Goal: Entertainment & Leisure: Consume media (video, audio)

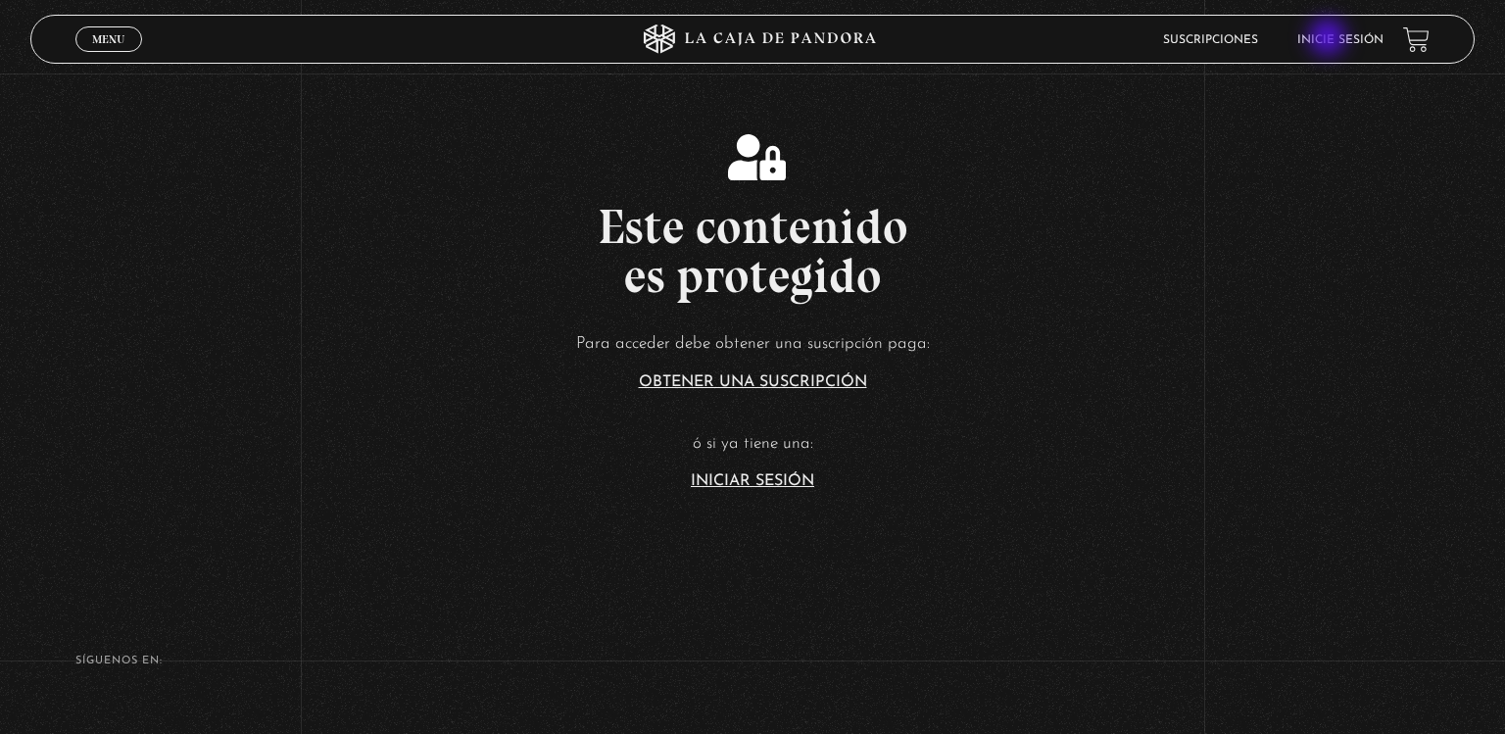
click at [1330, 39] on link "Inicie sesión" at bounding box center [1340, 40] width 86 height 12
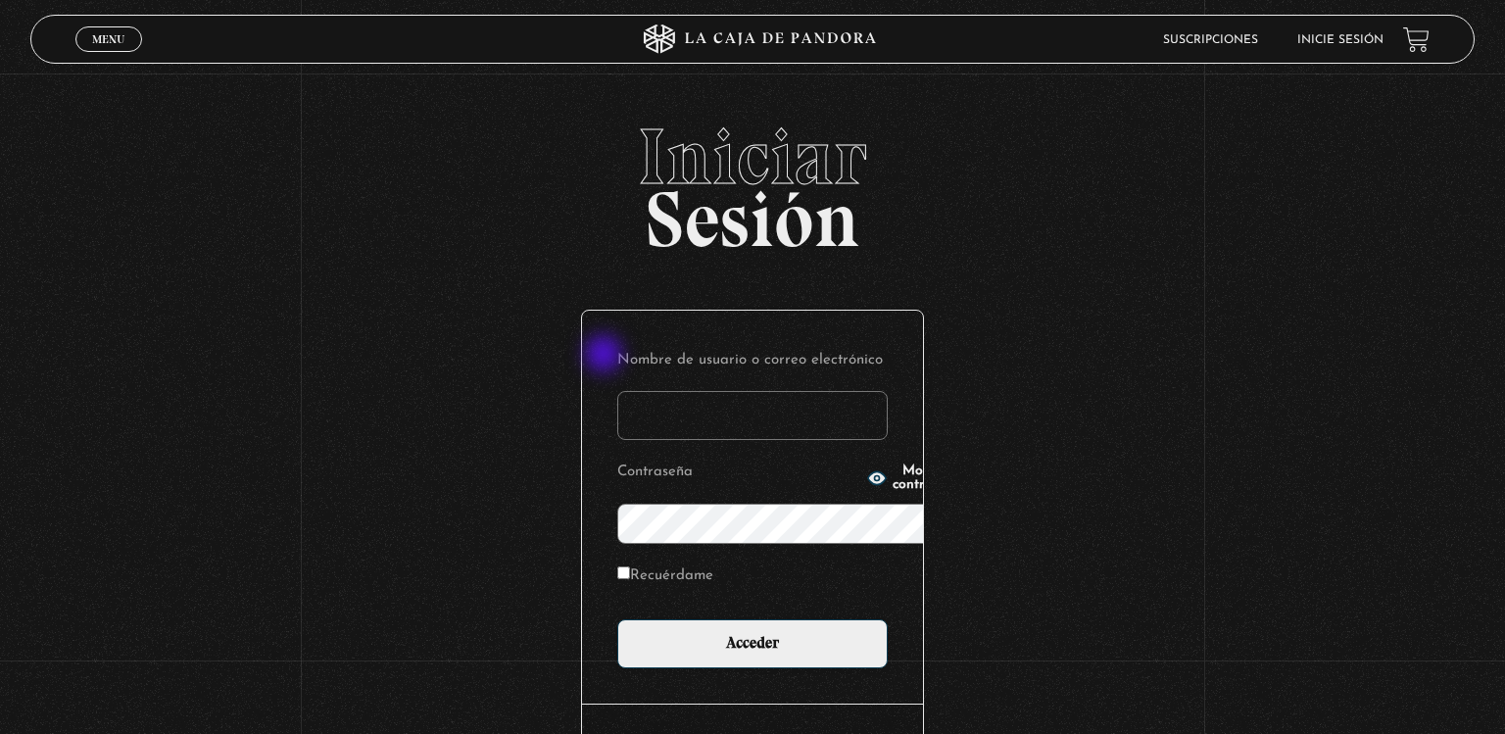
click at [617, 391] on input "Nombre de usuario o correo electrónico" at bounding box center [752, 415] width 270 height 49
type input "giscc"
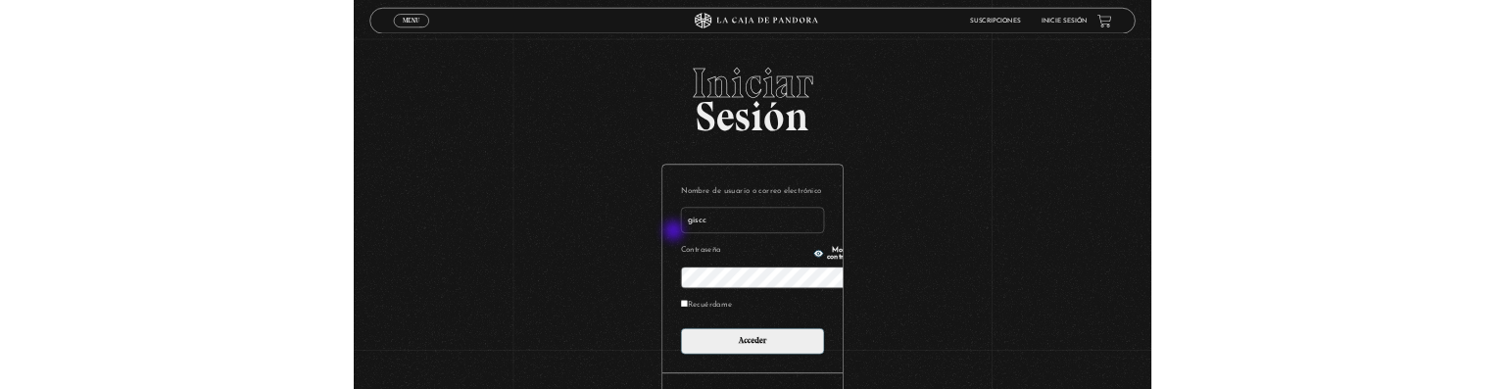
scroll to position [23, 0]
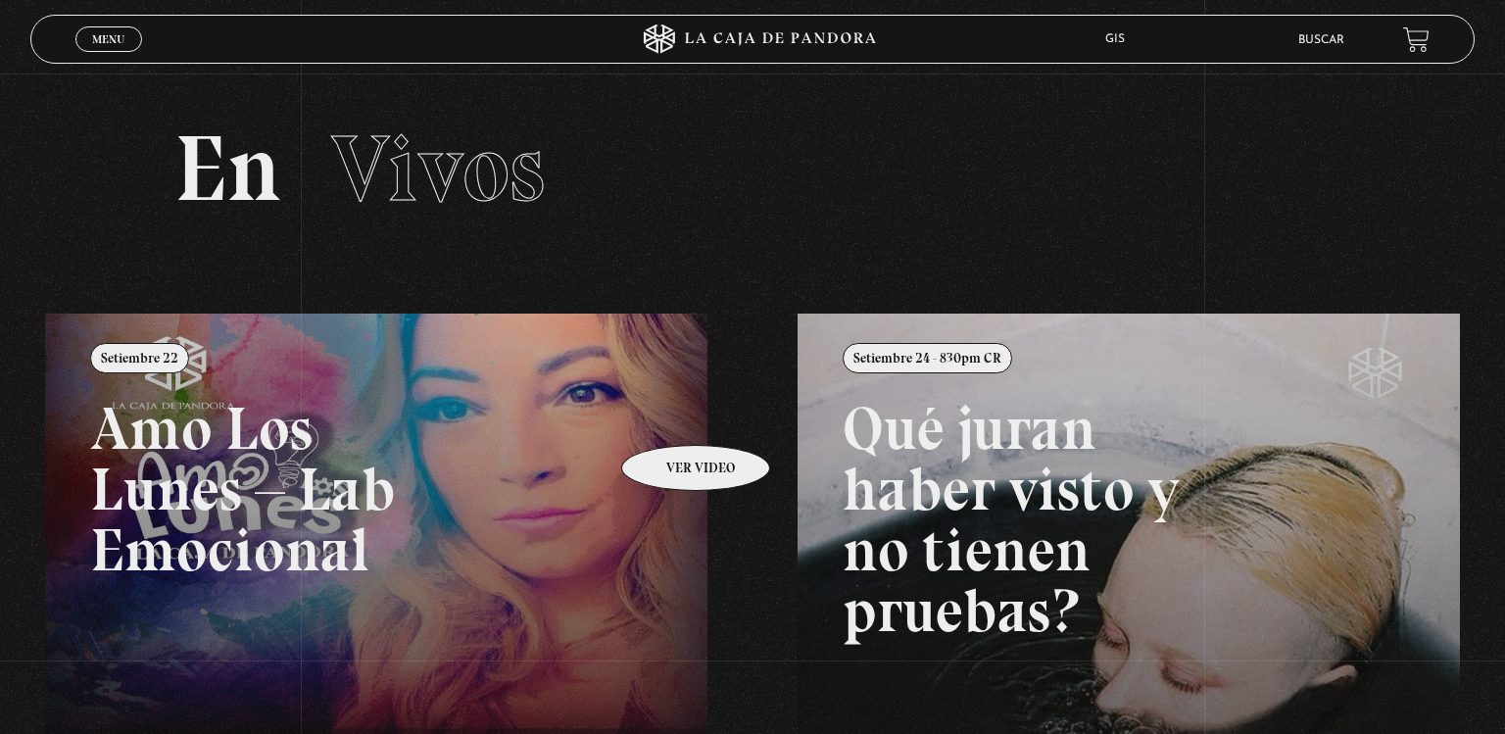
click at [670, 415] on link at bounding box center [797, 681] width 1505 height 734
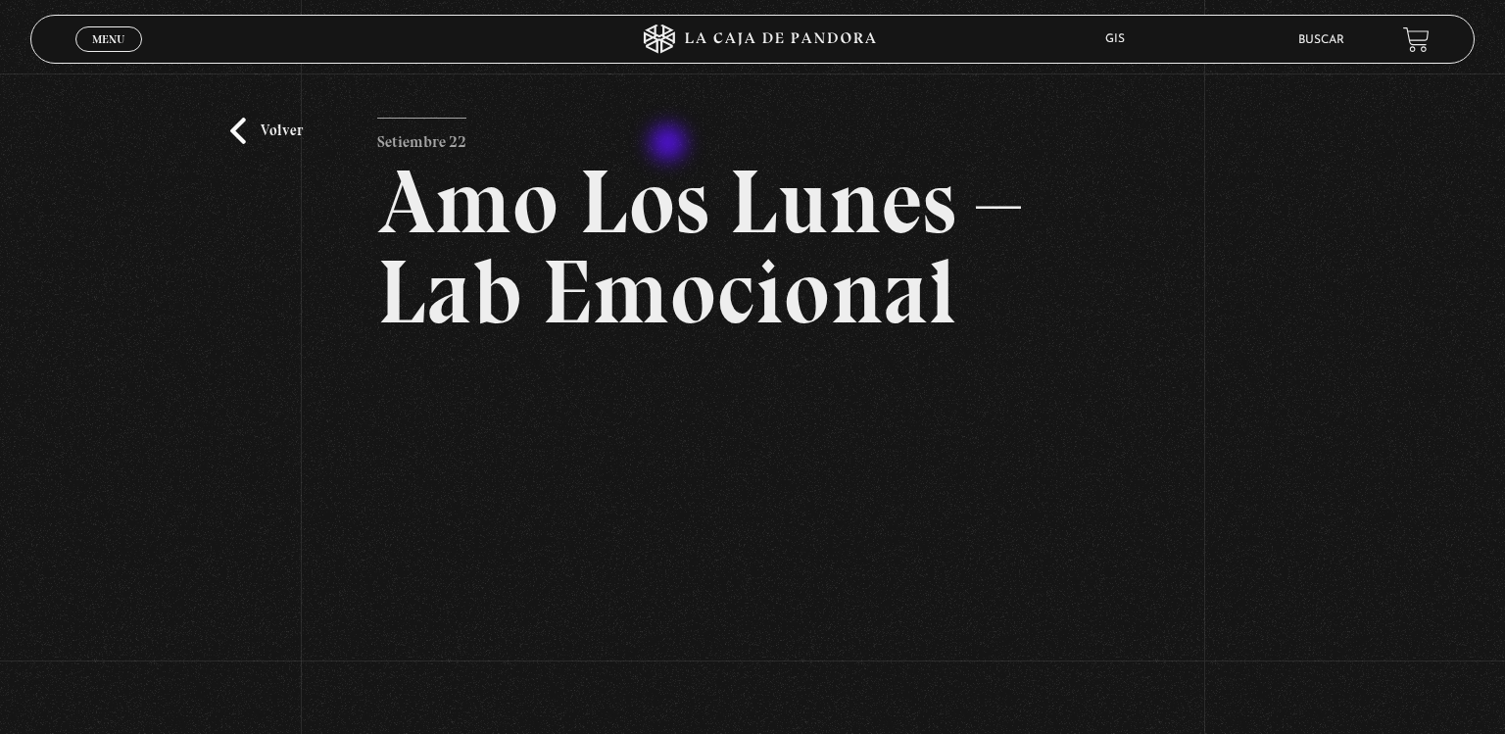
scroll to position [3, 0]
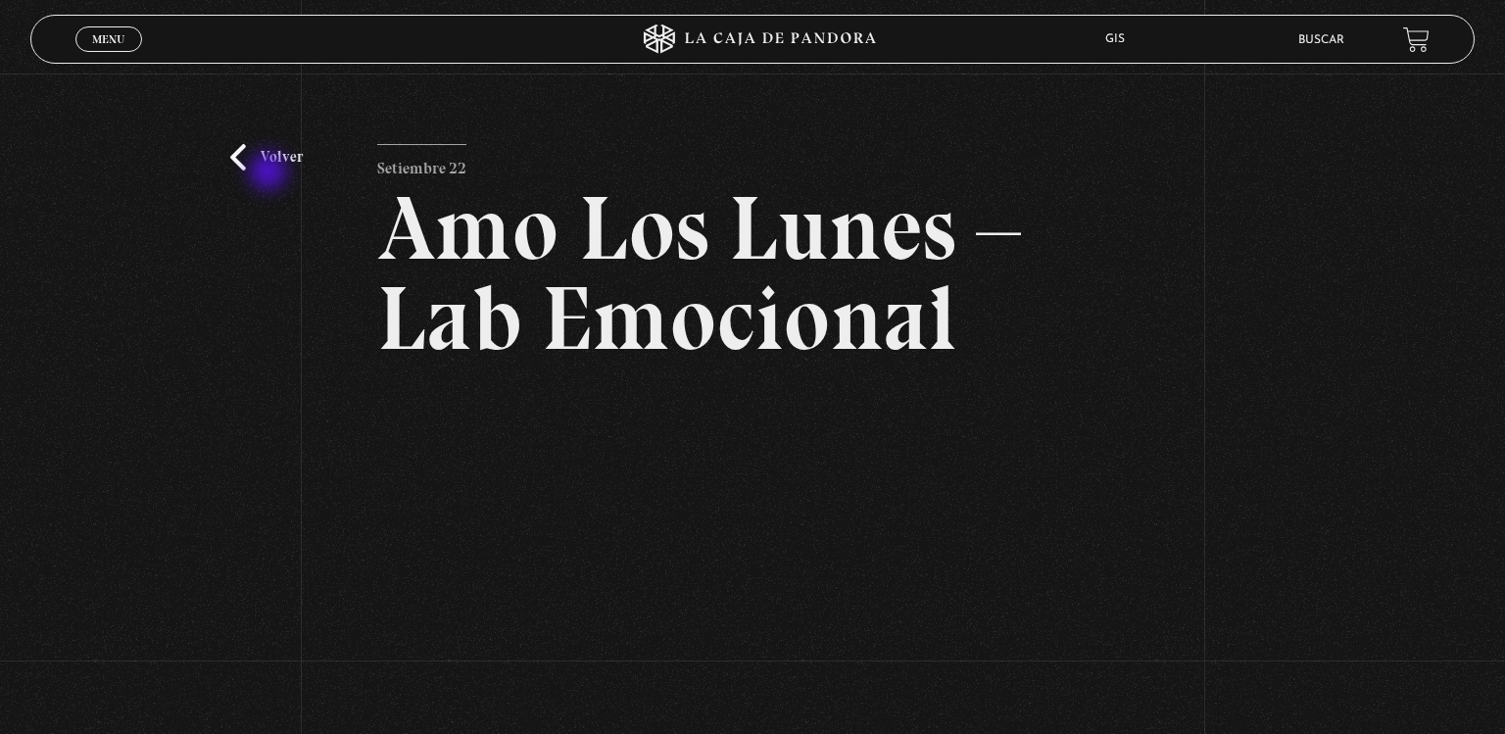
click at [270, 173] on div "Volver Setiembre 22 Amo Los Lunes – Lab Emocional" at bounding box center [752, 463] width 1505 height 784
click at [270, 158] on link "Volver" at bounding box center [266, 157] width 73 height 26
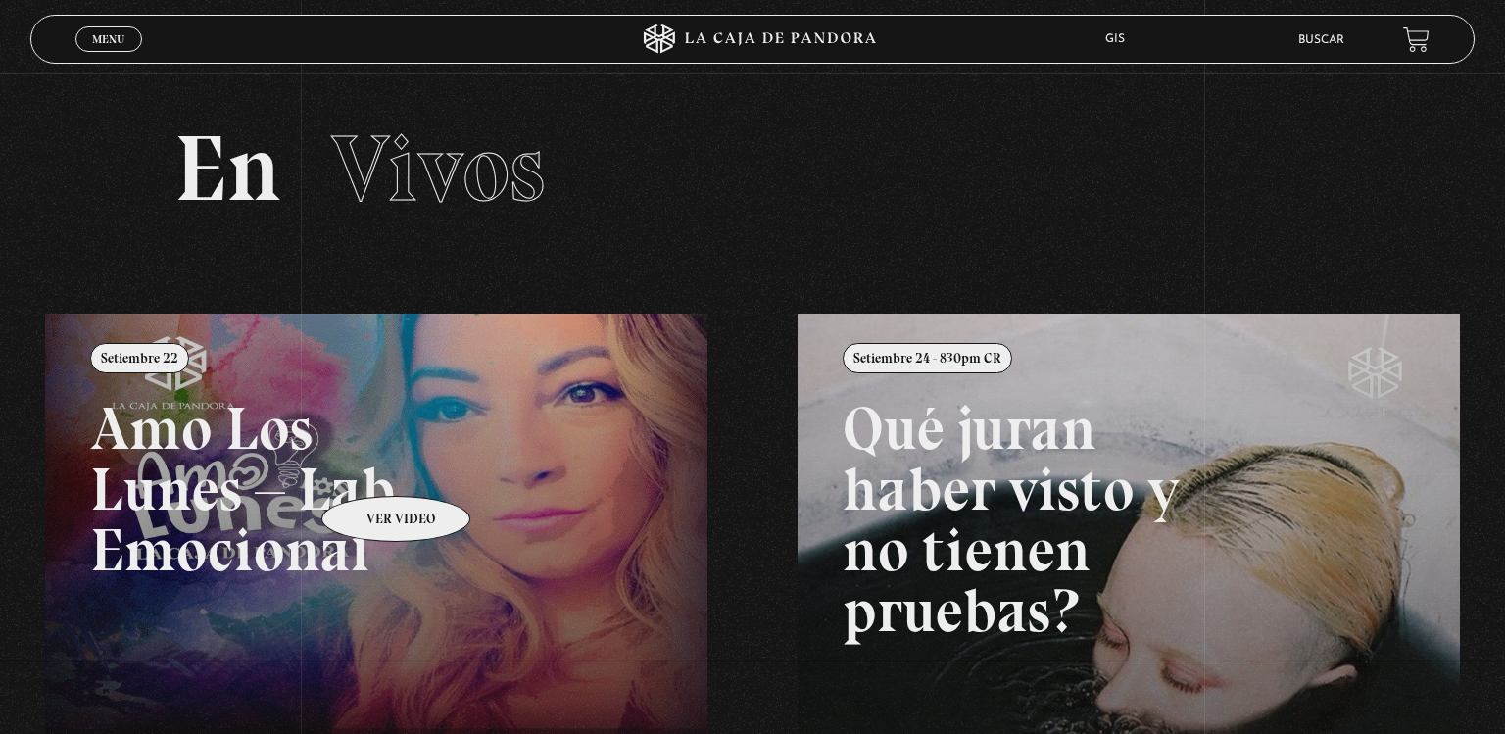
click at [370, 466] on link at bounding box center [797, 681] width 1505 height 734
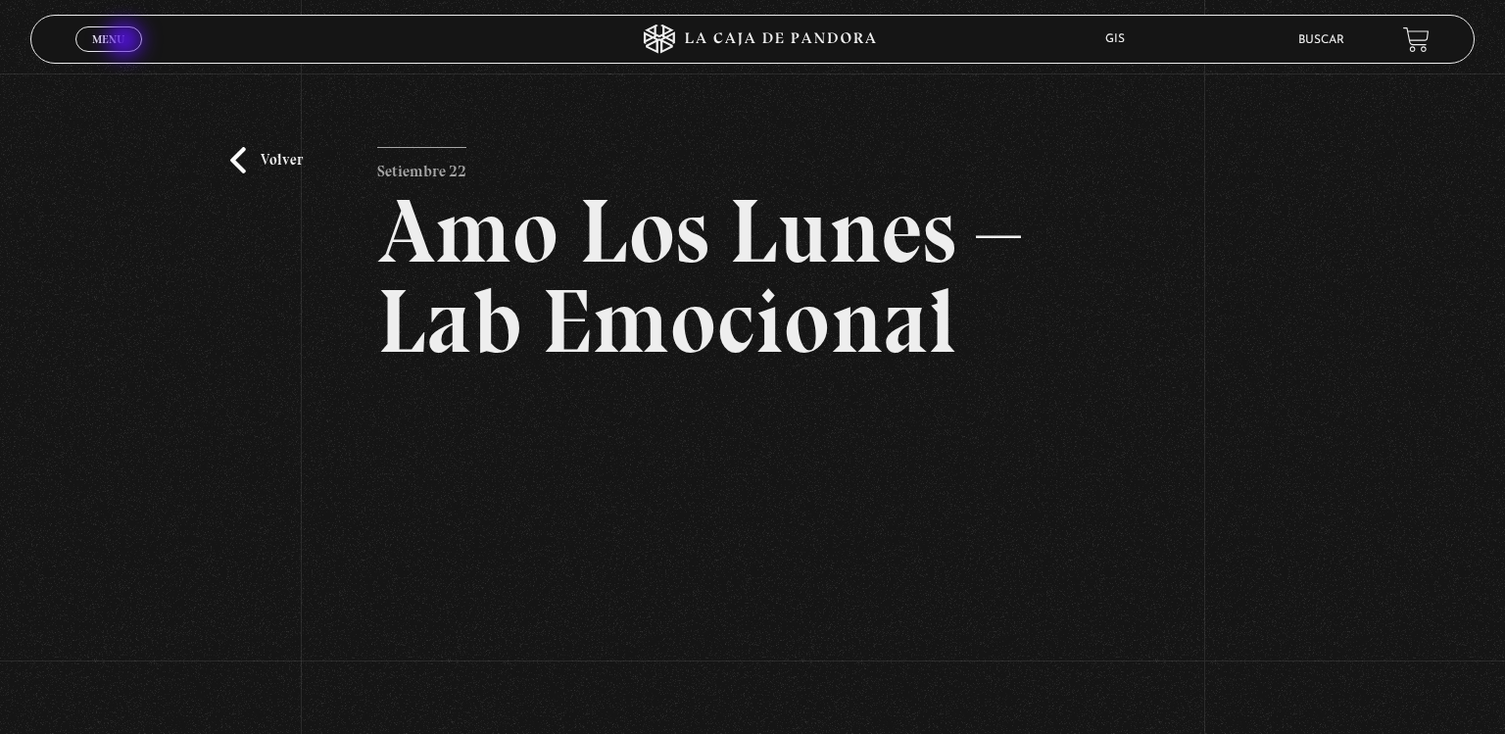
click at [126, 42] on link "Menu Cerrar" at bounding box center [108, 38] width 67 height 25
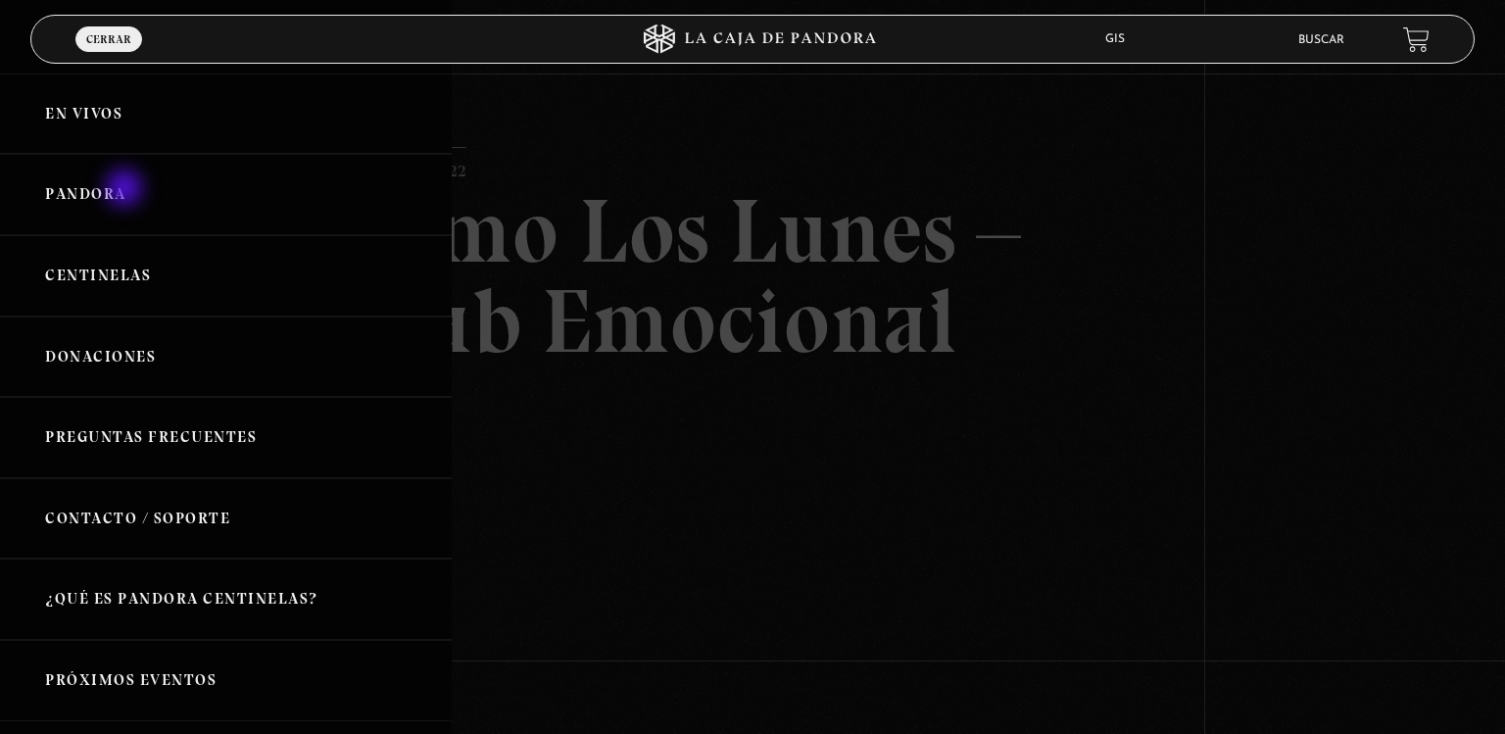
click at [126, 190] on link "Pandora" at bounding box center [226, 194] width 452 height 81
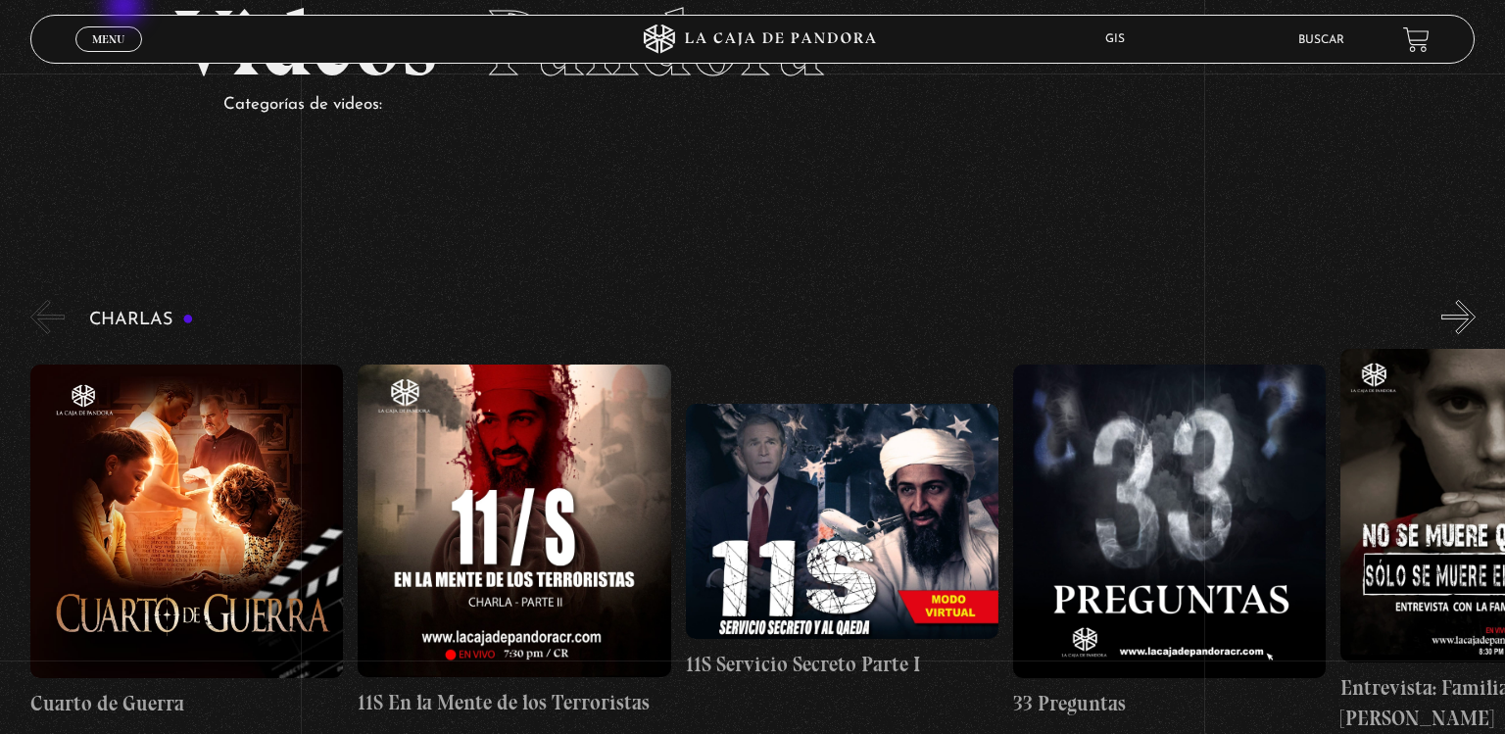
scroll to position [104, 0]
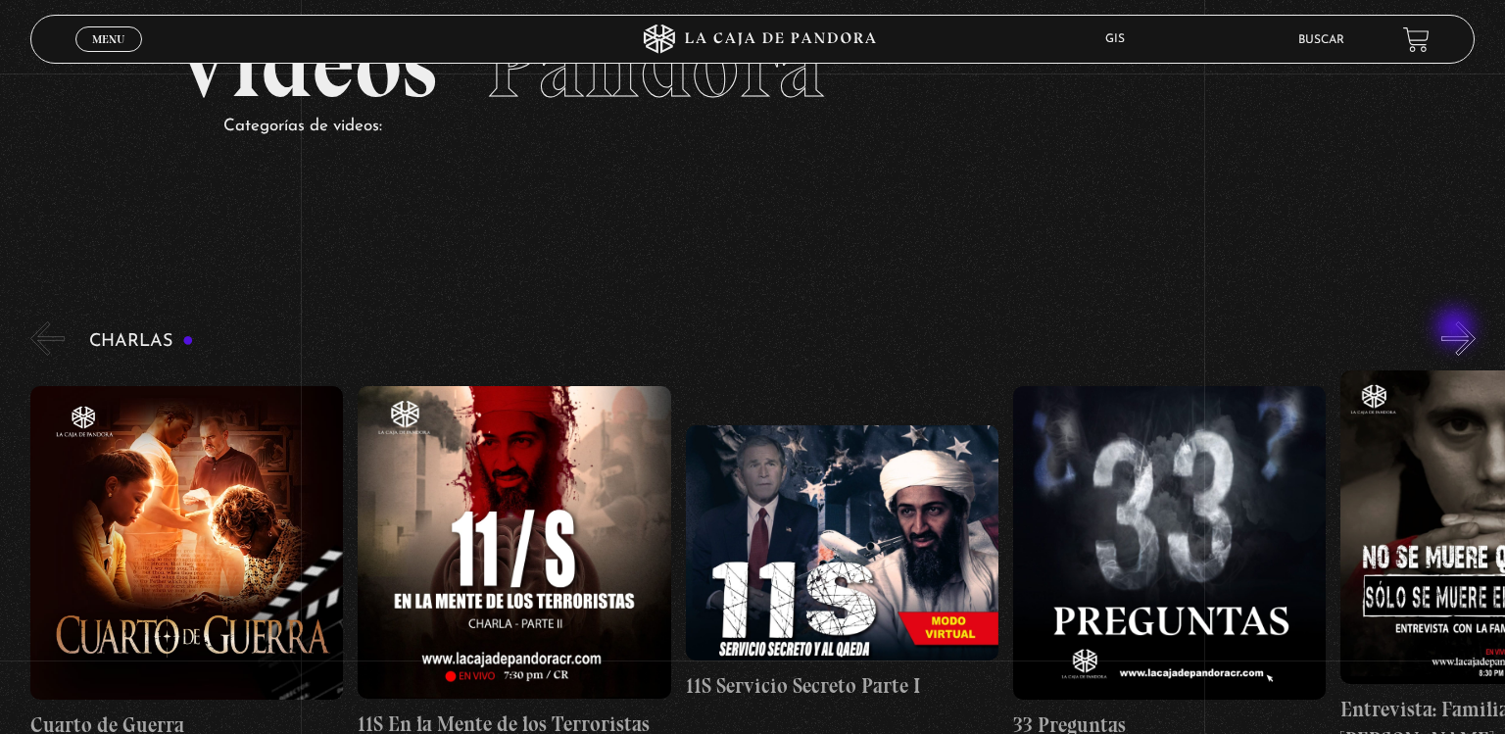
click at [1457, 329] on button "»" at bounding box center [1459, 338] width 34 height 34
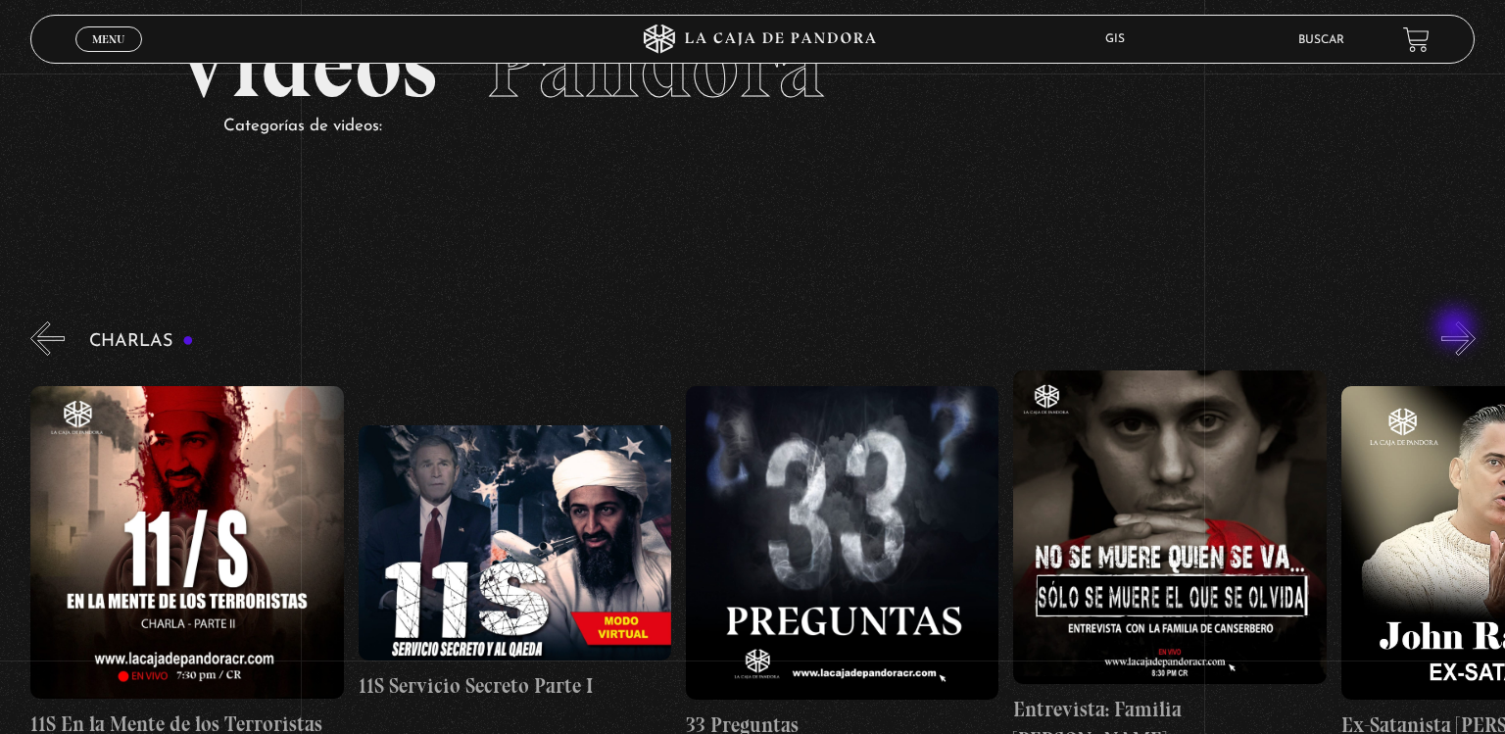
click at [1457, 329] on button "»" at bounding box center [1459, 338] width 34 height 34
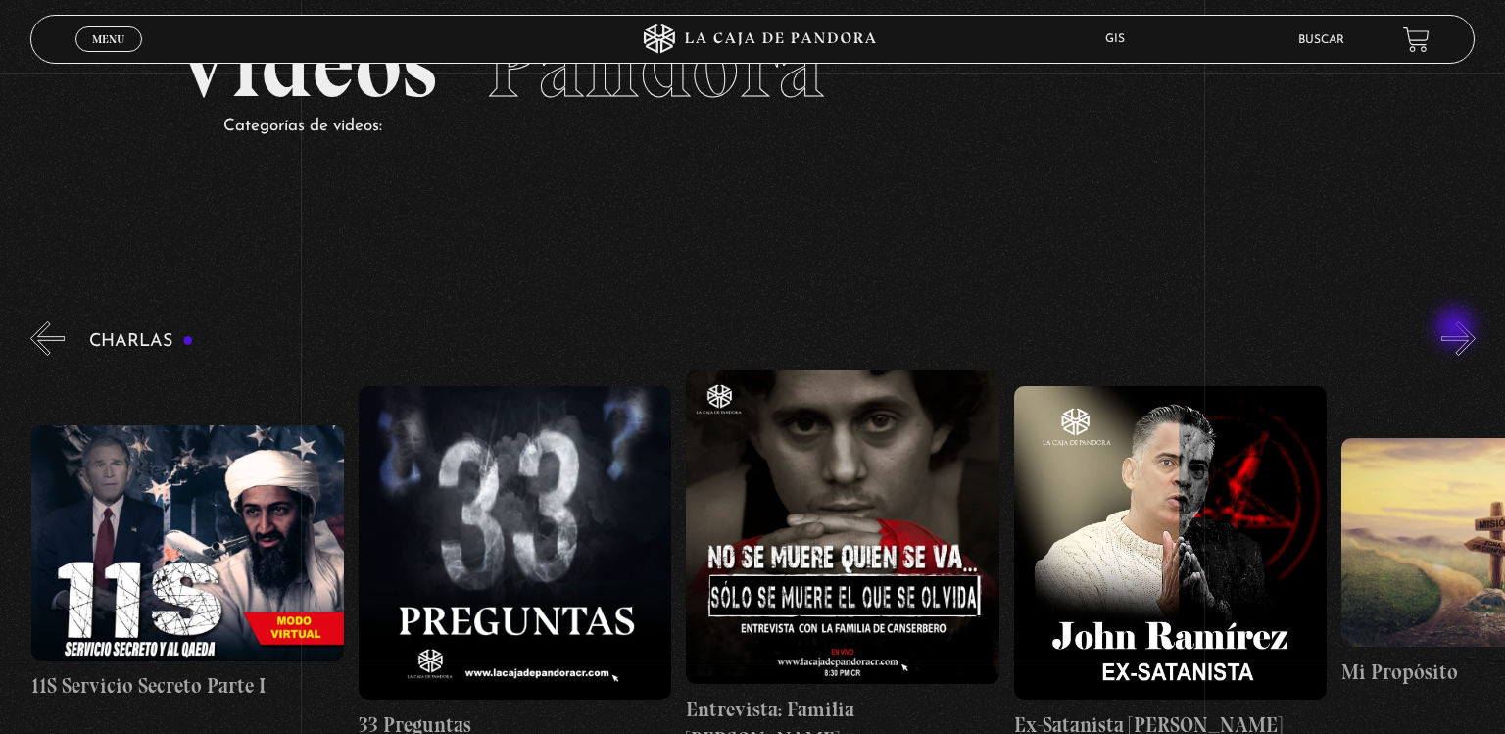
click at [1457, 329] on button "»" at bounding box center [1459, 338] width 34 height 34
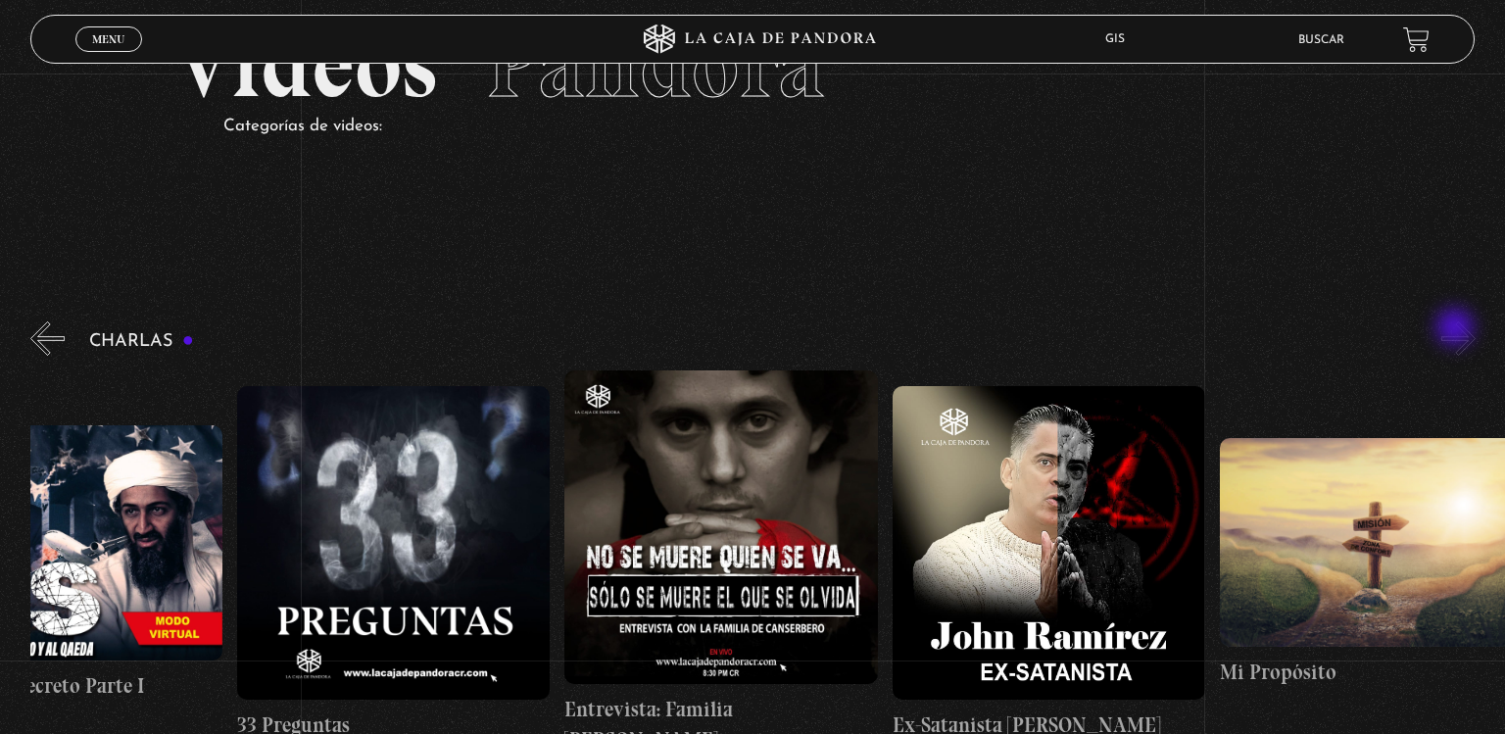
scroll to position [0, 818]
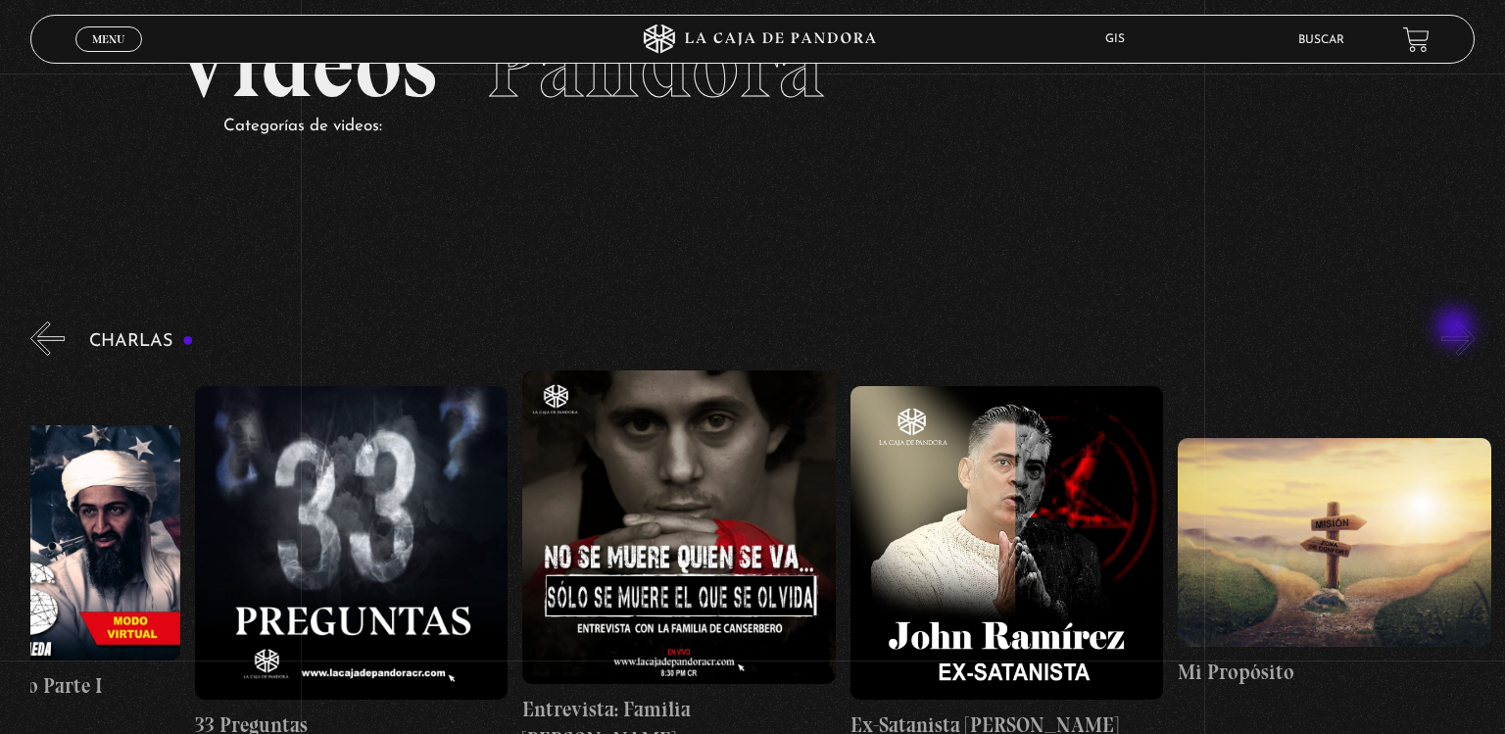
click at [1457, 329] on button "»" at bounding box center [1459, 338] width 34 height 34
click at [1473, 345] on button "»" at bounding box center [1459, 338] width 34 height 34
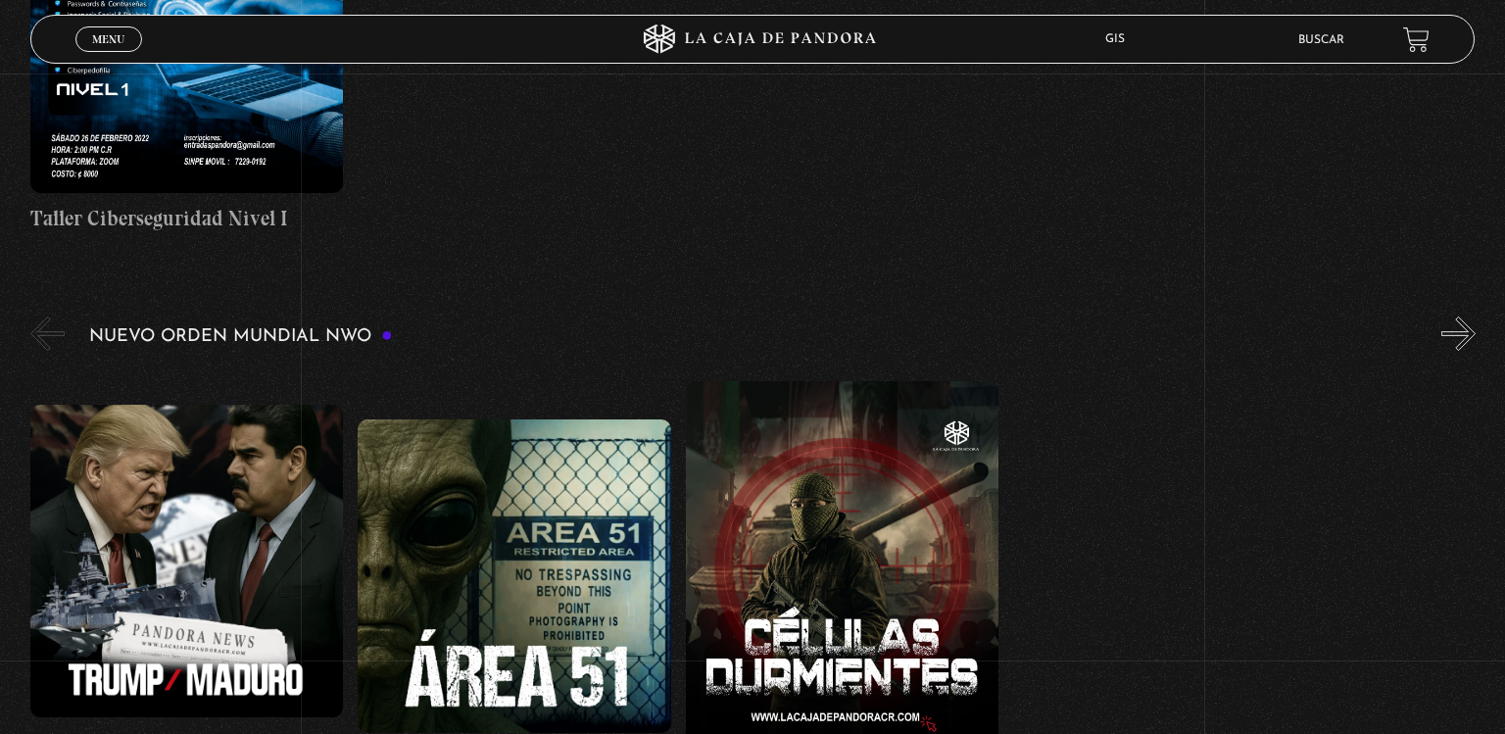
scroll to position [1187, 0]
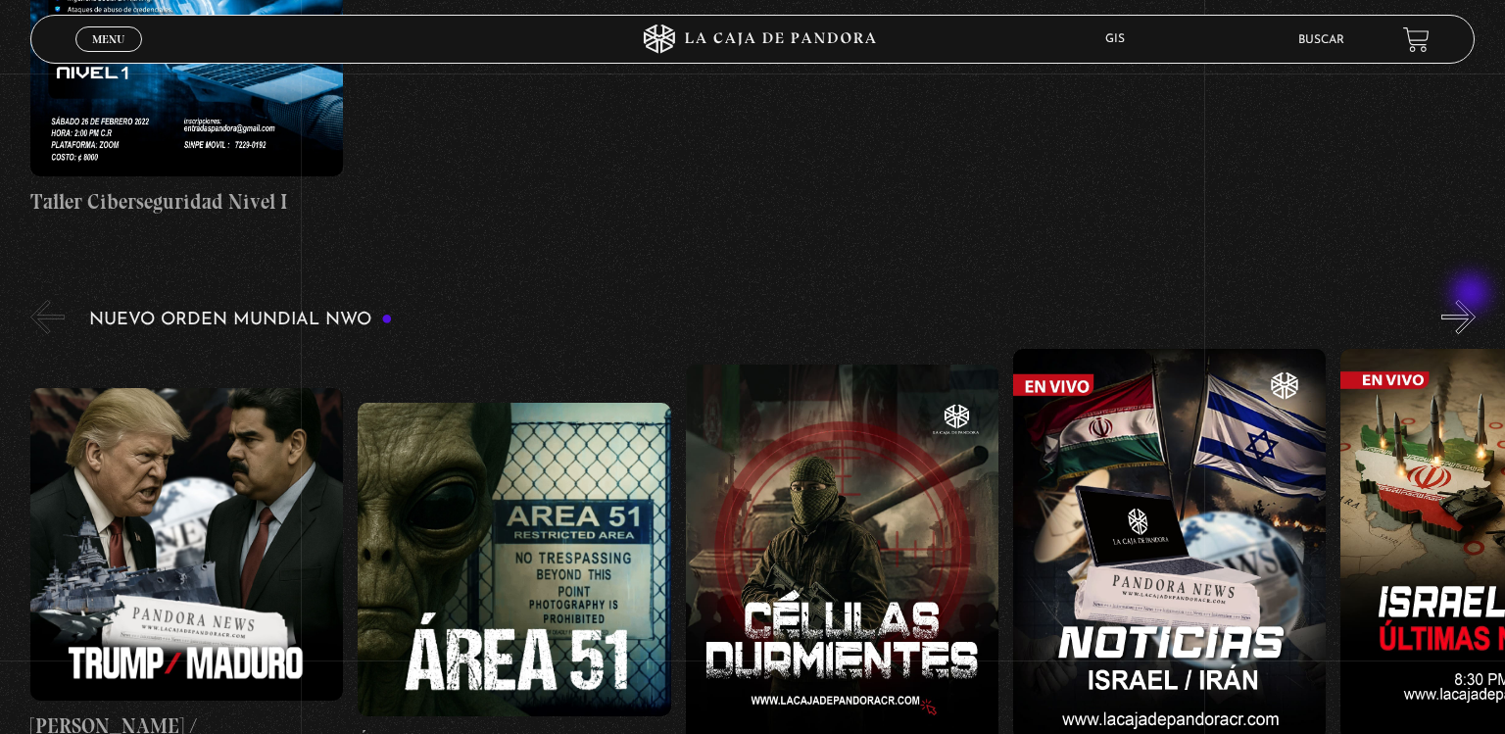
click at [1473, 300] on button "»" at bounding box center [1459, 317] width 34 height 34
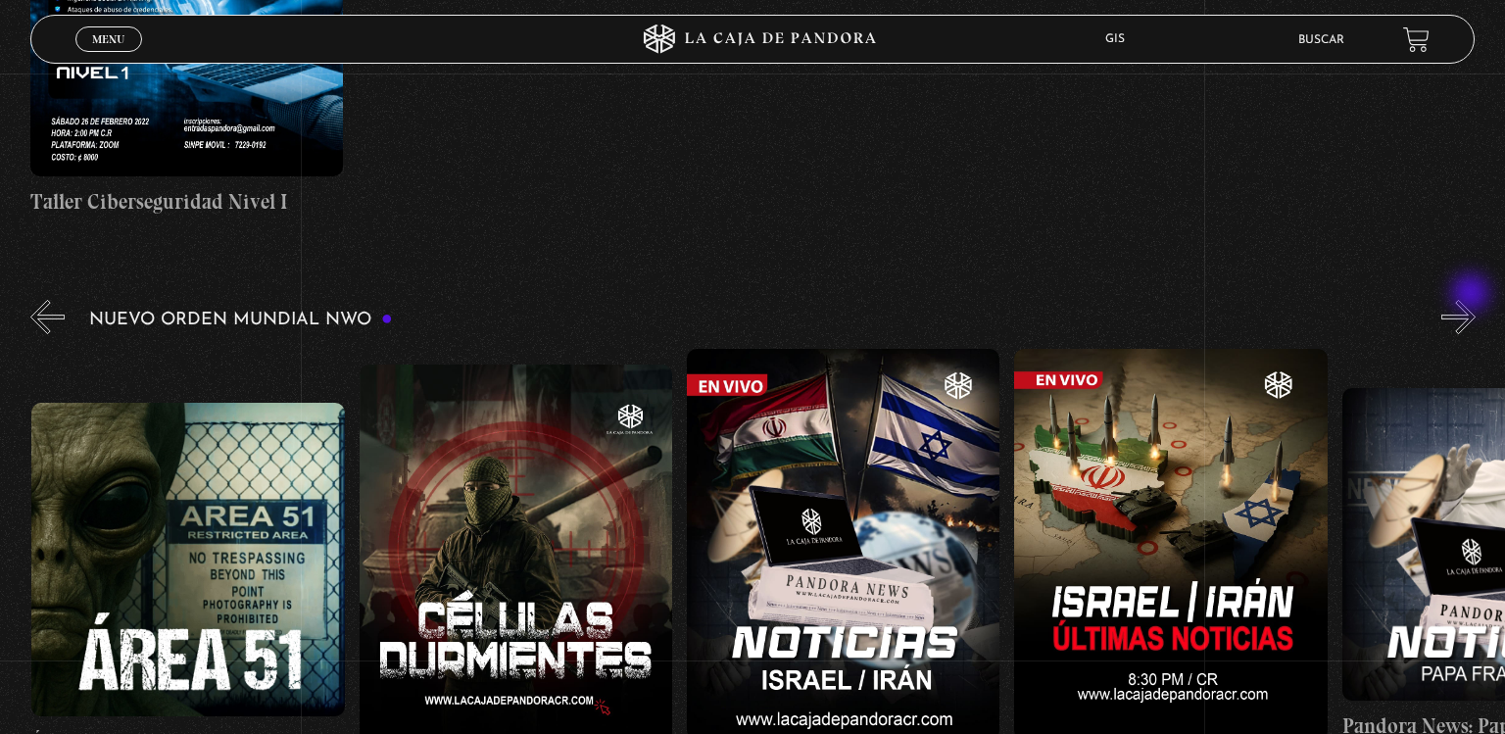
scroll to position [0, 327]
click at [1473, 300] on button "»" at bounding box center [1459, 317] width 34 height 34
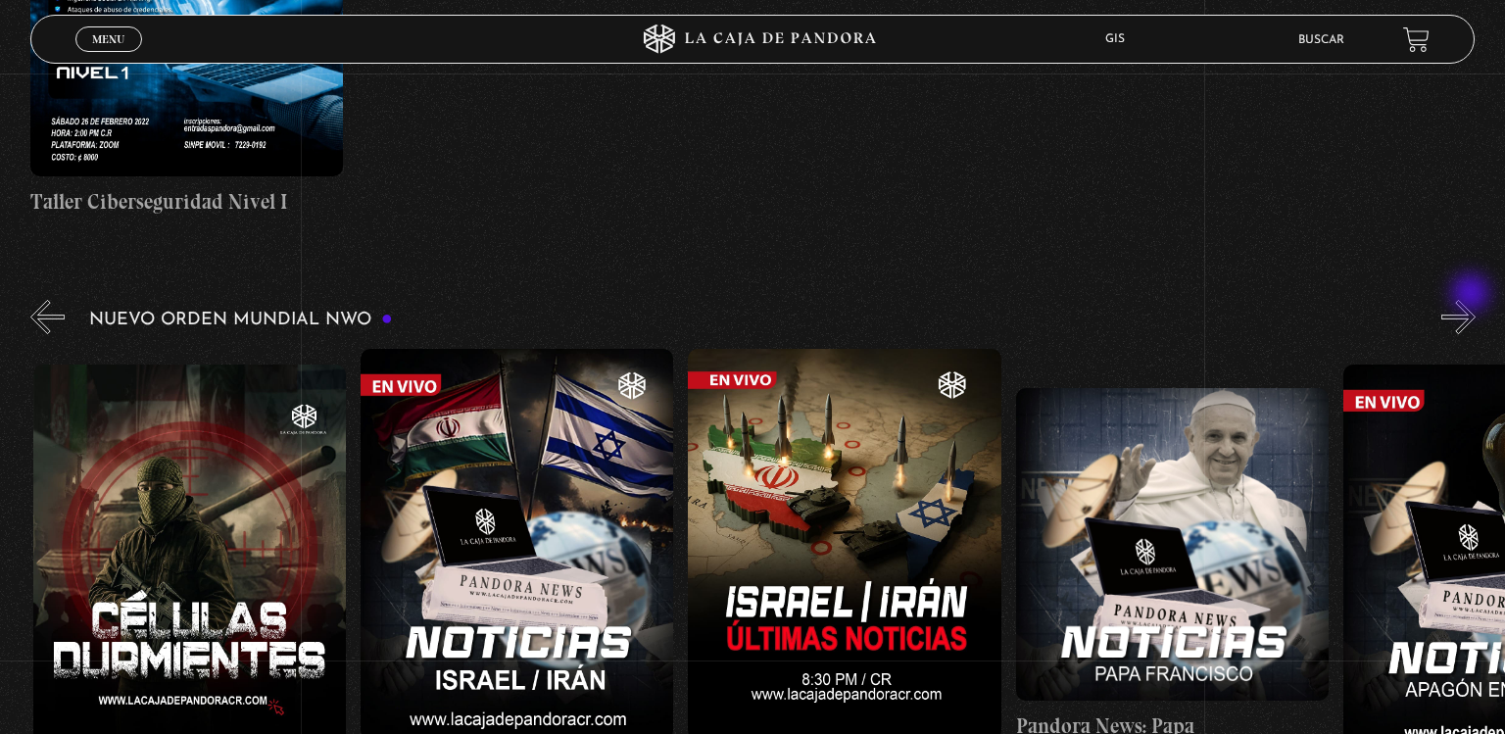
scroll to position [0, 655]
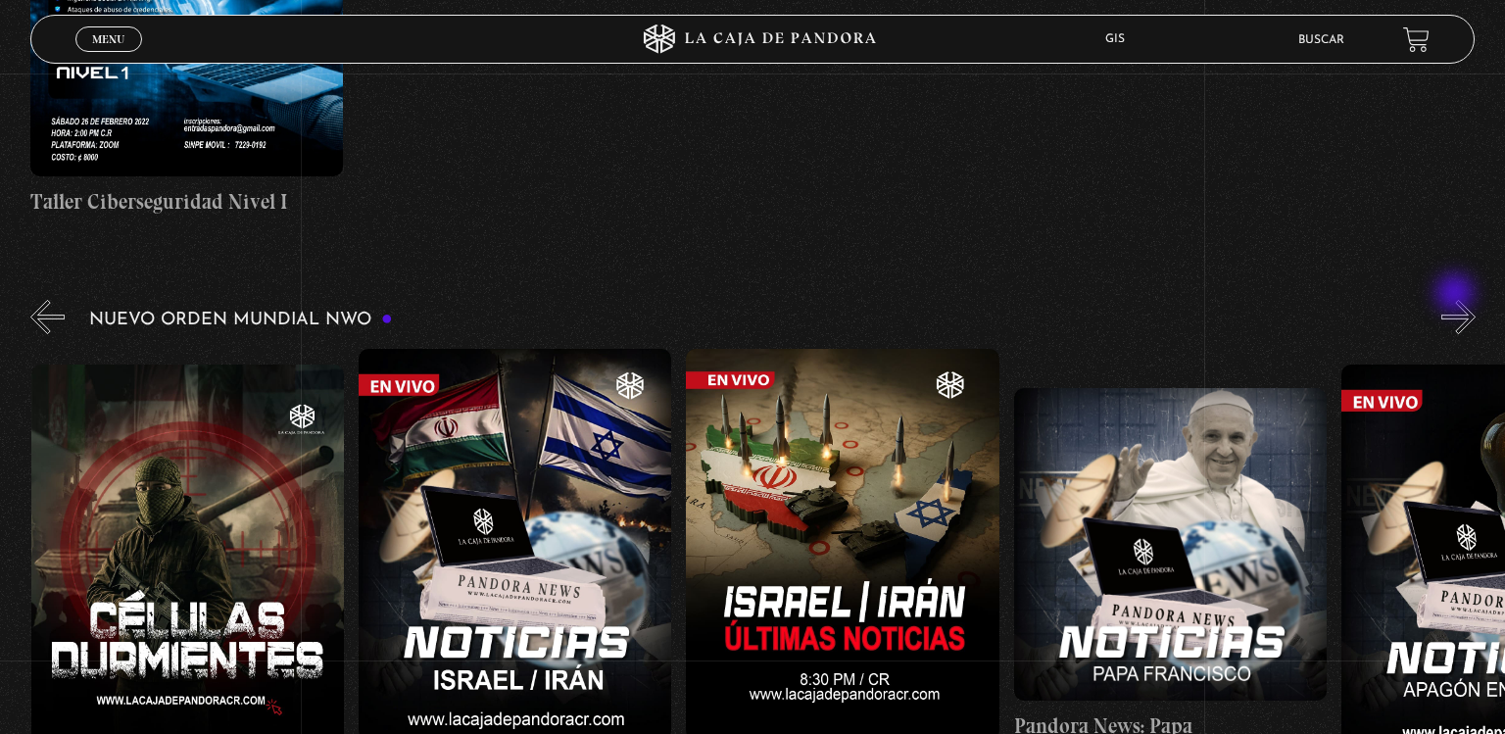
click at [1457, 300] on button "»" at bounding box center [1459, 317] width 34 height 34
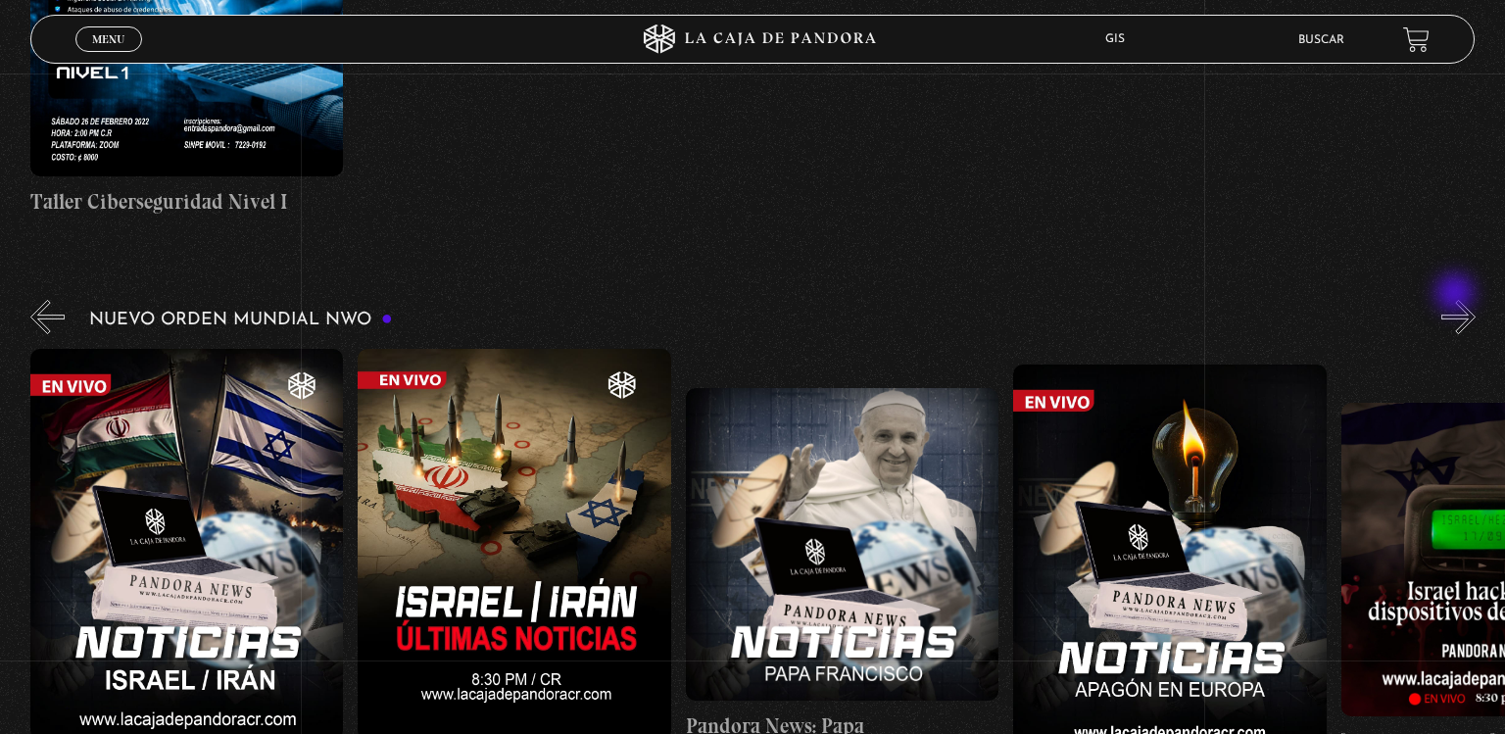
click at [1457, 300] on button "»" at bounding box center [1459, 317] width 34 height 34
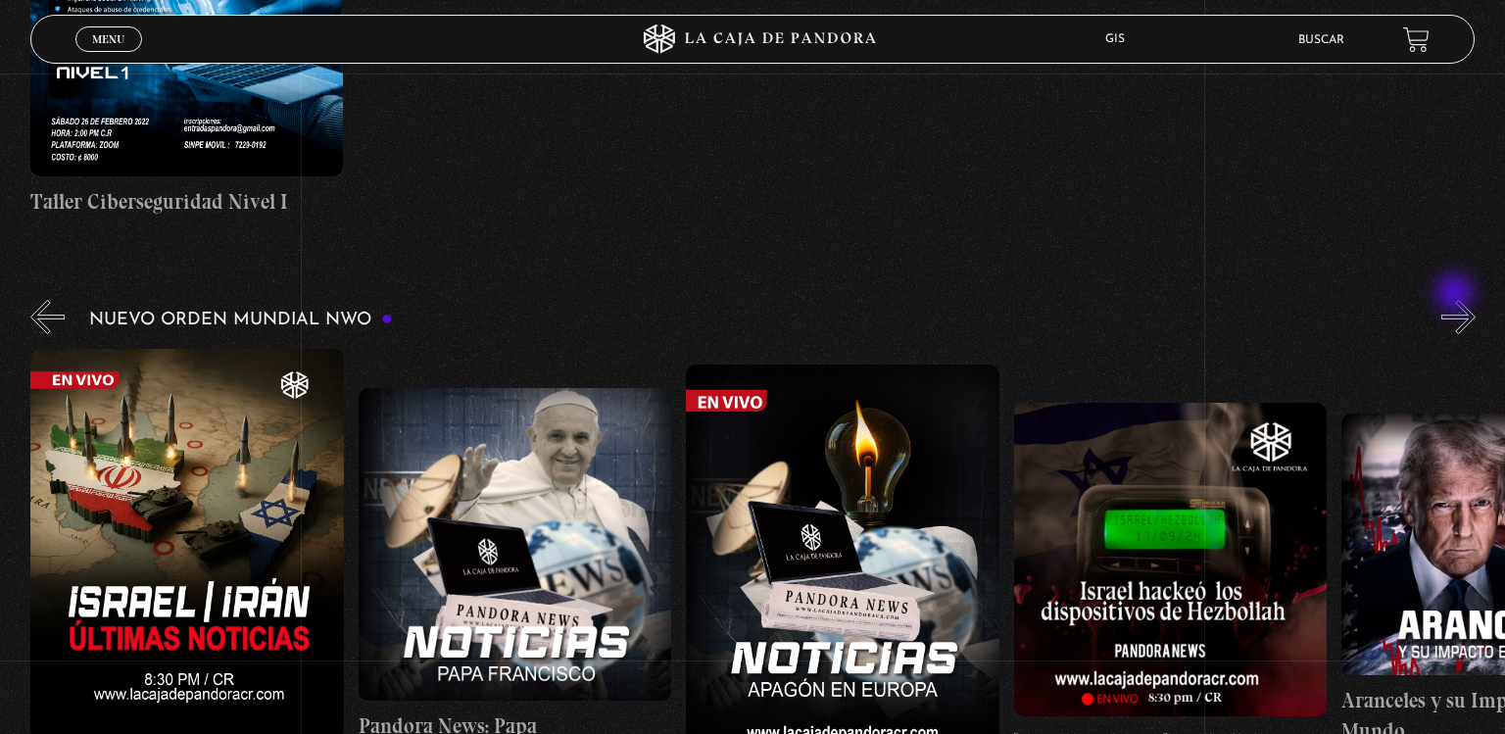
click at [1457, 300] on button "»" at bounding box center [1459, 317] width 34 height 34
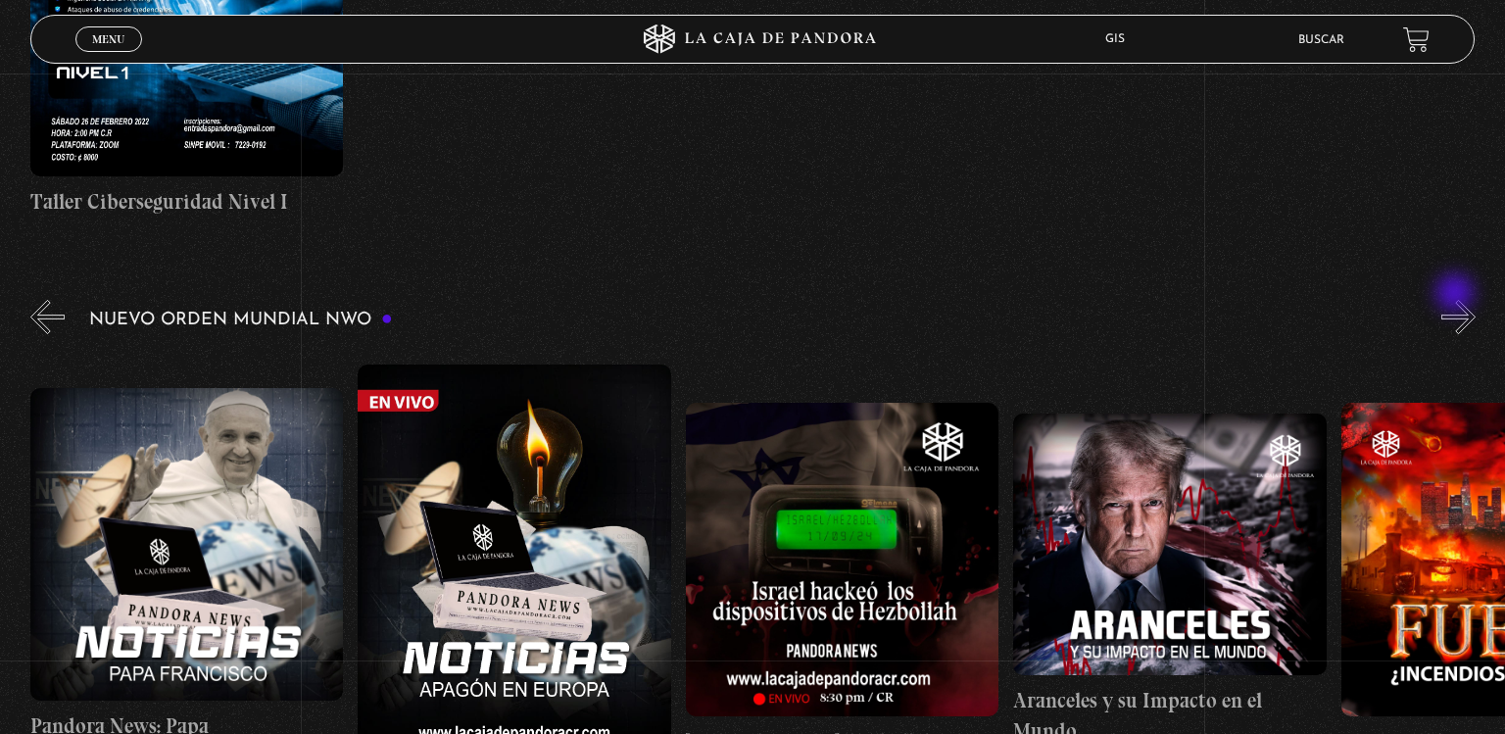
scroll to position [0, 1638]
click at [1457, 300] on button "»" at bounding box center [1459, 317] width 34 height 34
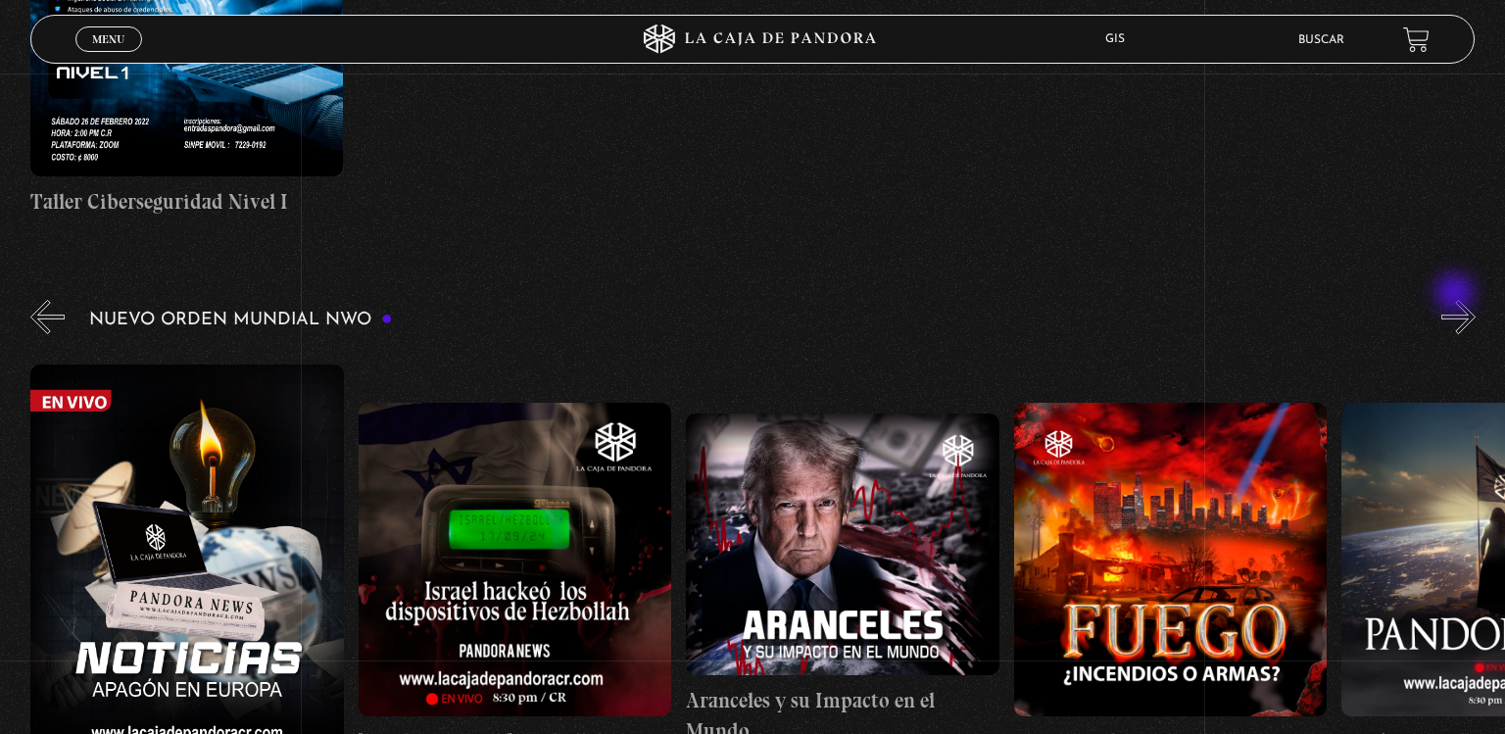
click at [1457, 300] on button "»" at bounding box center [1459, 317] width 34 height 34
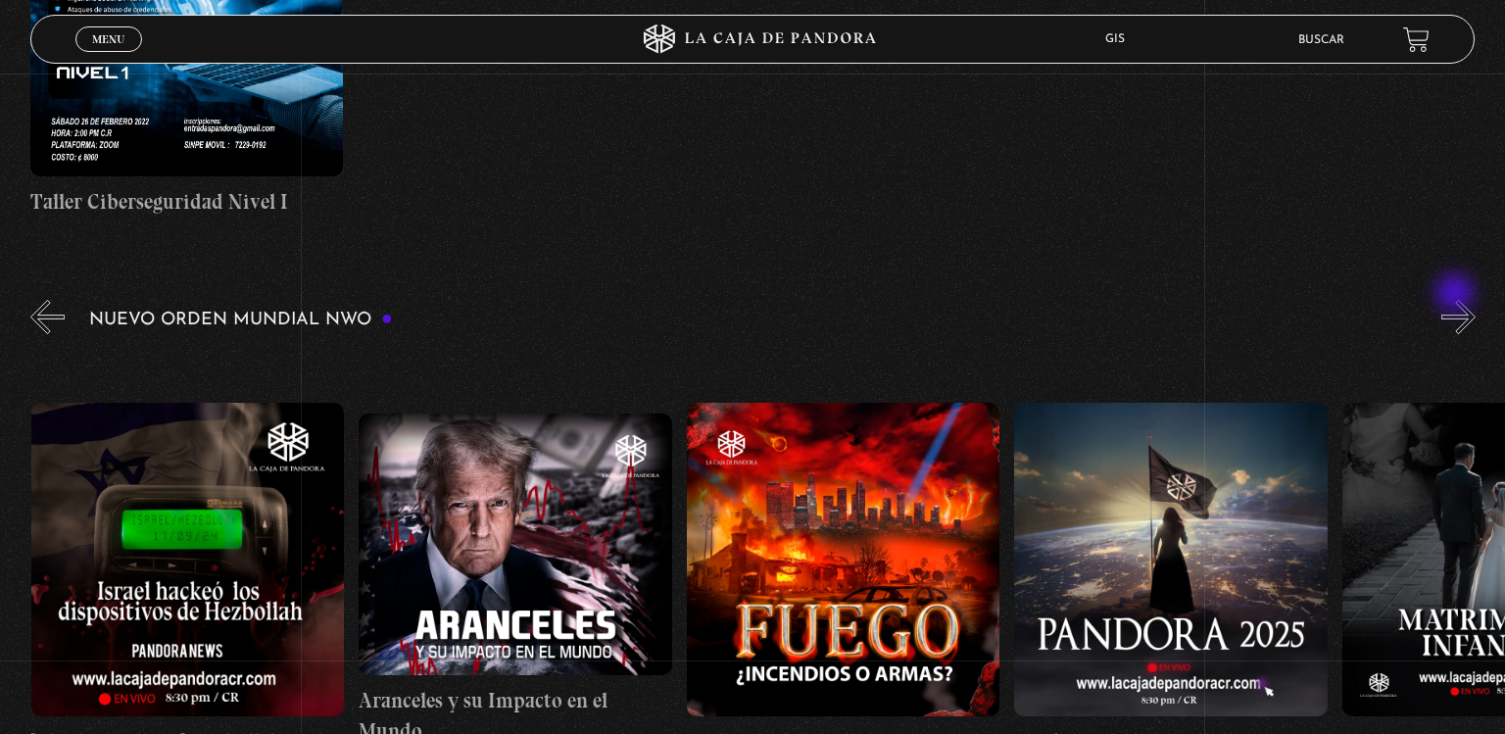
click at [1457, 300] on button "»" at bounding box center [1459, 317] width 34 height 34
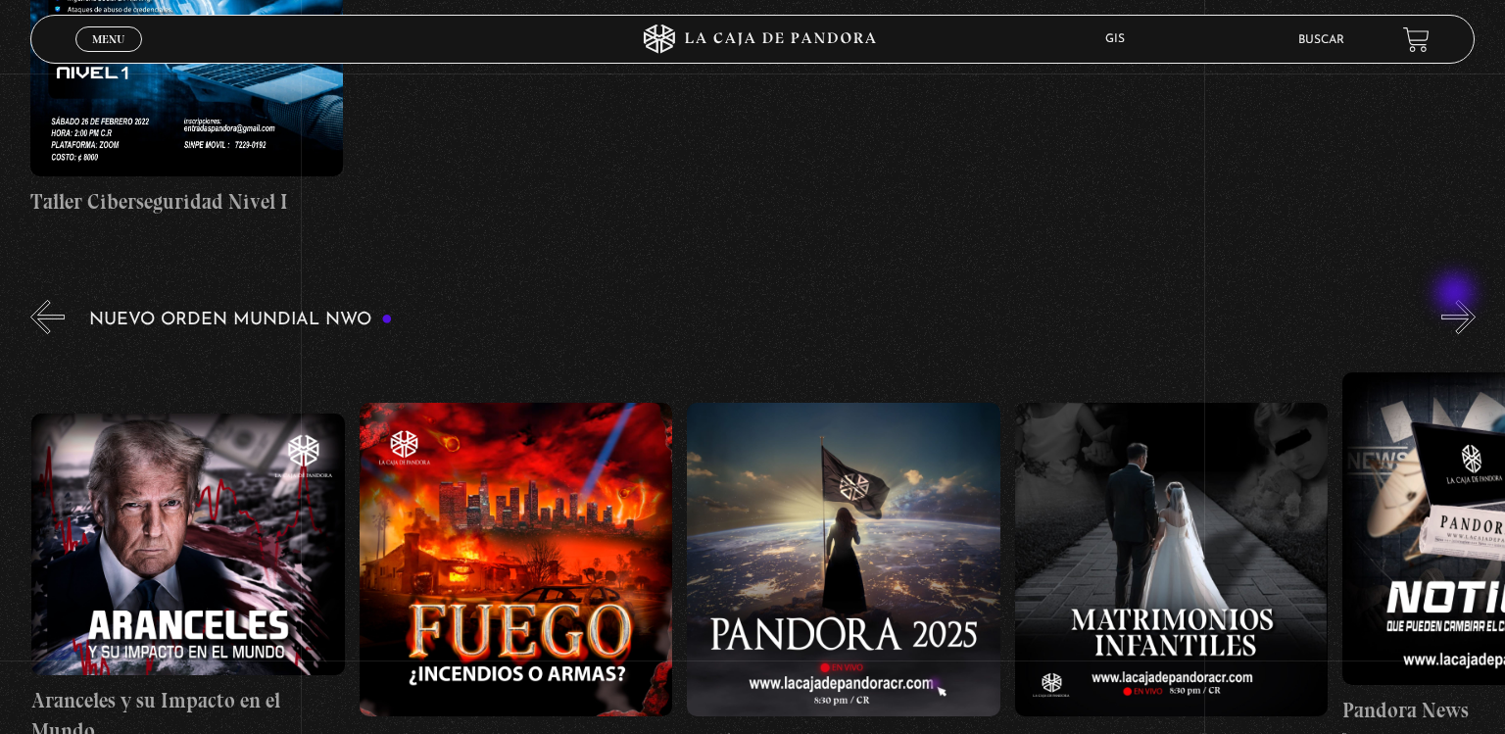
scroll to position [0, 2621]
click at [1457, 300] on button "»" at bounding box center [1459, 317] width 34 height 34
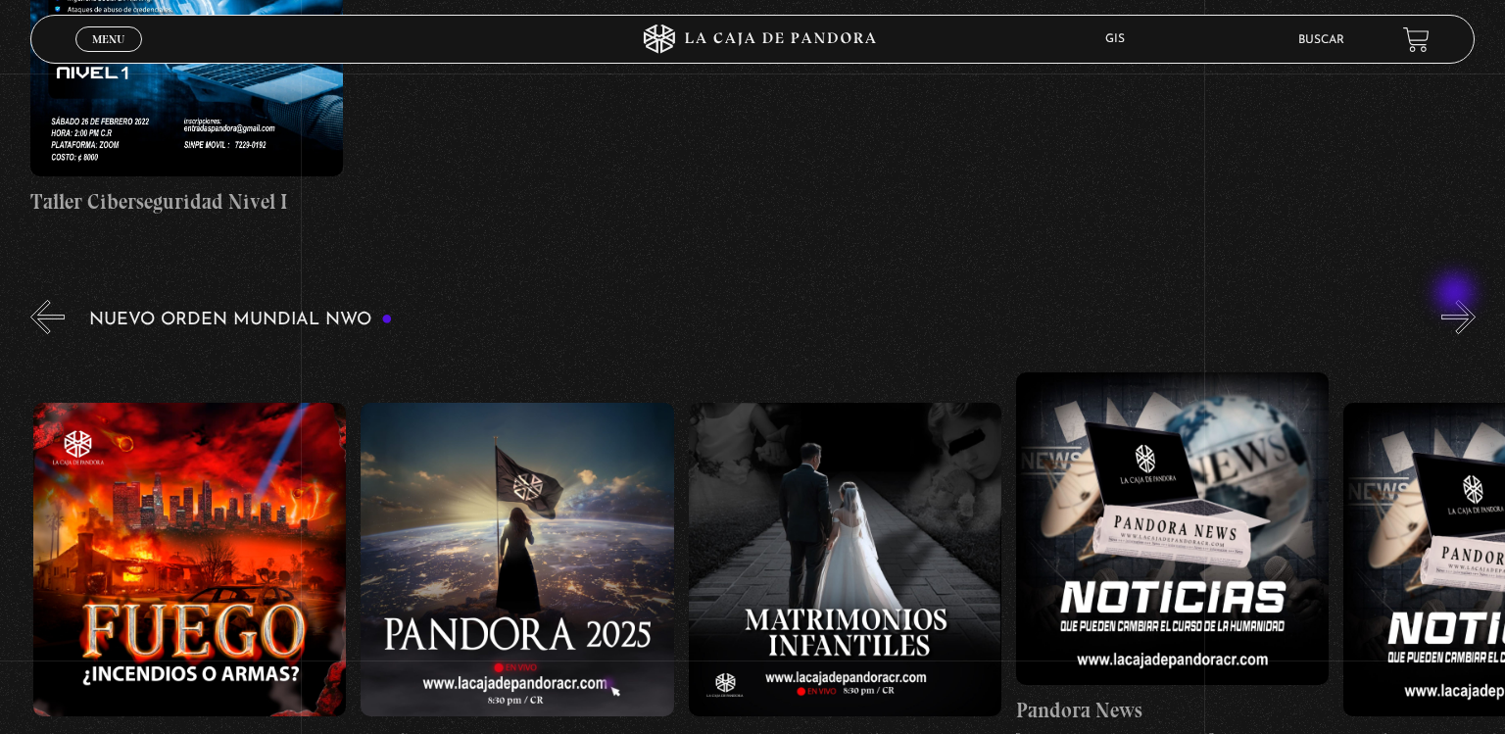
scroll to position [0, 2949]
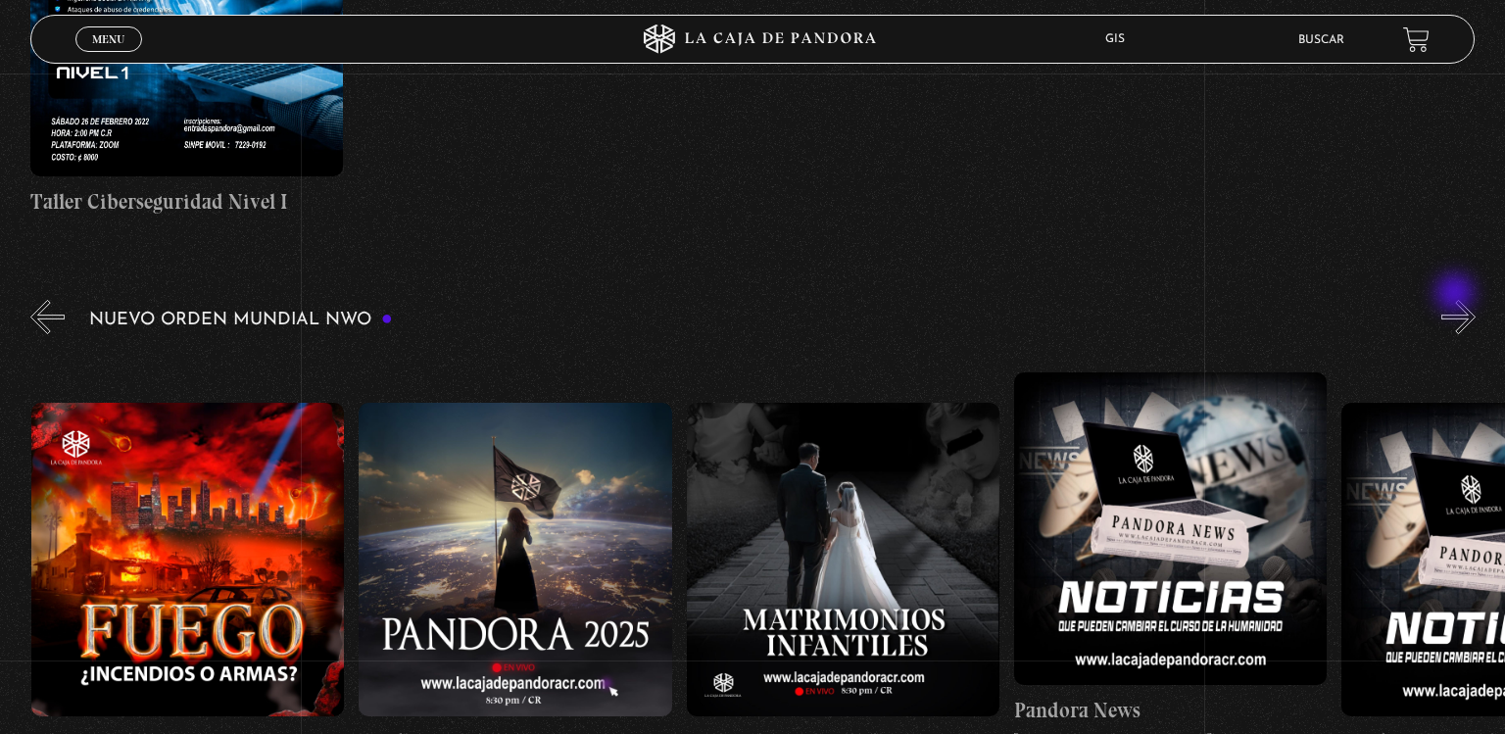
click at [1457, 300] on button "»" at bounding box center [1459, 317] width 34 height 34
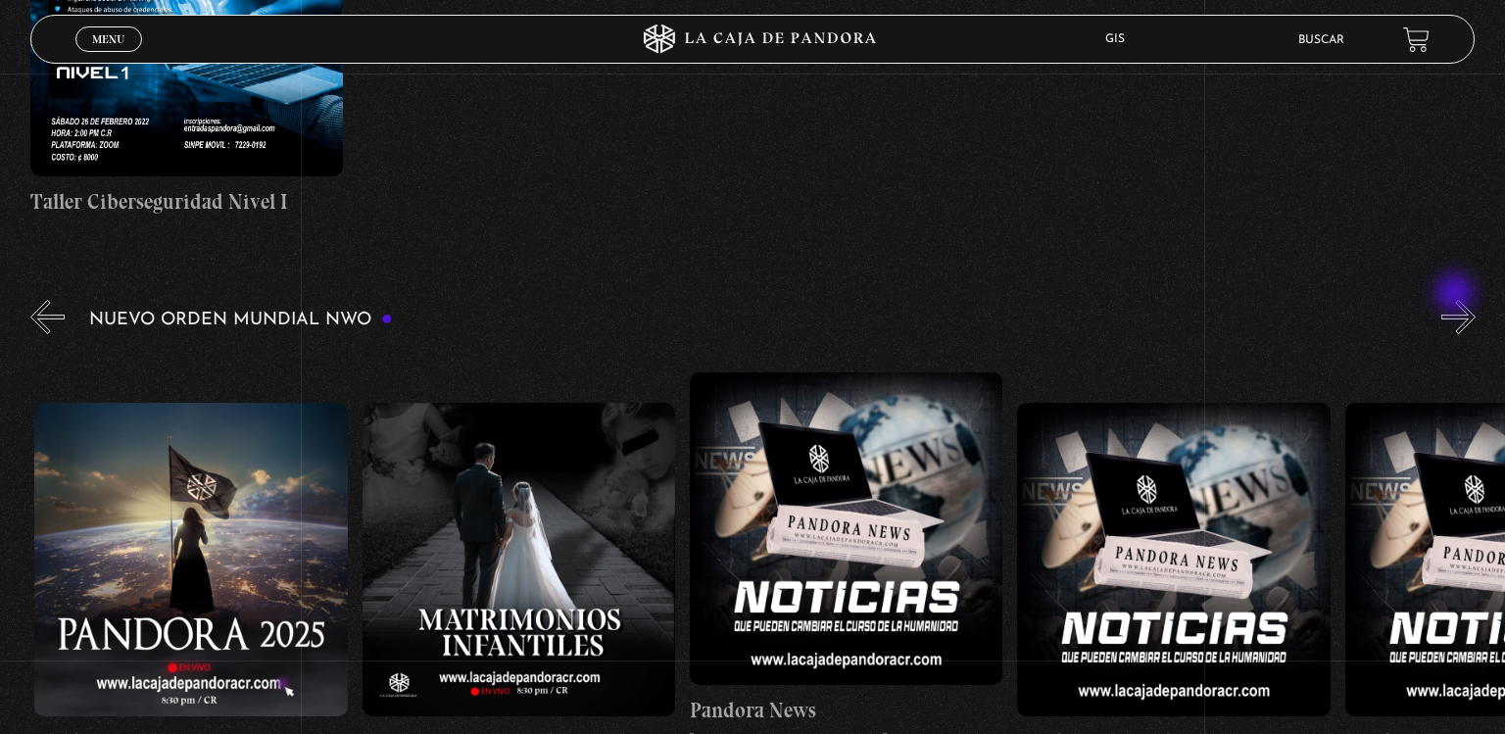
scroll to position [0, 3277]
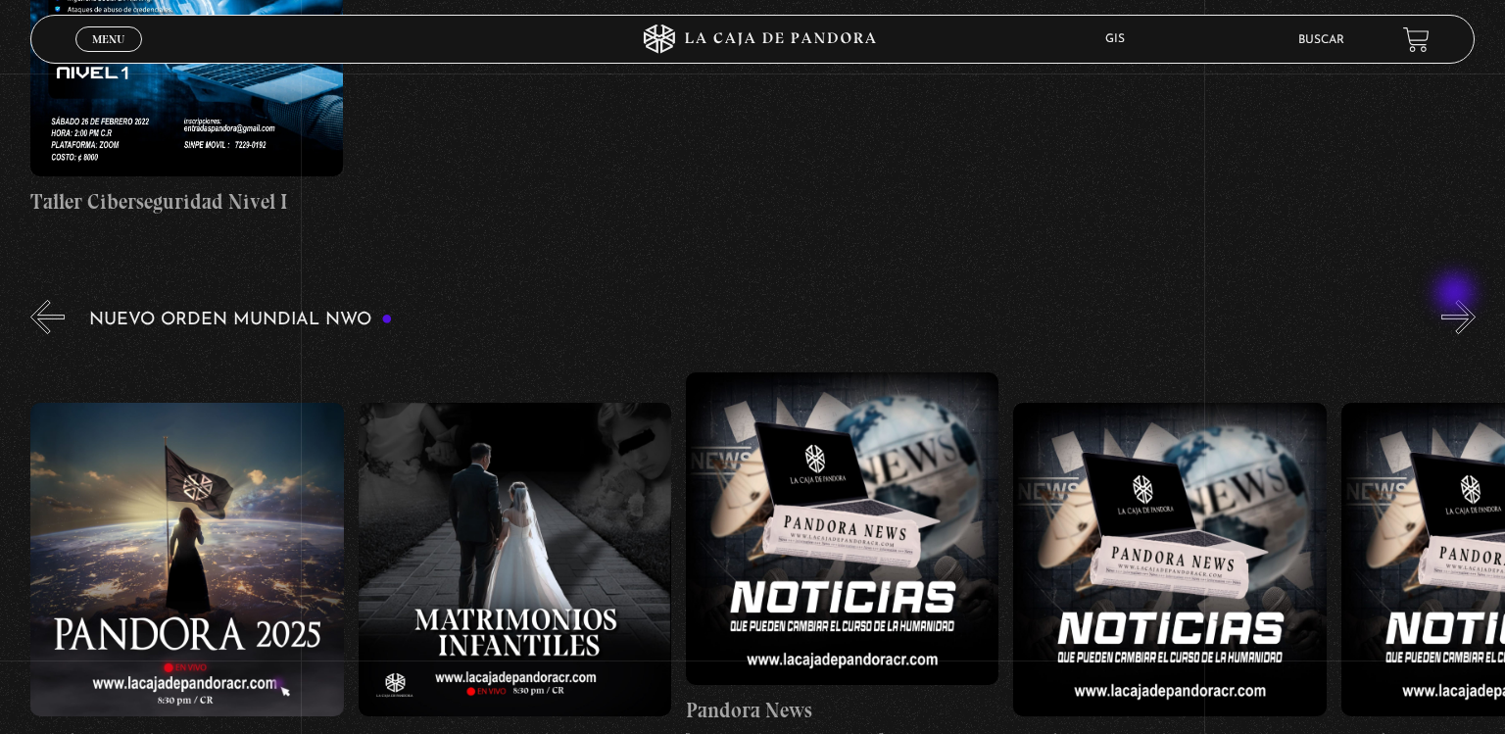
click at [1457, 300] on button "»" at bounding box center [1459, 317] width 34 height 34
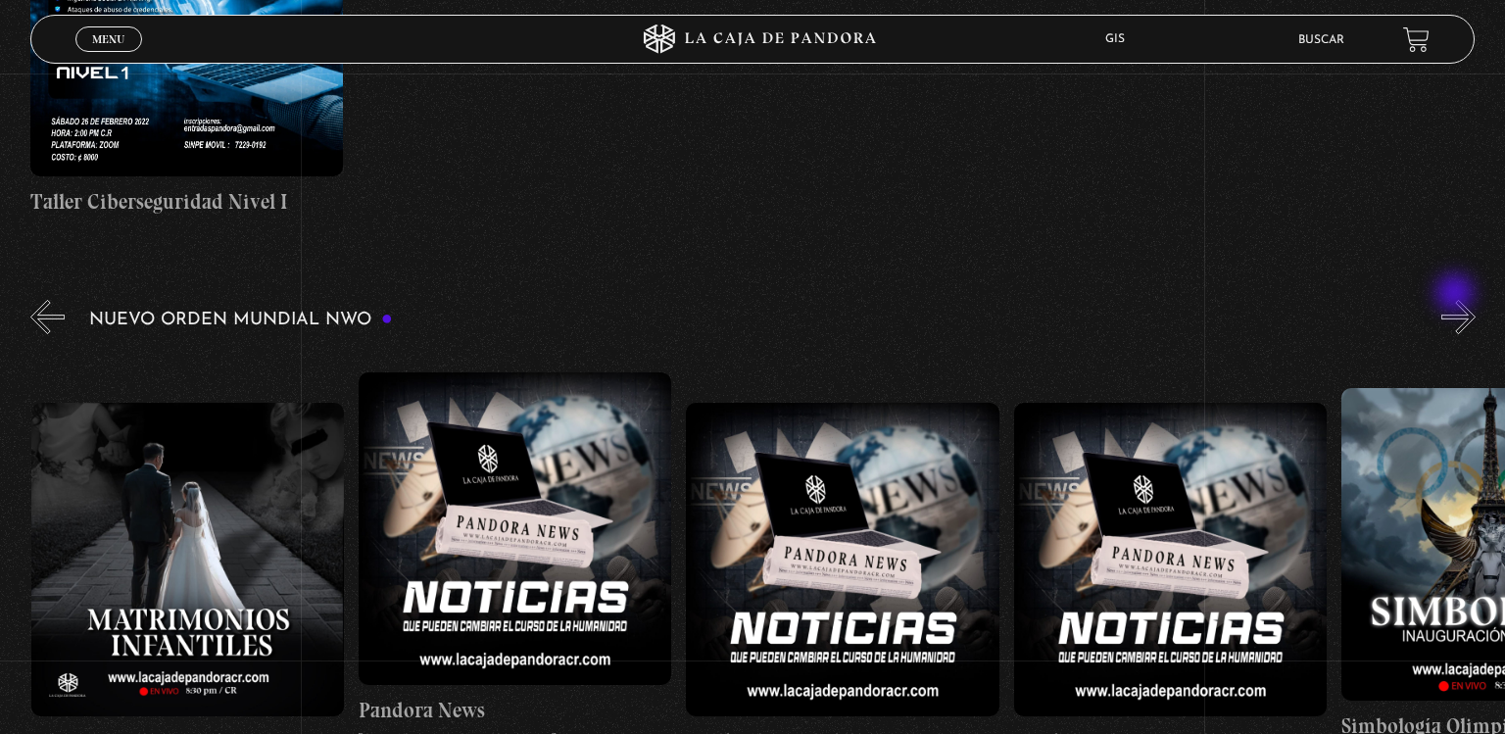
scroll to position [0, 3604]
click at [1457, 300] on button "»" at bounding box center [1459, 317] width 34 height 34
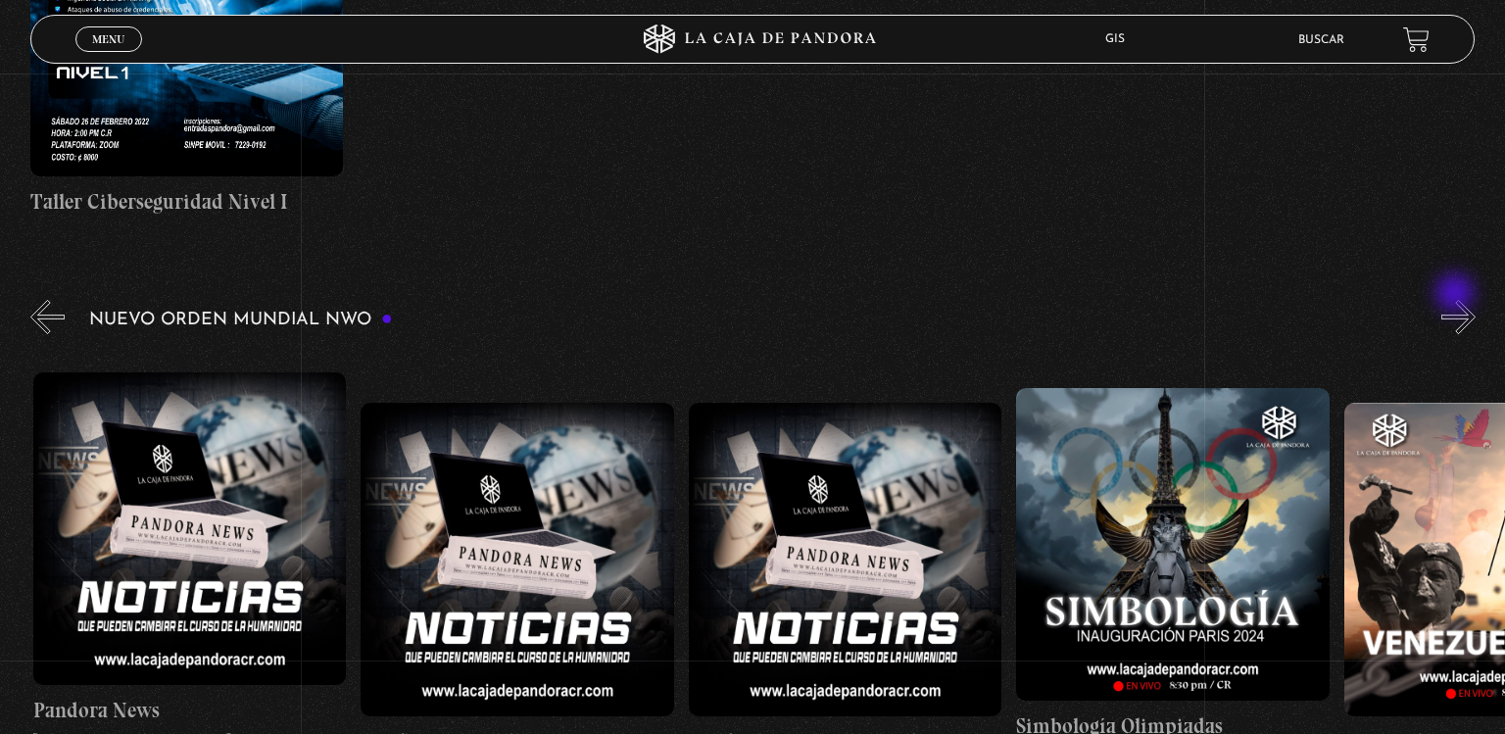
scroll to position [0, 3932]
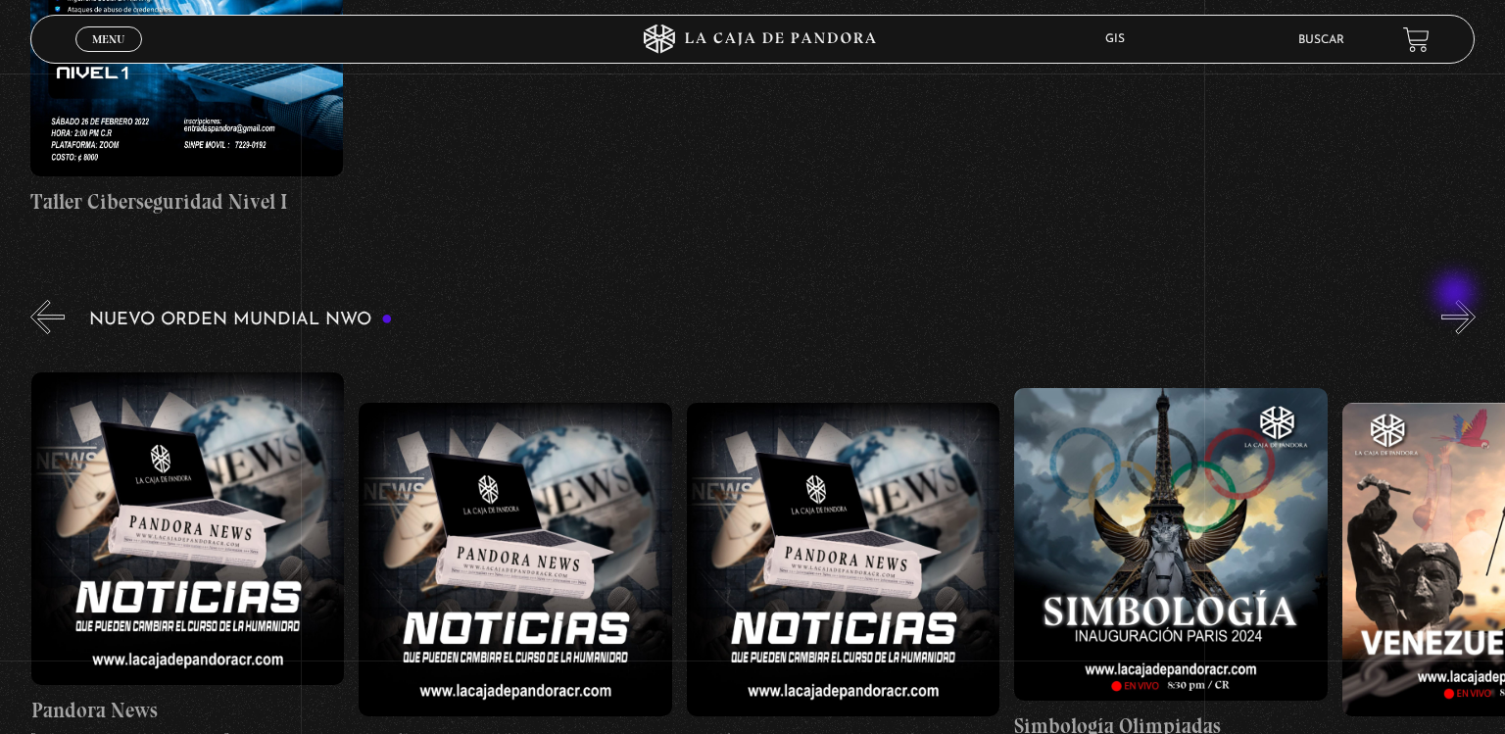
click at [1457, 300] on button "»" at bounding box center [1459, 317] width 34 height 34
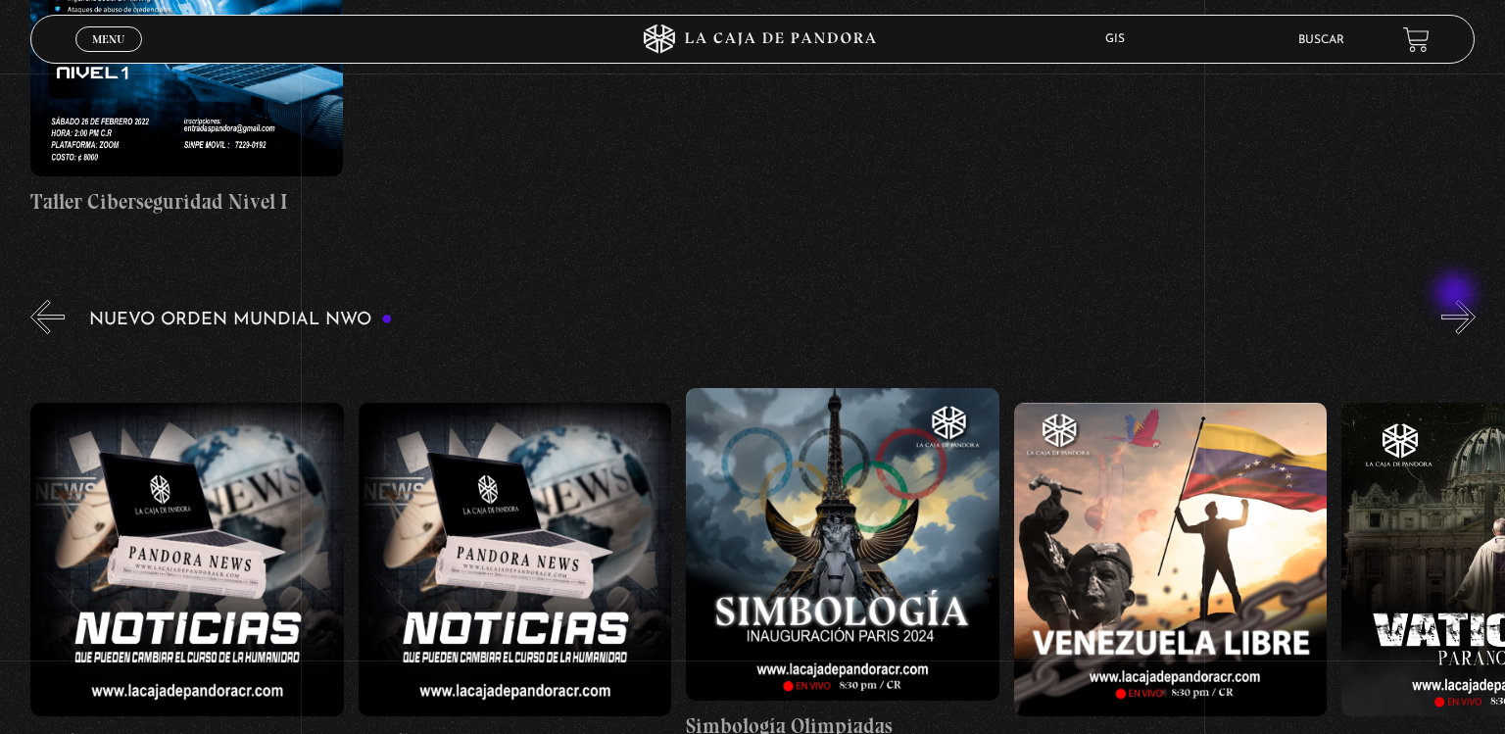
click at [1457, 300] on button "»" at bounding box center [1459, 317] width 34 height 34
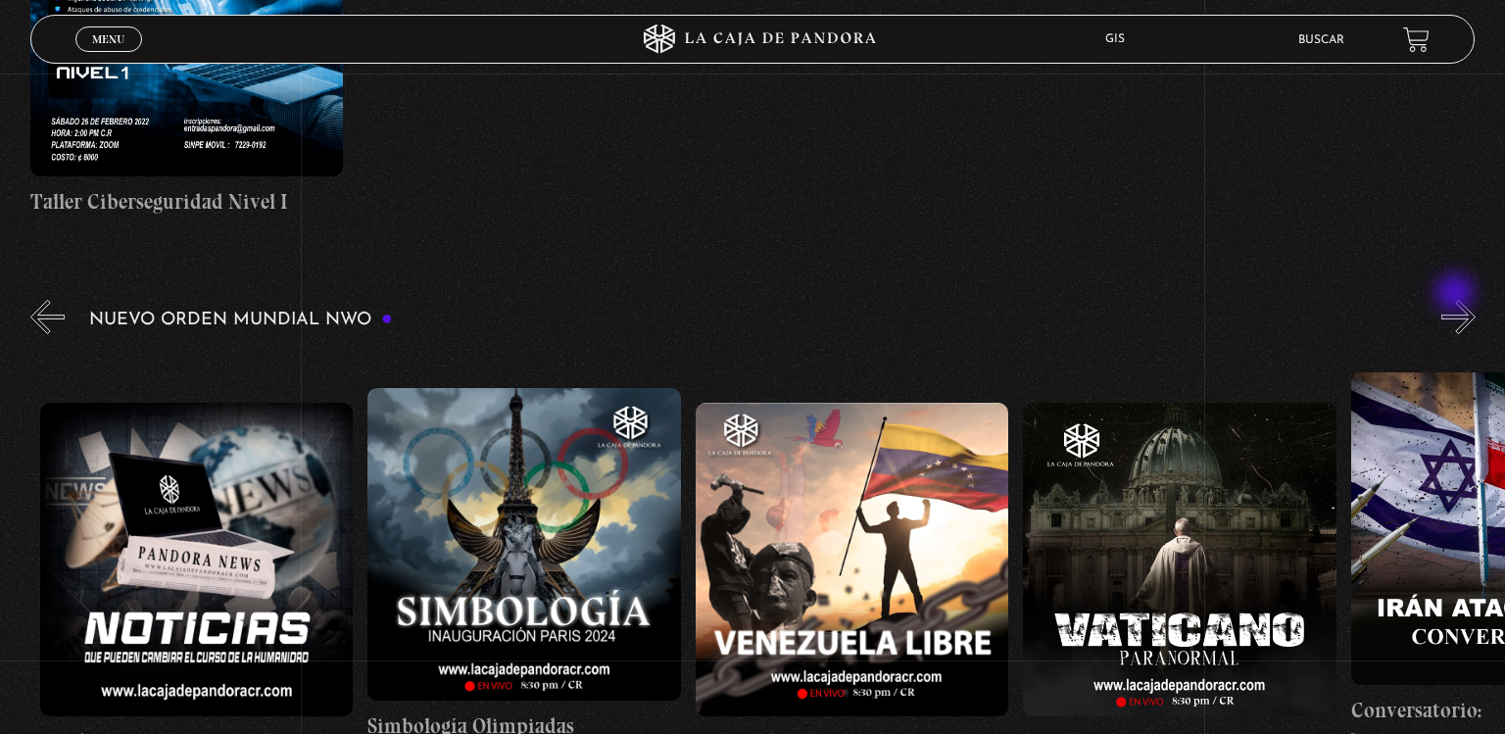
scroll to position [0, 4587]
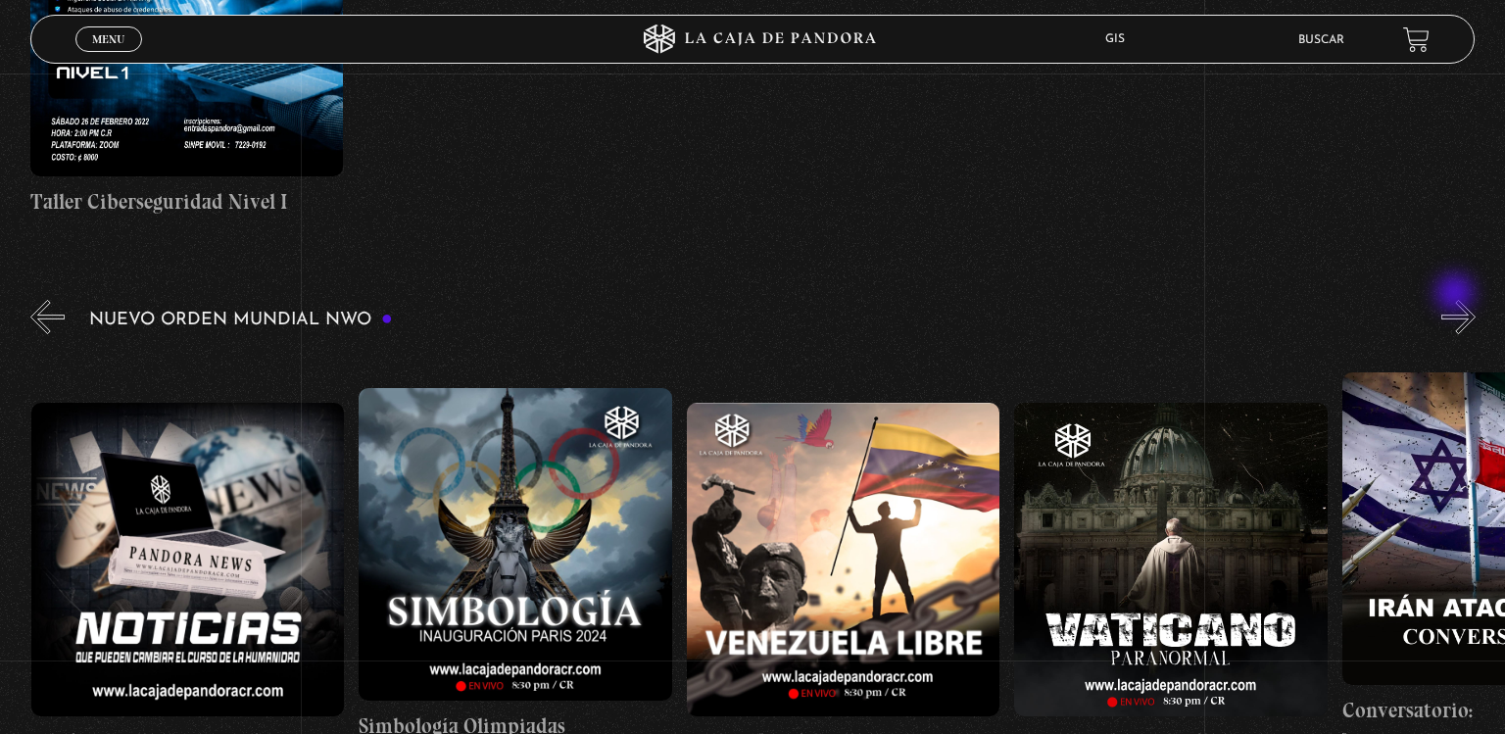
click at [1457, 300] on button "»" at bounding box center [1459, 317] width 34 height 34
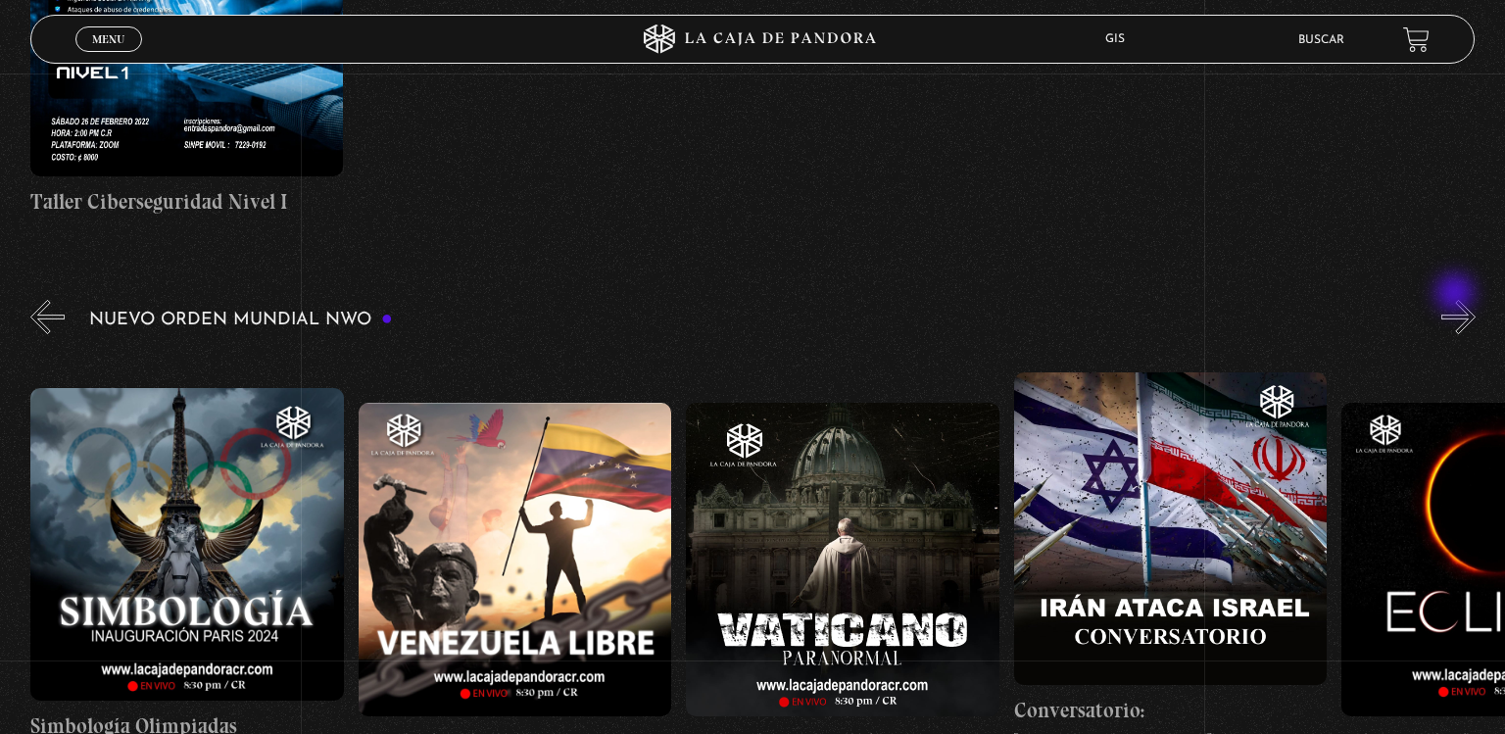
click at [1457, 300] on button "»" at bounding box center [1459, 317] width 34 height 34
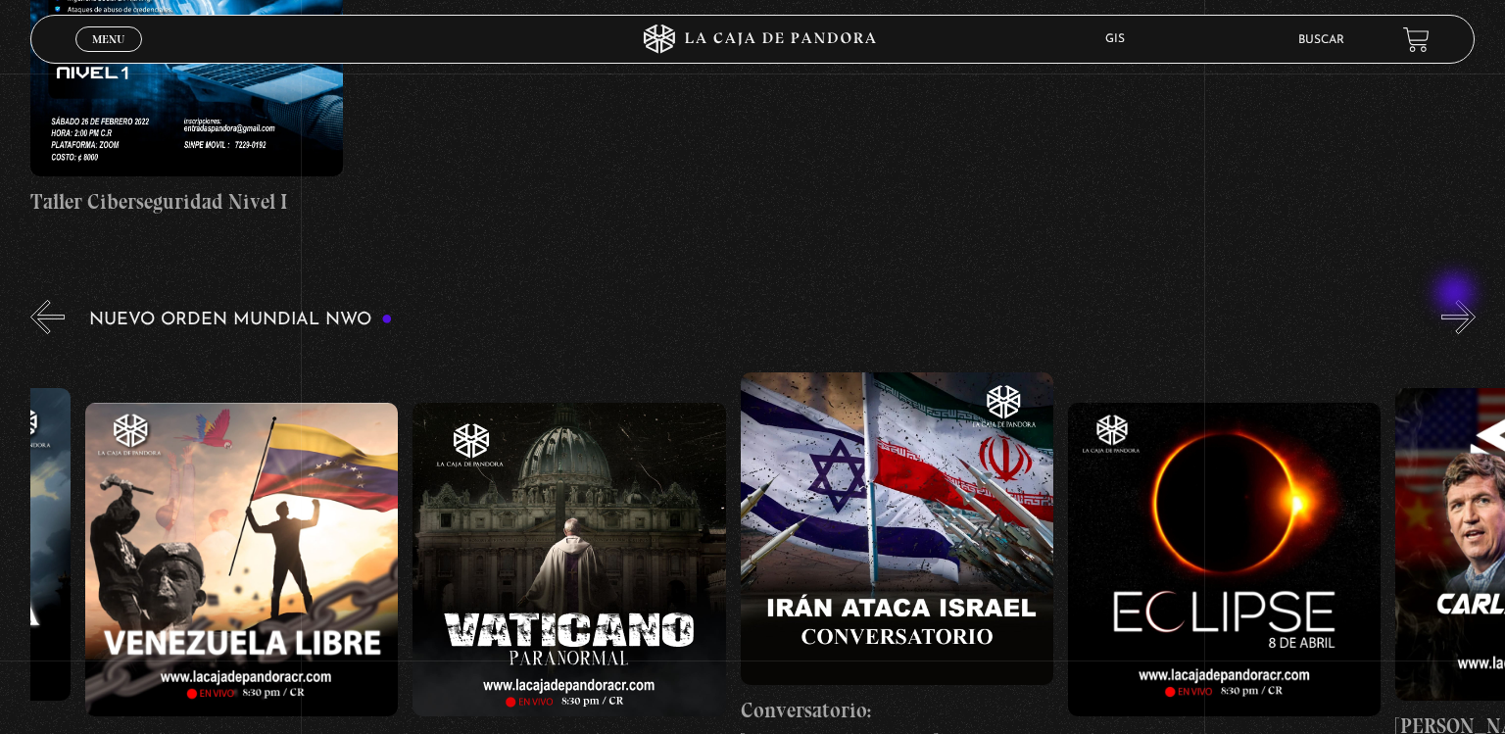
scroll to position [0, 5243]
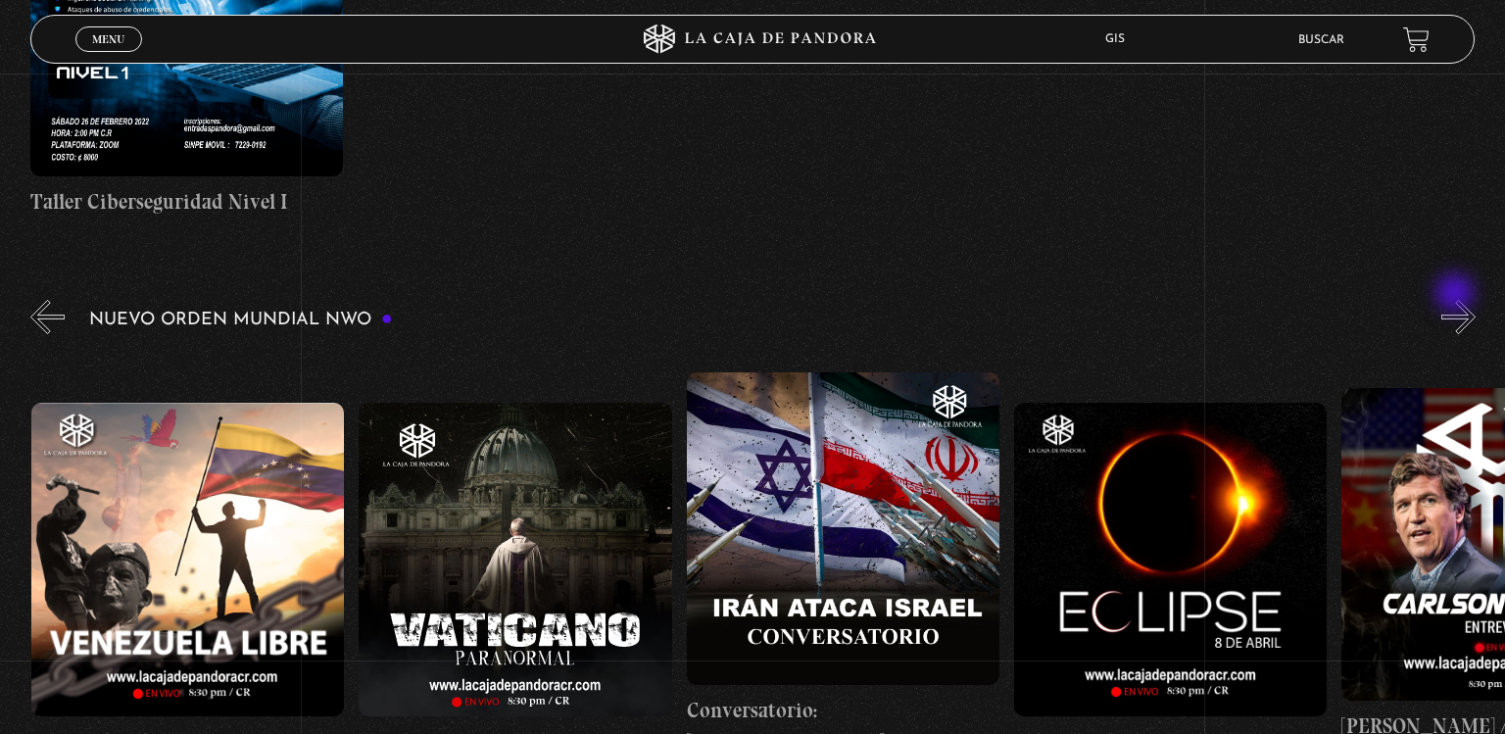
click at [1457, 300] on button "»" at bounding box center [1459, 317] width 34 height 34
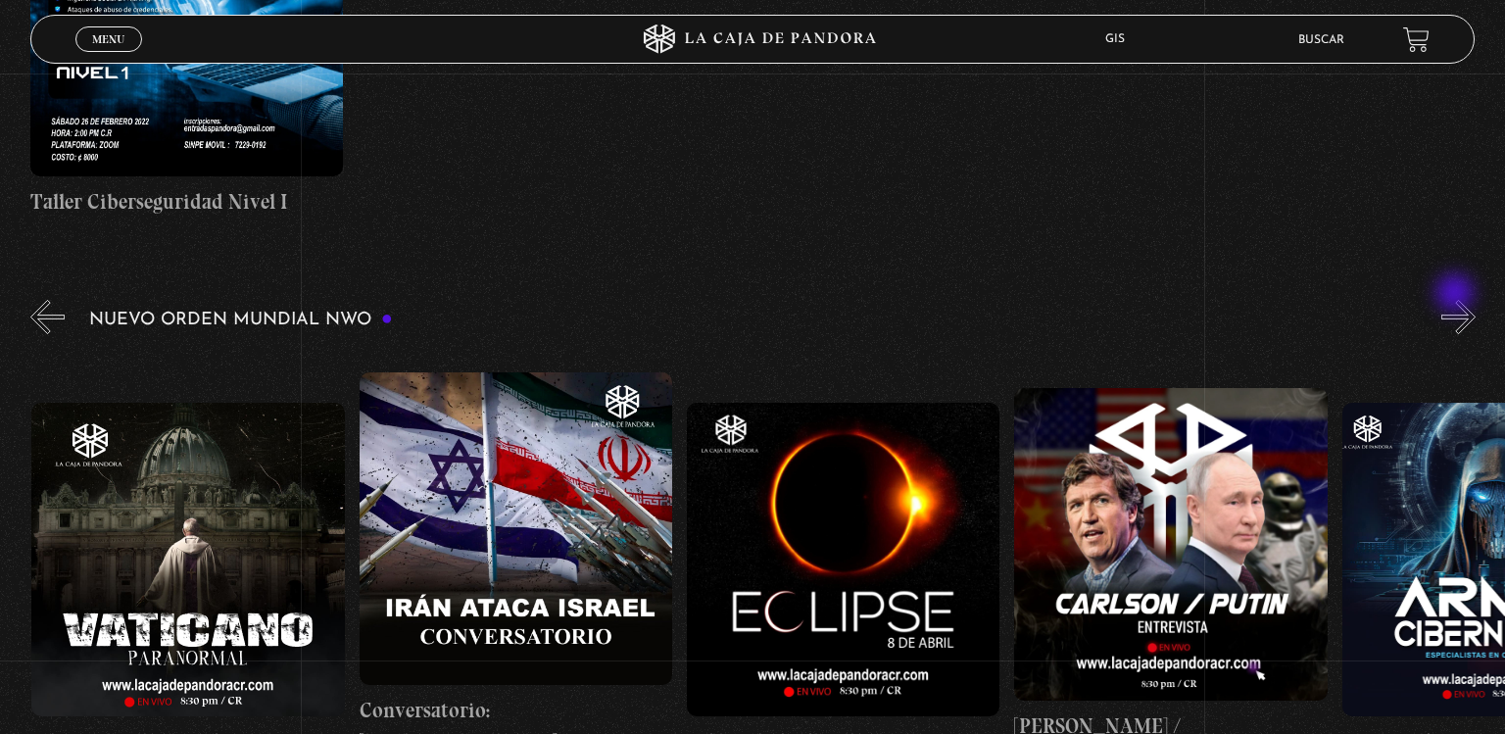
click at [1457, 300] on button "»" at bounding box center [1459, 317] width 34 height 34
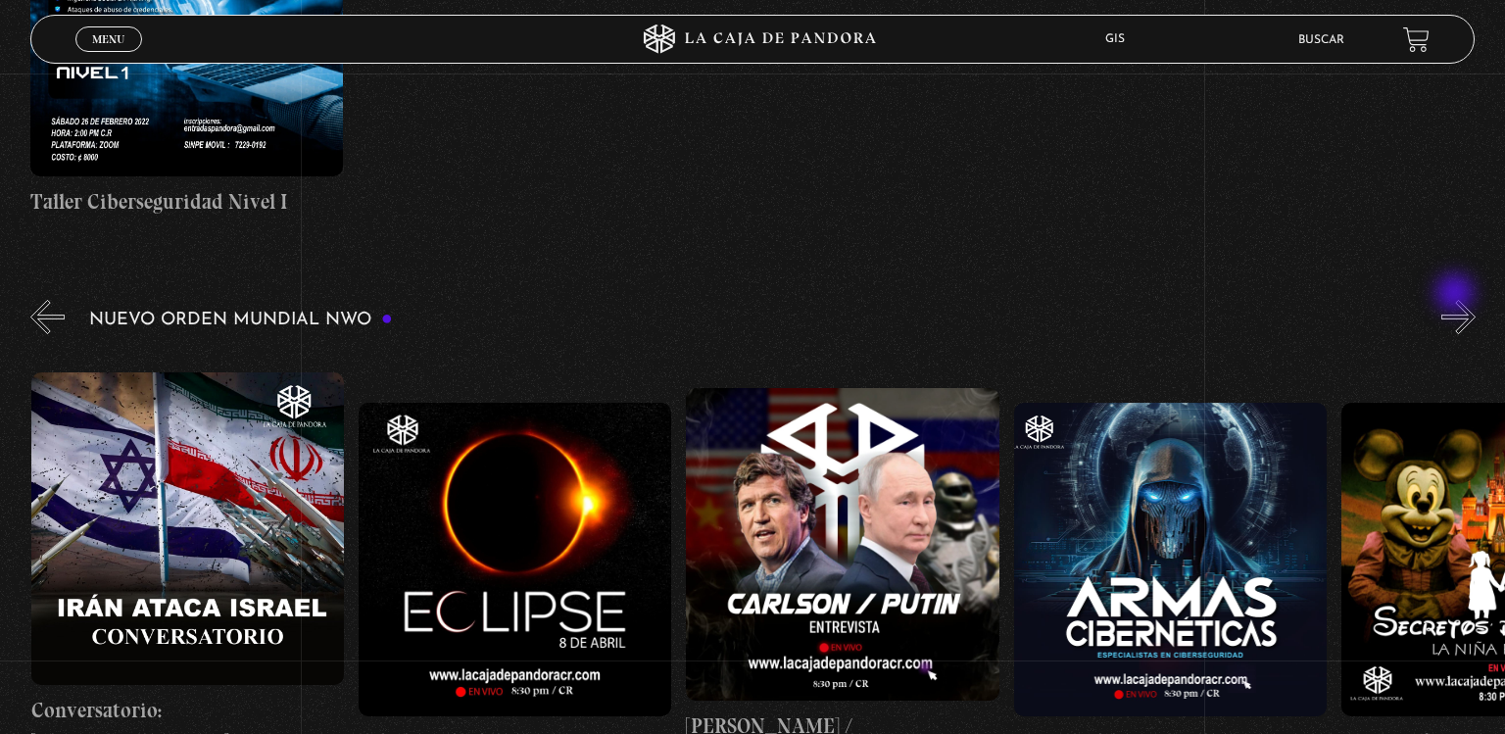
scroll to position [0, 5899]
click at [1457, 300] on button "»" at bounding box center [1459, 317] width 34 height 34
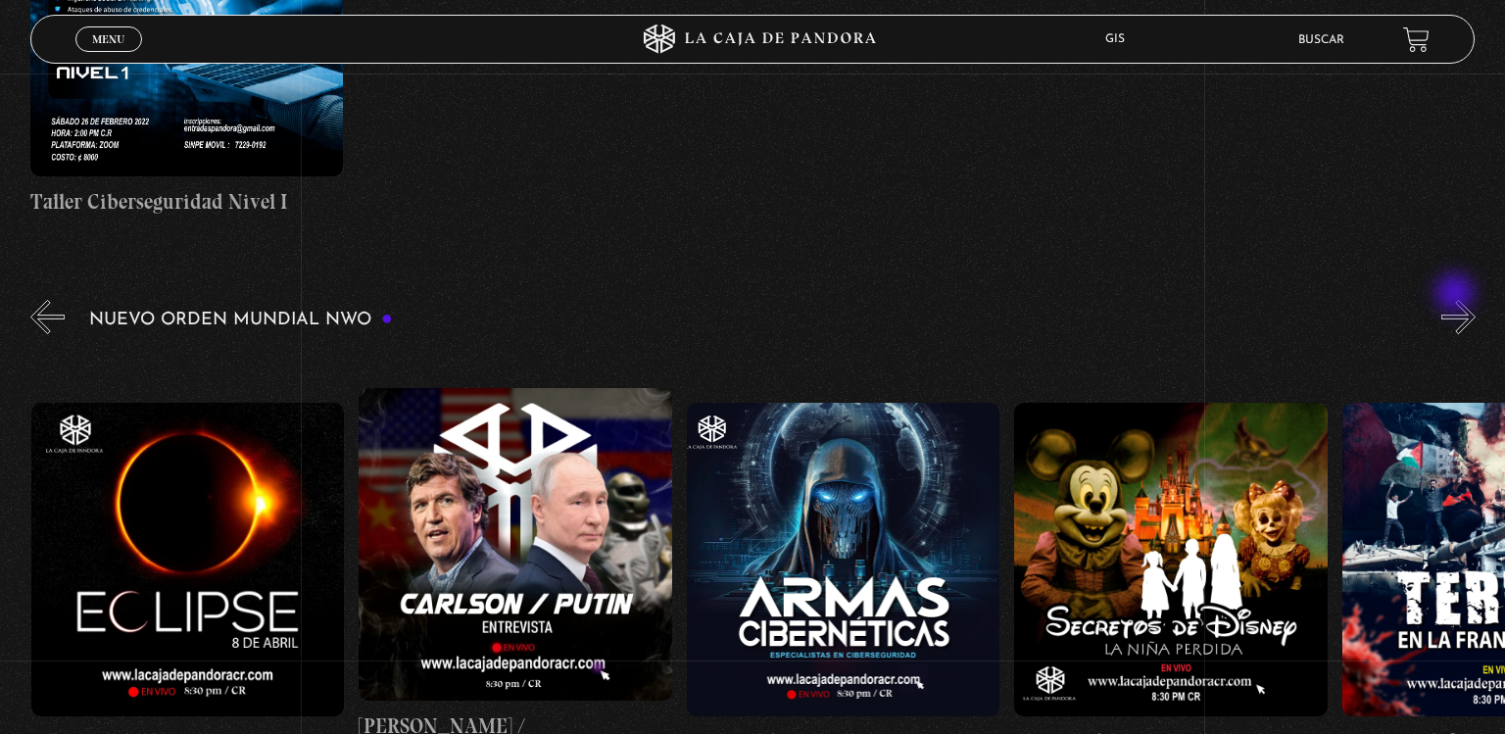
scroll to position [0, 6227]
click at [1457, 300] on button "»" at bounding box center [1459, 317] width 34 height 34
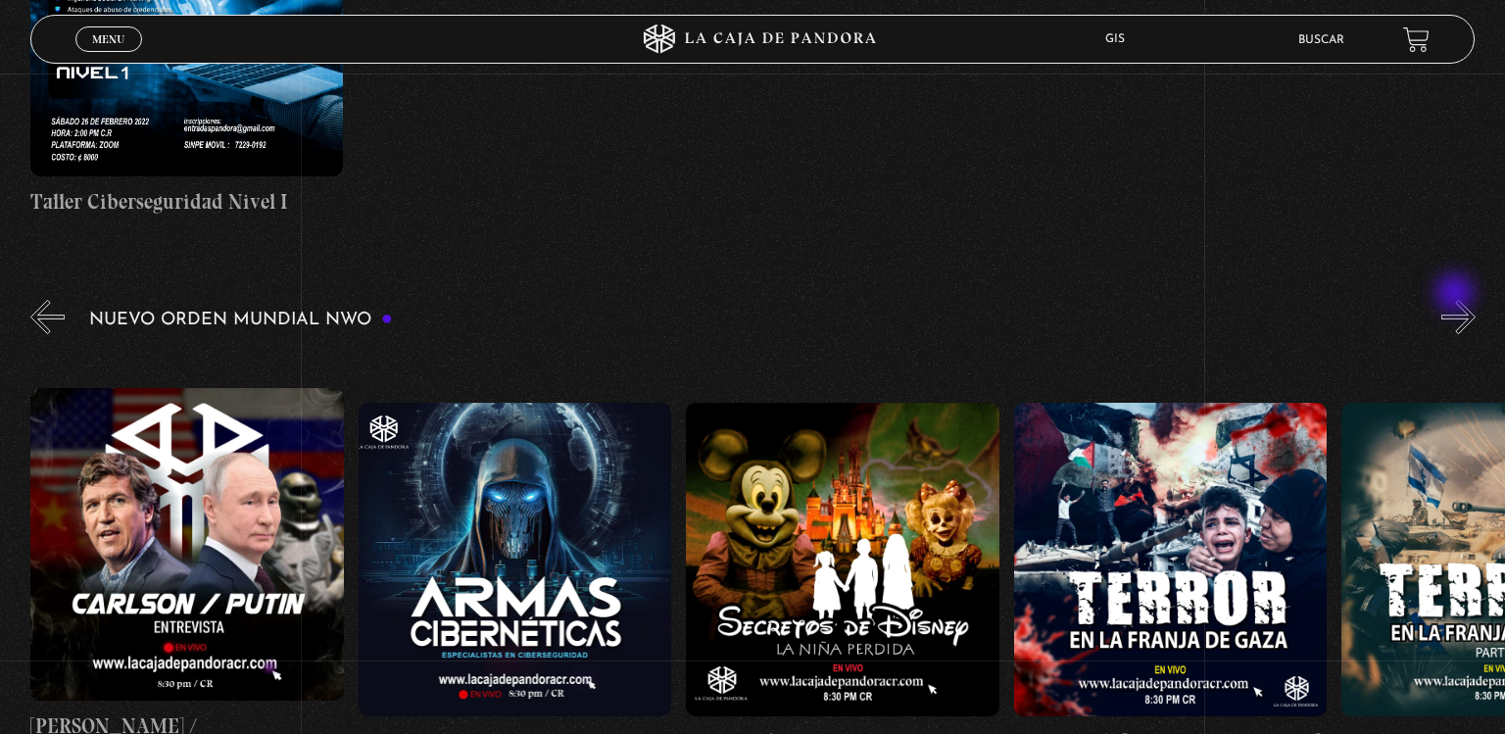
scroll to position [0, 6554]
click at [1457, 300] on button "»" at bounding box center [1459, 317] width 34 height 34
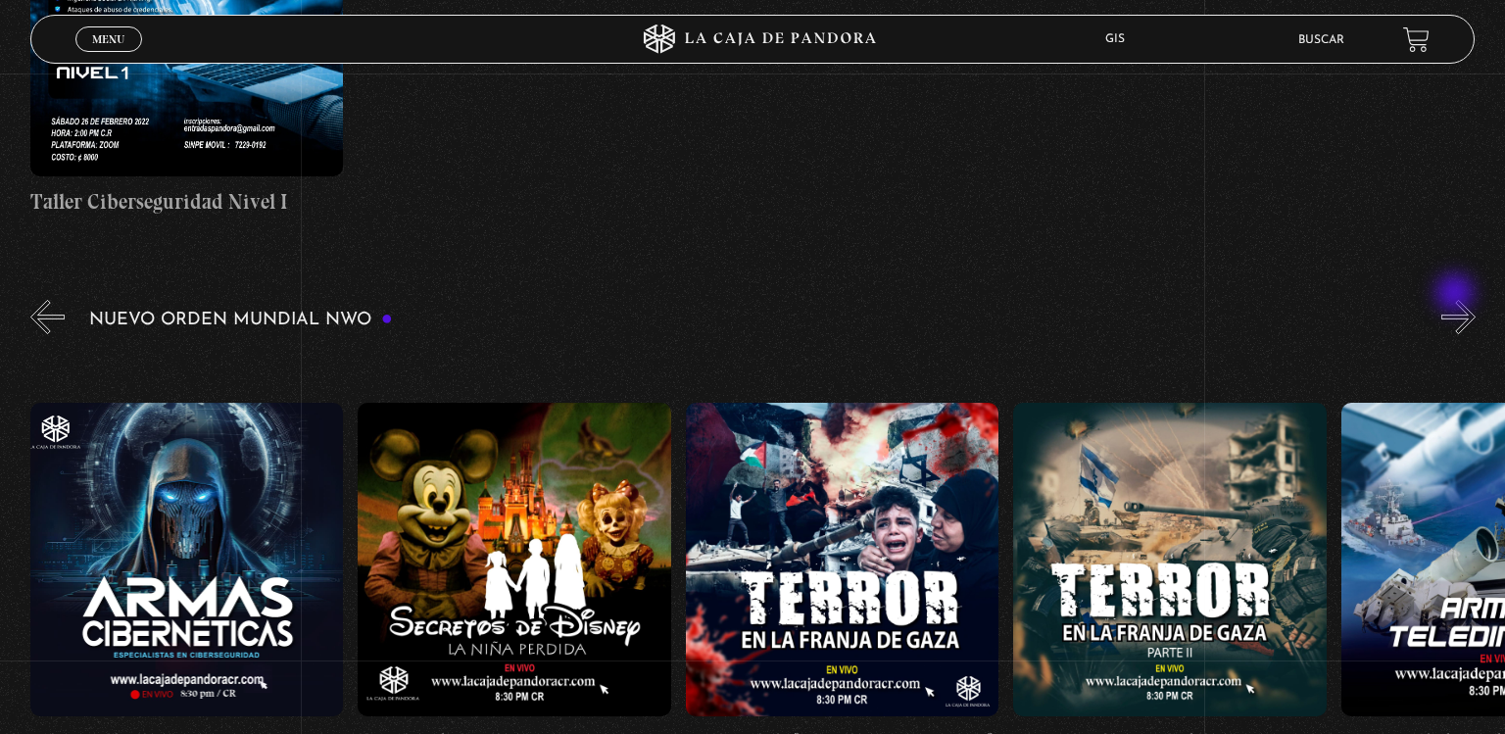
click at [1457, 300] on button "»" at bounding box center [1459, 317] width 34 height 34
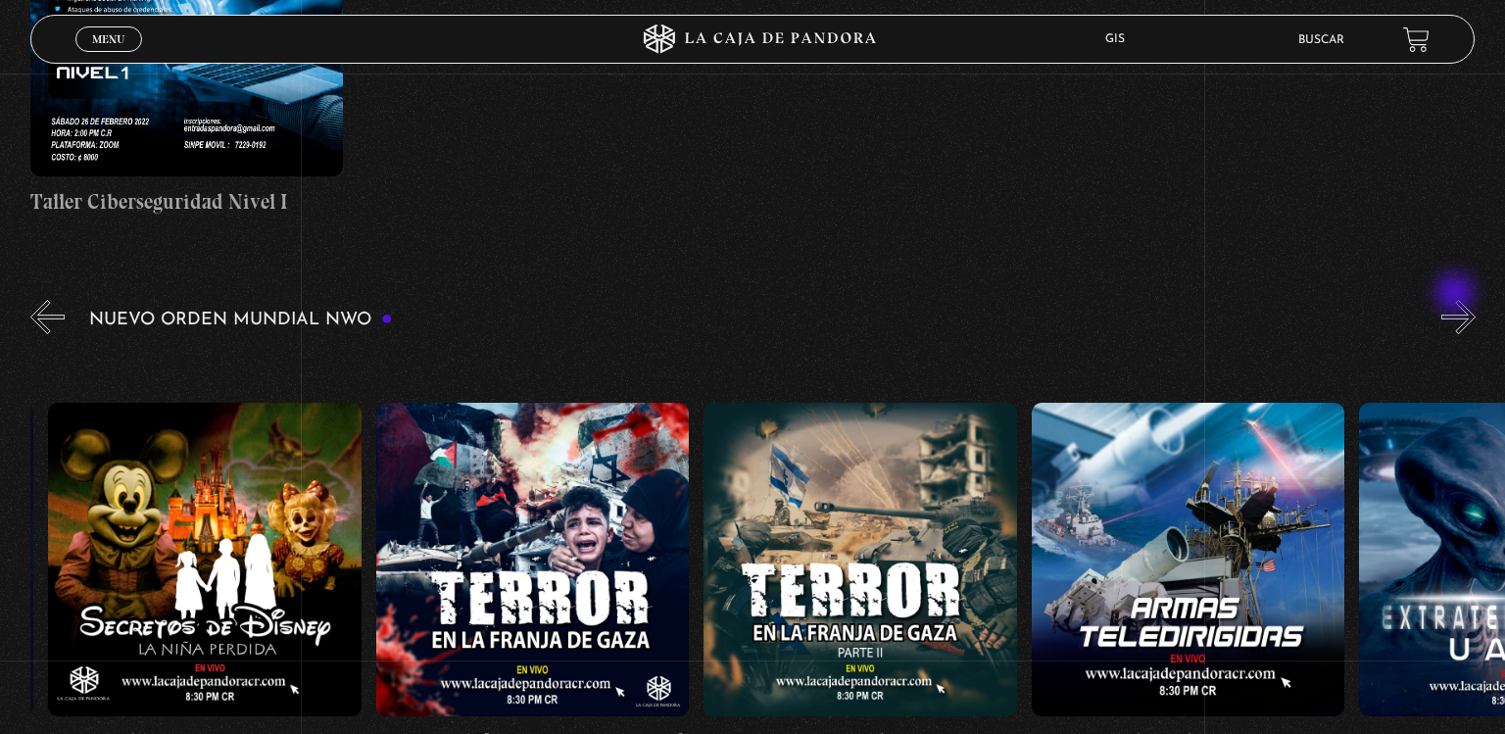
scroll to position [0, 7209]
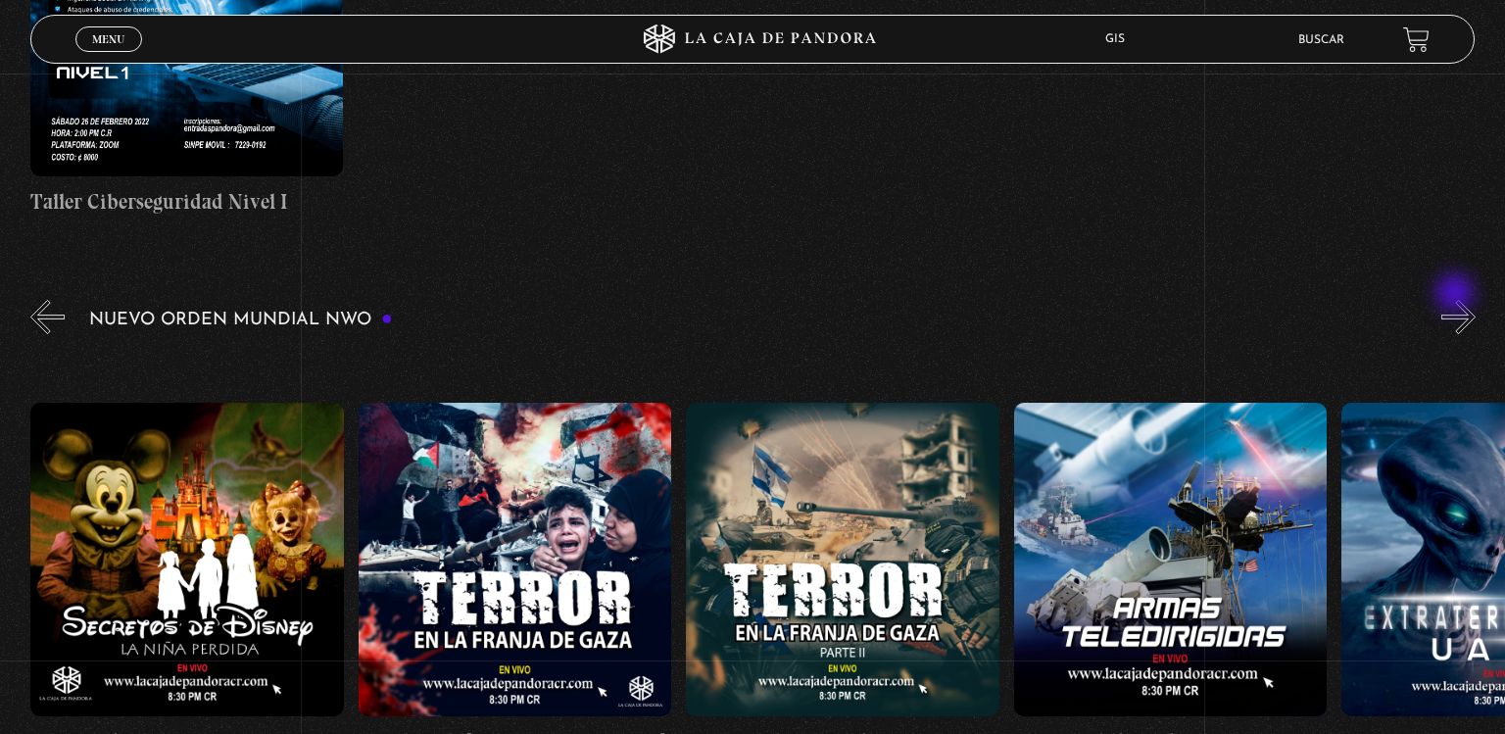
click at [1457, 300] on button "»" at bounding box center [1459, 317] width 34 height 34
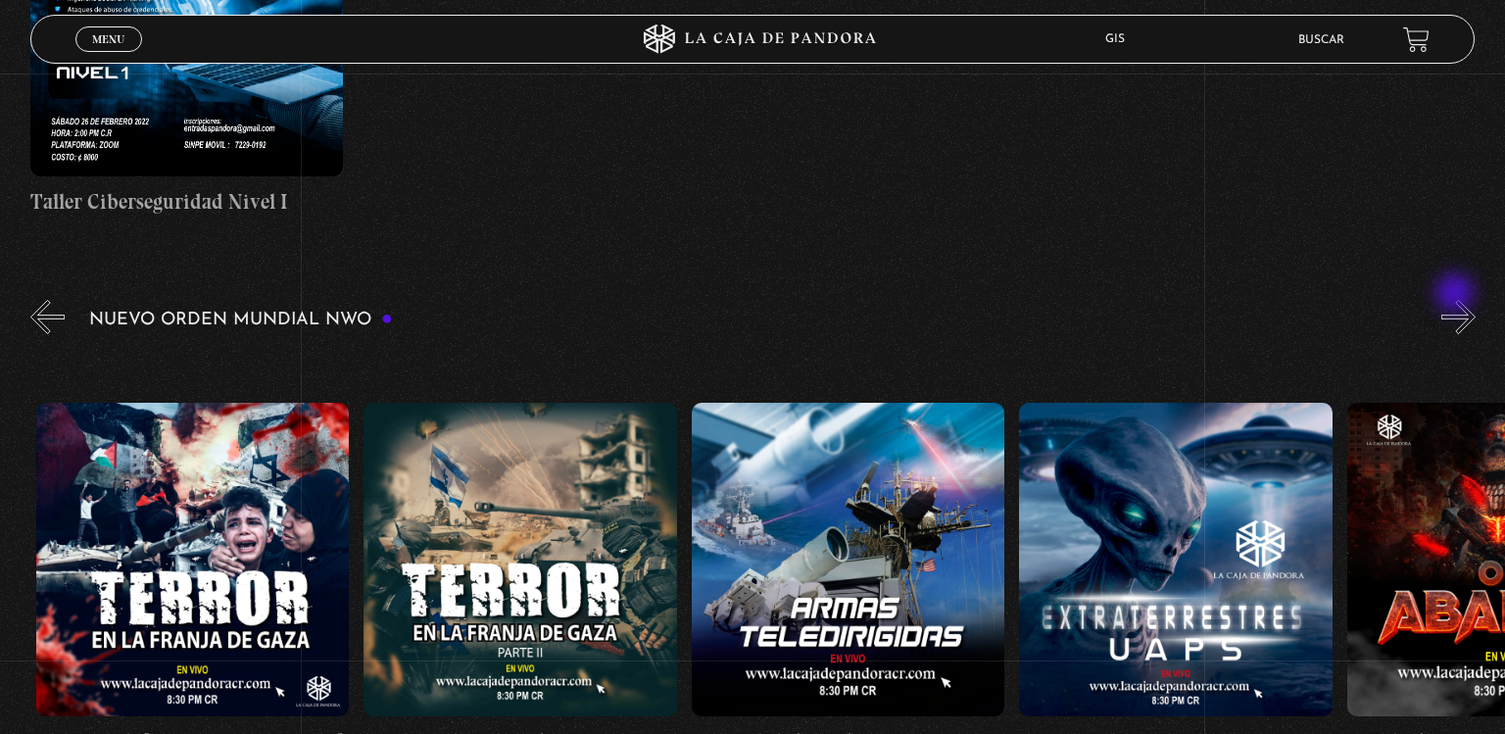
scroll to position [0, 7538]
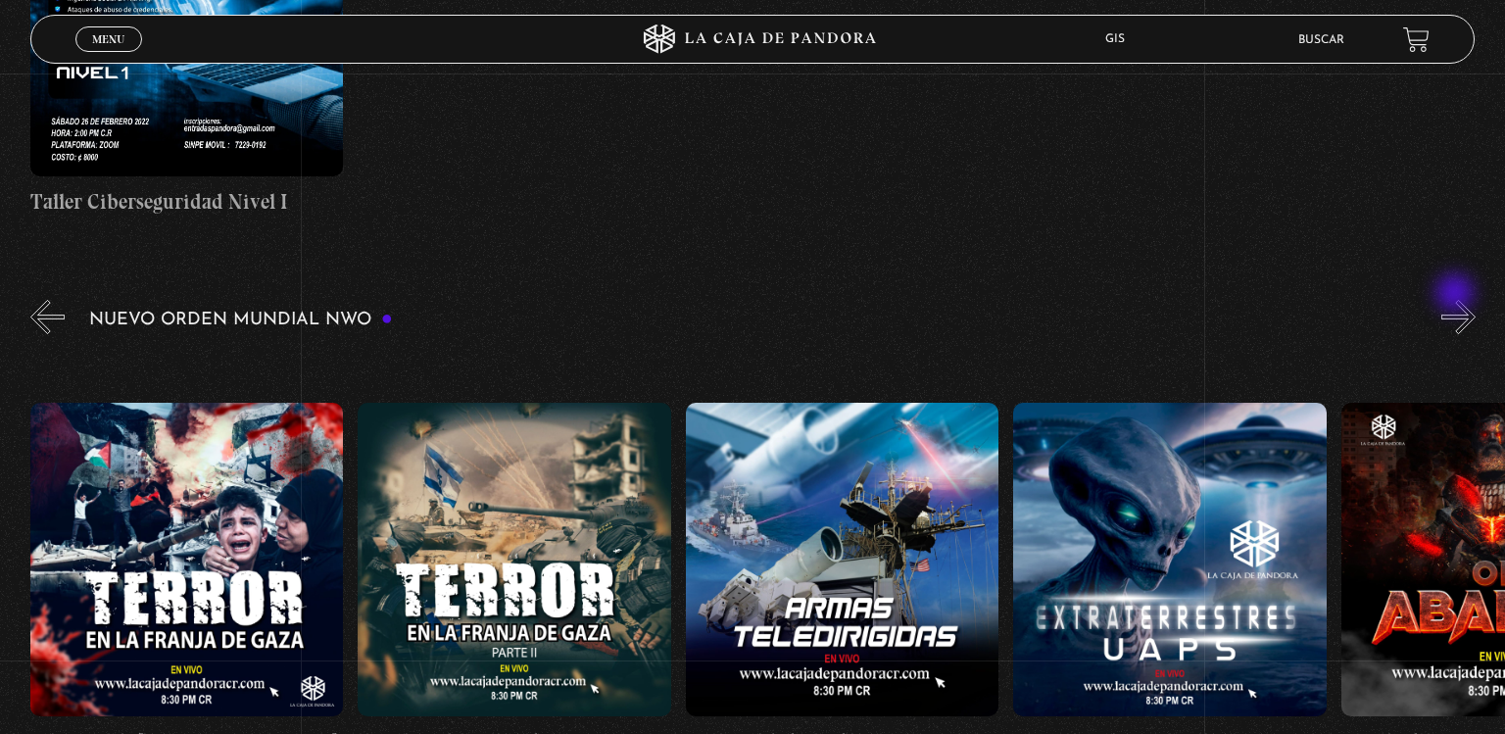
click at [1457, 300] on button "»" at bounding box center [1459, 317] width 34 height 34
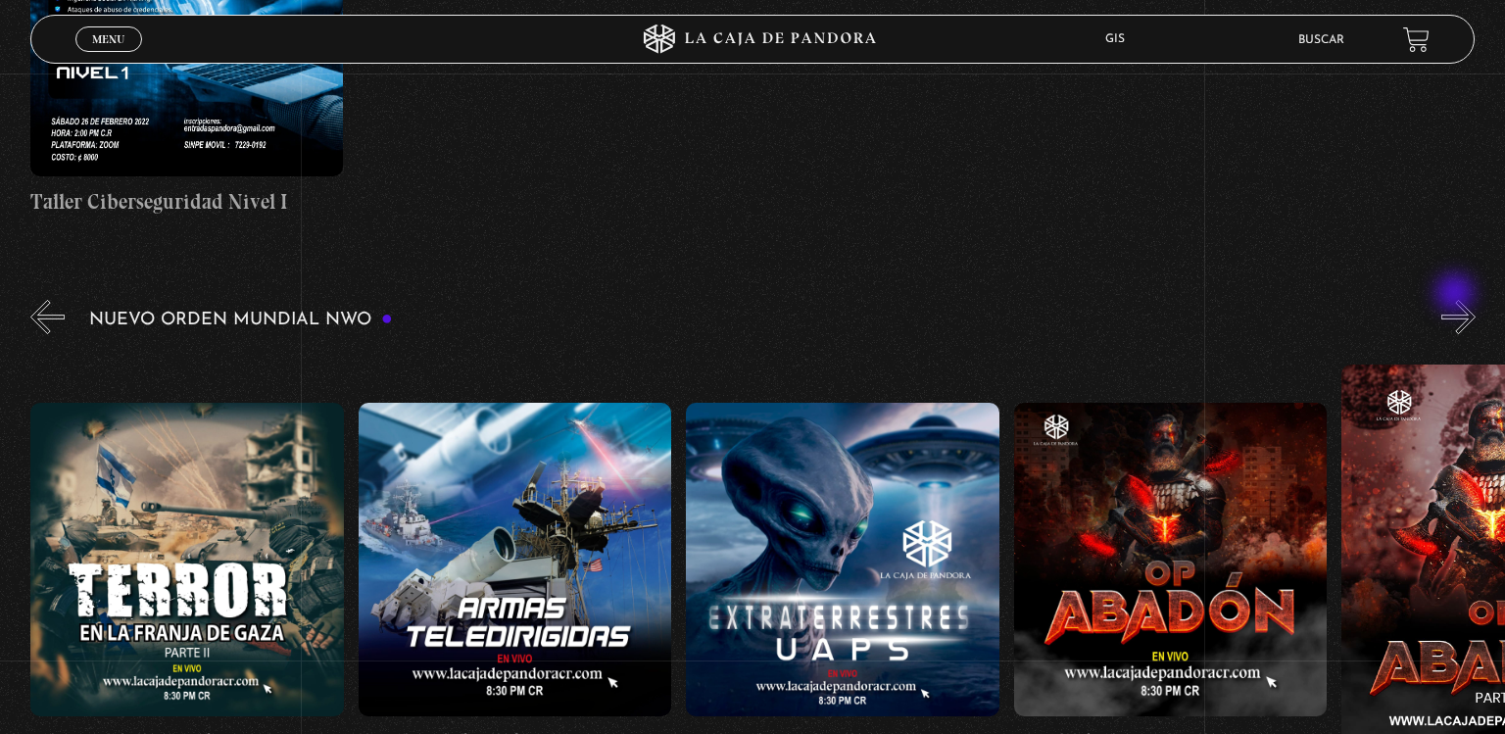
scroll to position [0, 7865]
click at [1457, 300] on button "»" at bounding box center [1459, 317] width 34 height 34
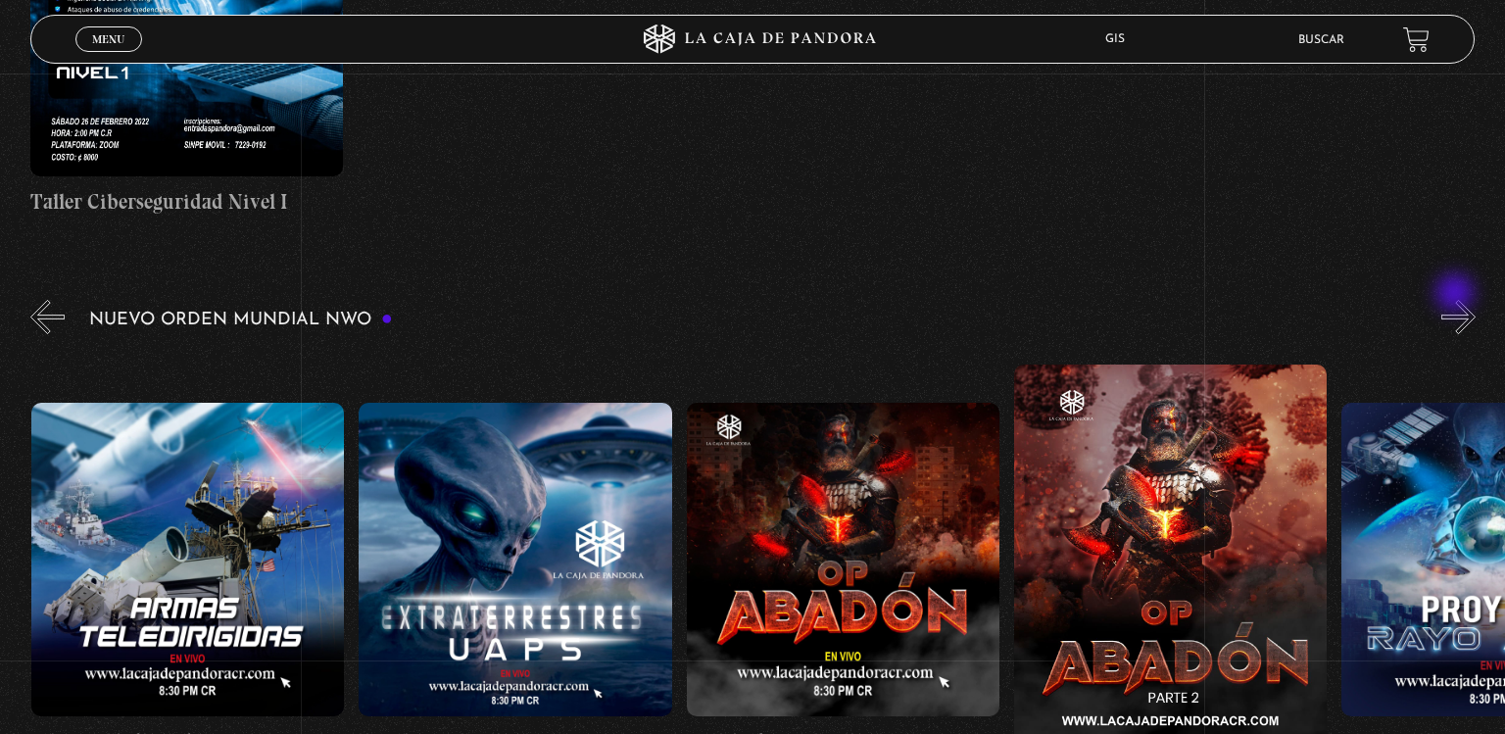
click at [1457, 300] on button "»" at bounding box center [1459, 317] width 34 height 34
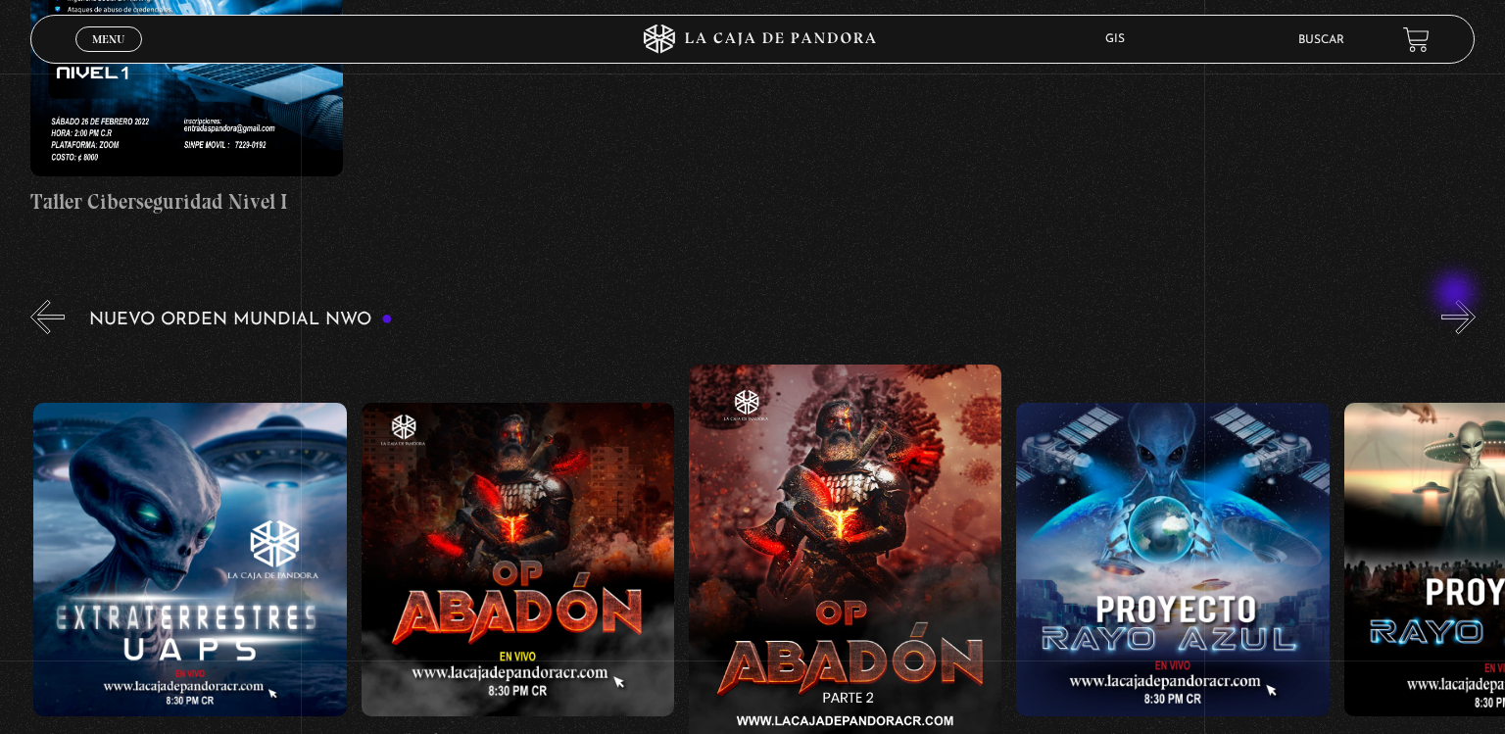
scroll to position [0, 8521]
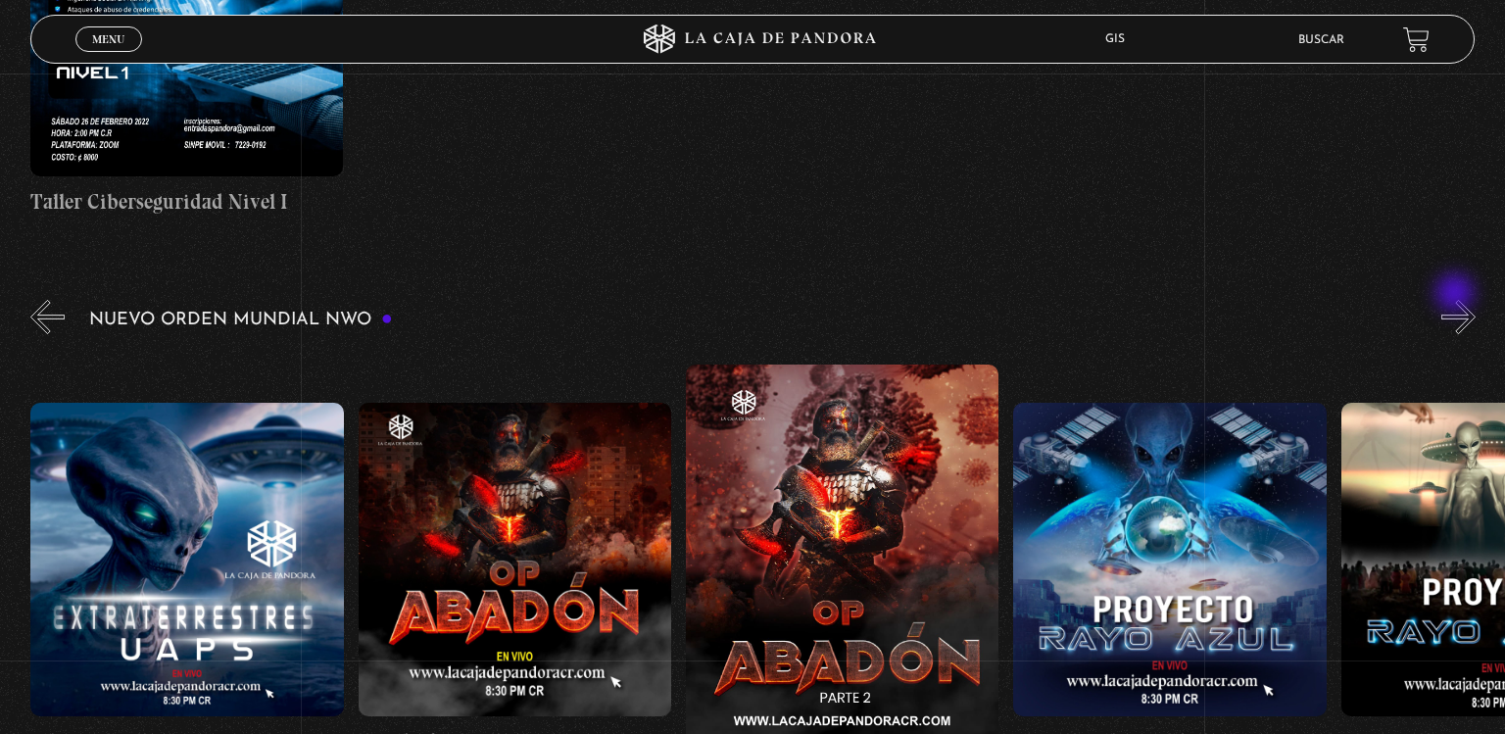
click at [1457, 300] on button "»" at bounding box center [1459, 317] width 34 height 34
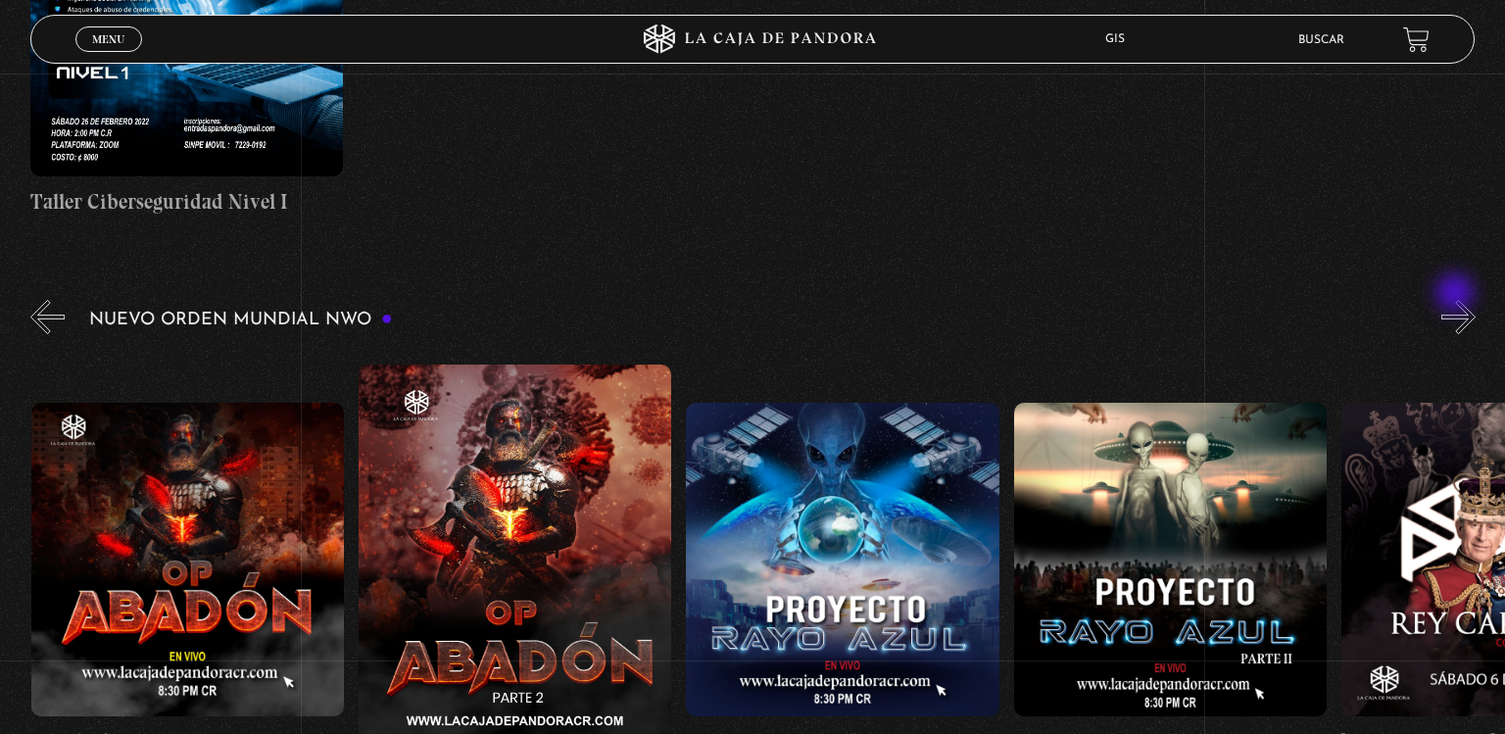
click at [1457, 300] on button "»" at bounding box center [1459, 317] width 34 height 34
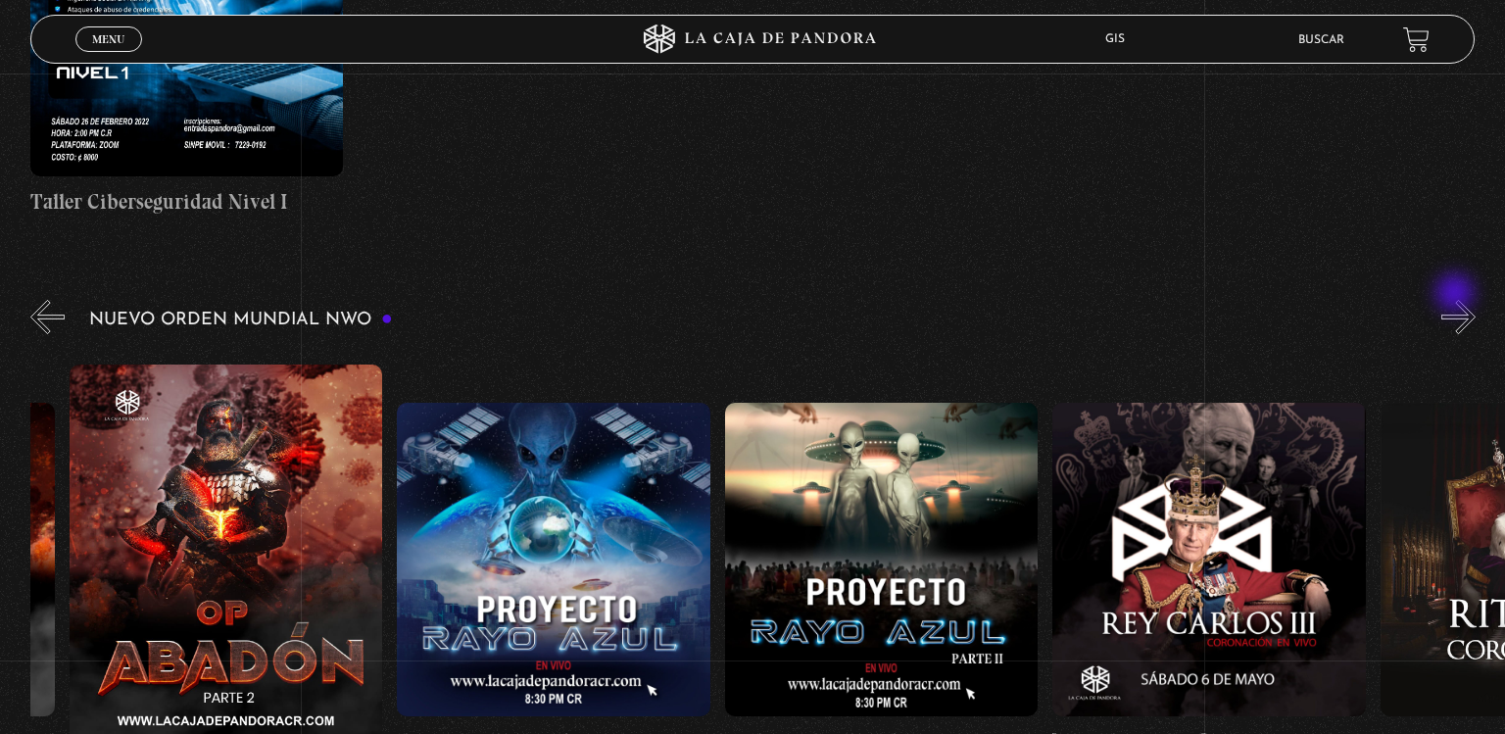
scroll to position [0, 9176]
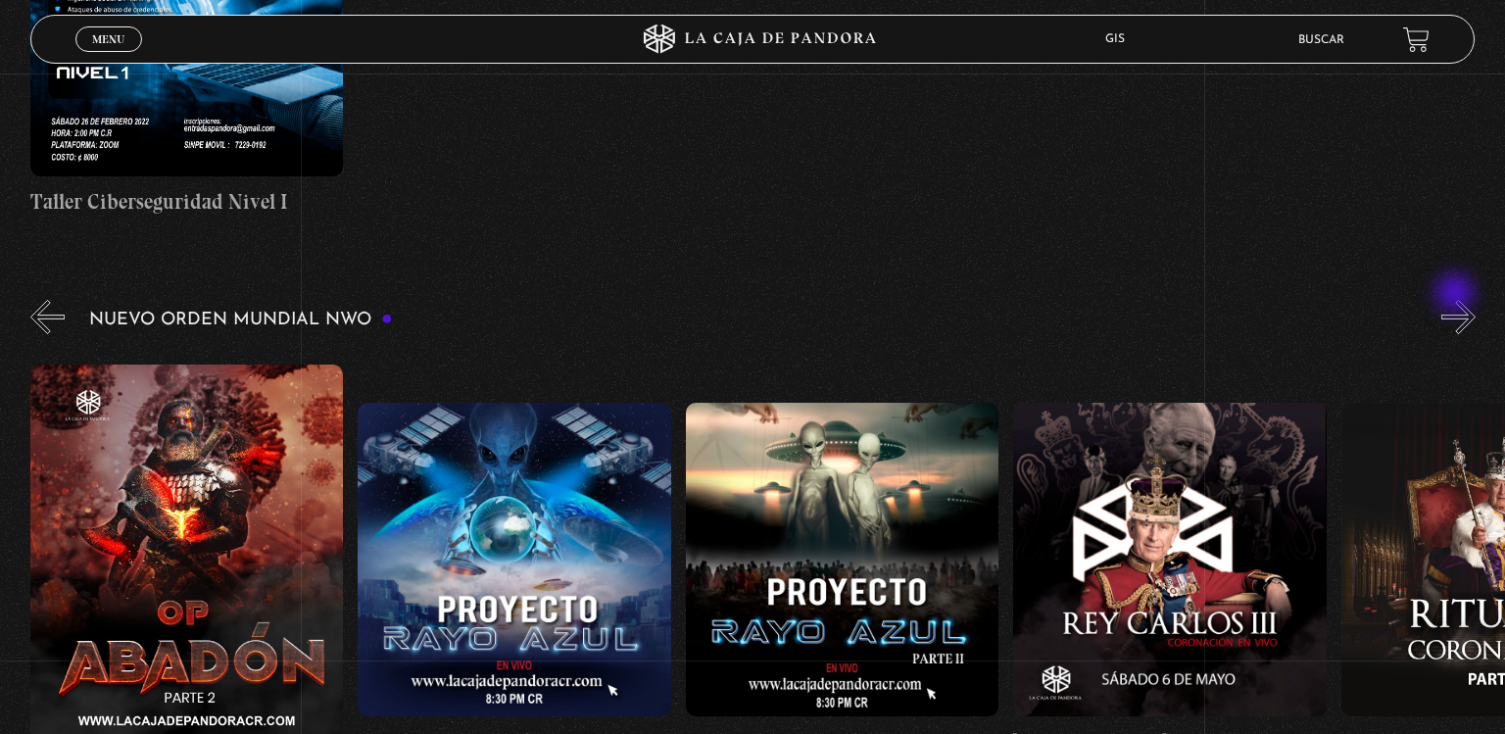
click at [1457, 300] on button "»" at bounding box center [1459, 317] width 34 height 34
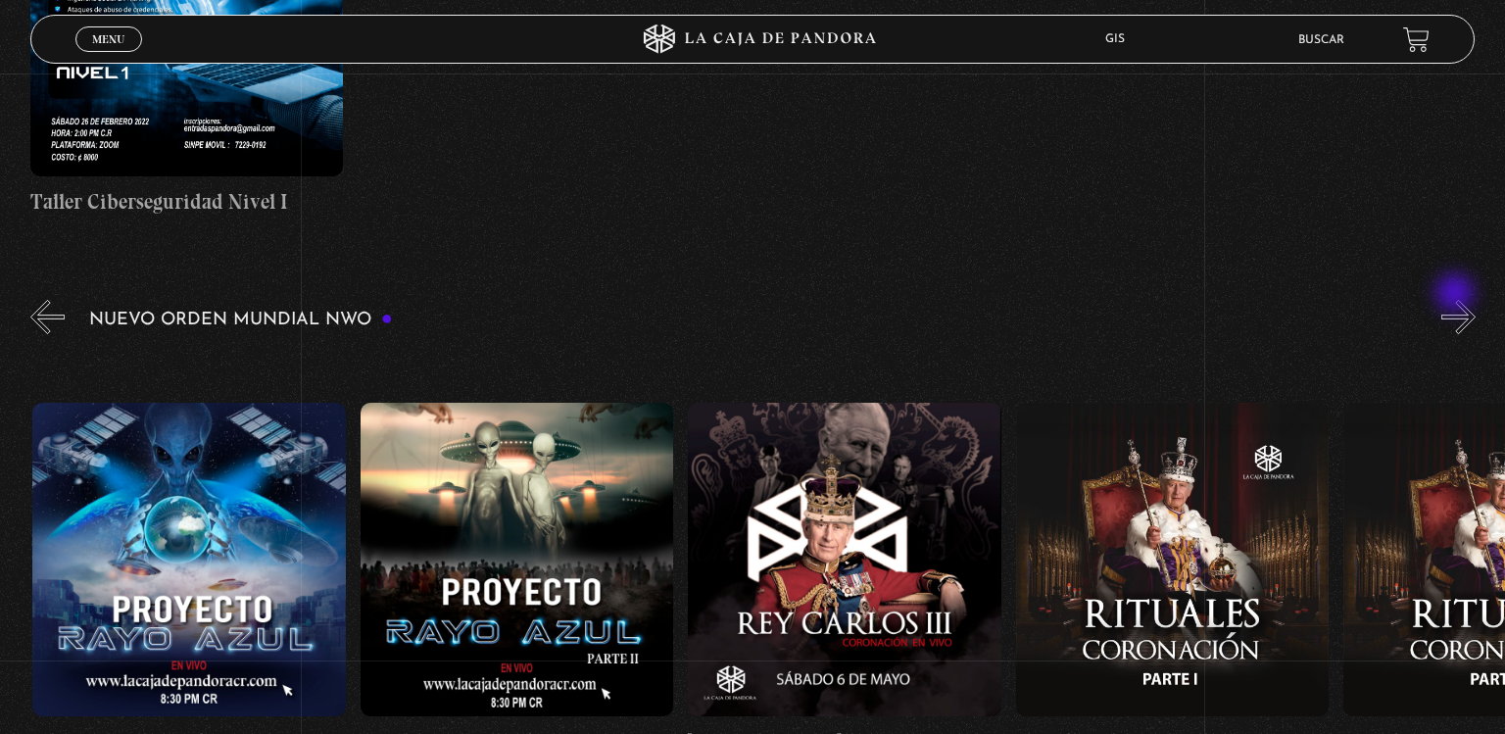
scroll to position [0, 9504]
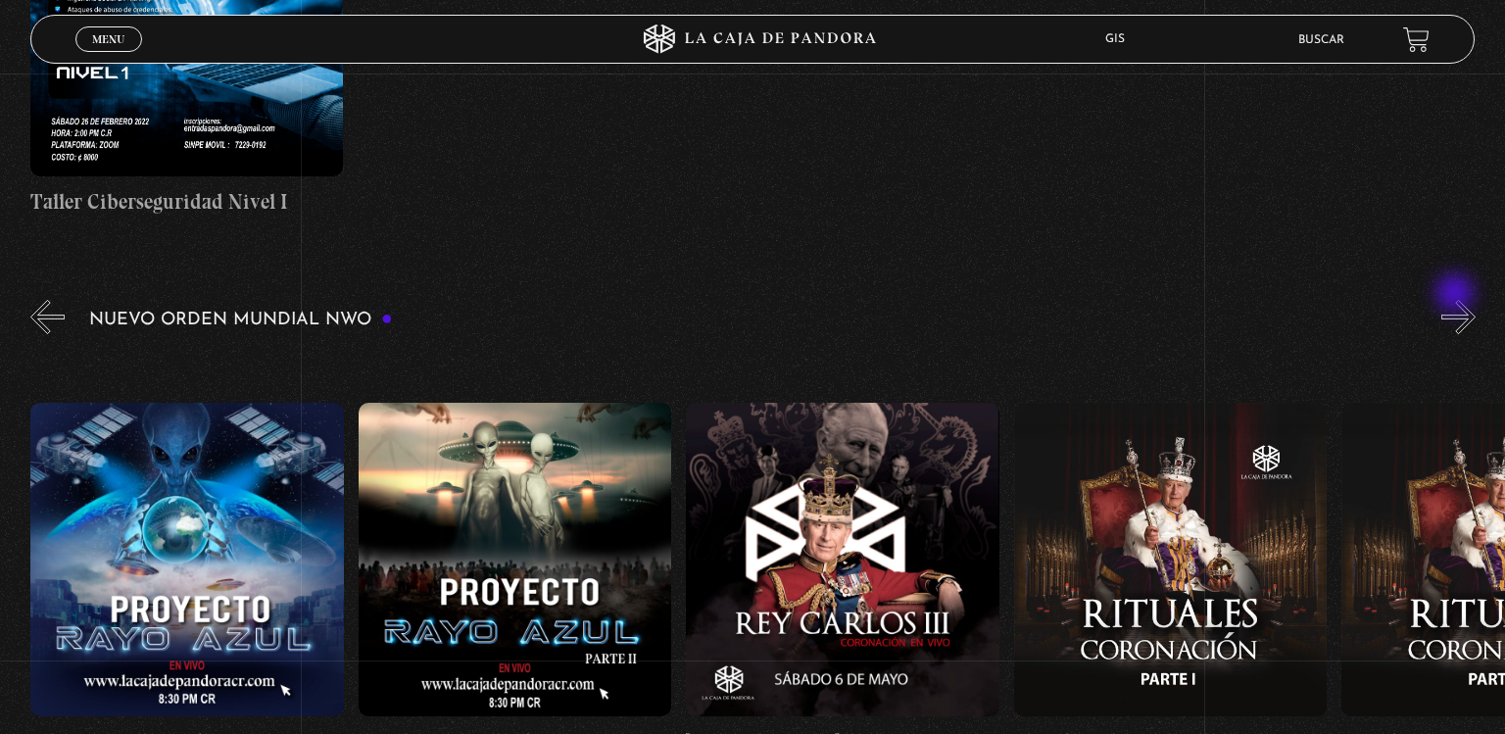
click at [1457, 300] on button "»" at bounding box center [1459, 317] width 34 height 34
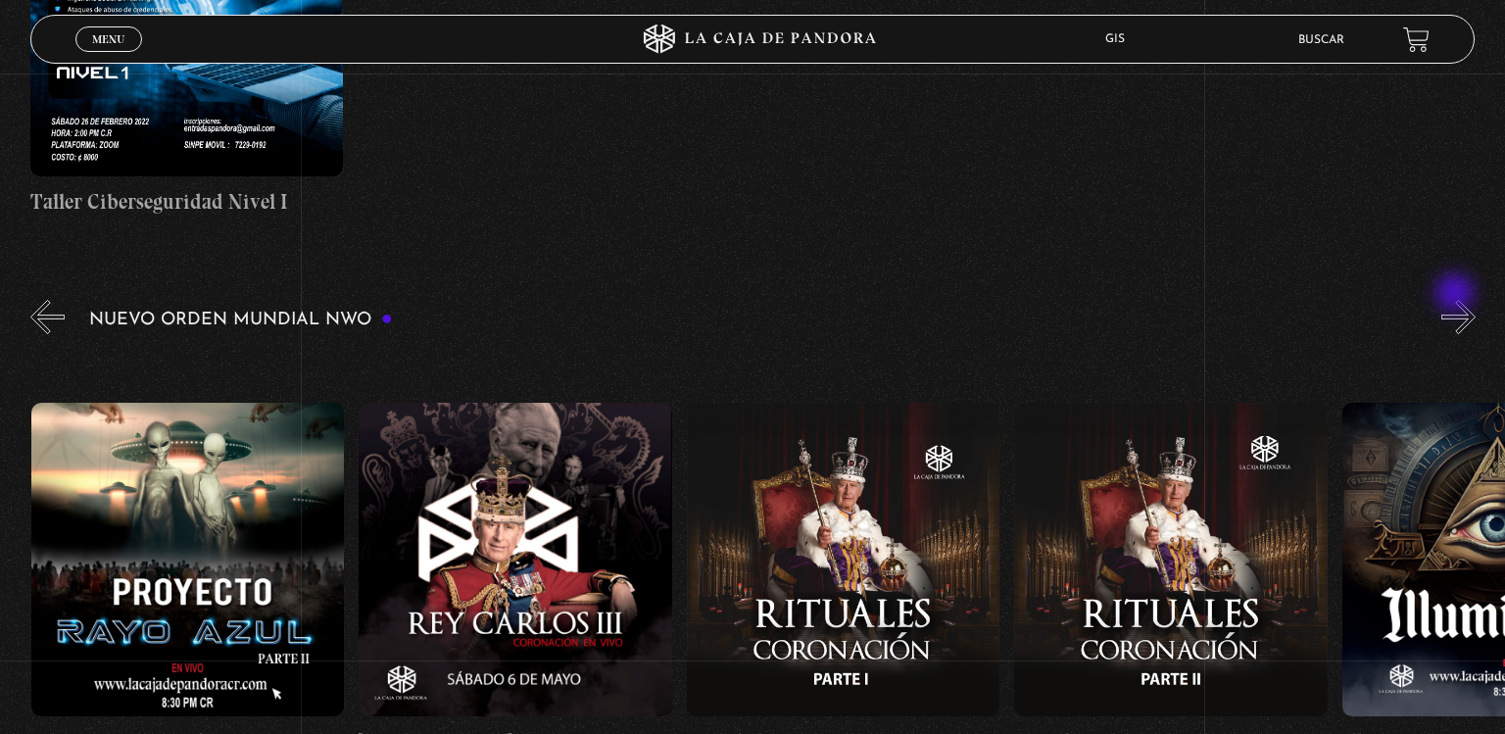
click at [1457, 300] on button "»" at bounding box center [1459, 317] width 34 height 34
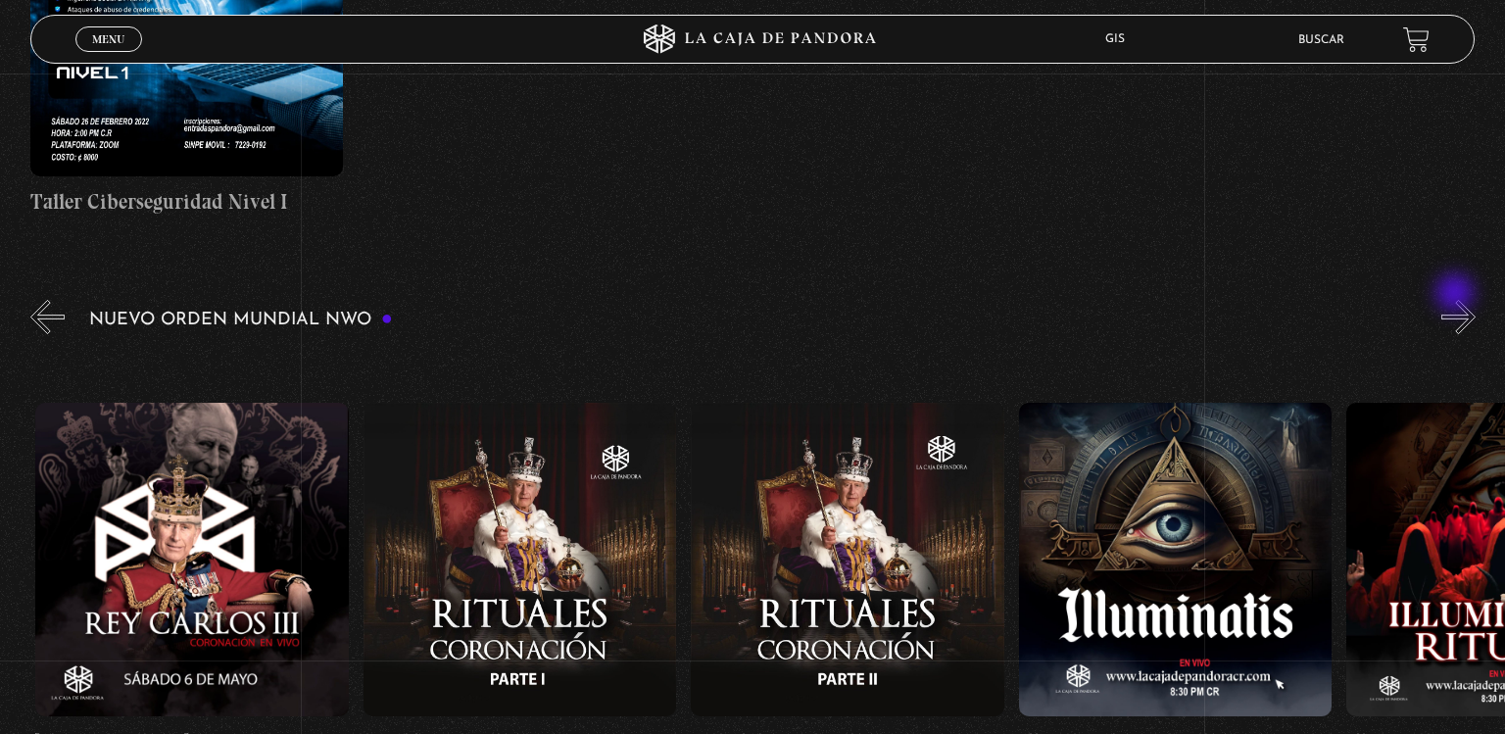
scroll to position [0, 10159]
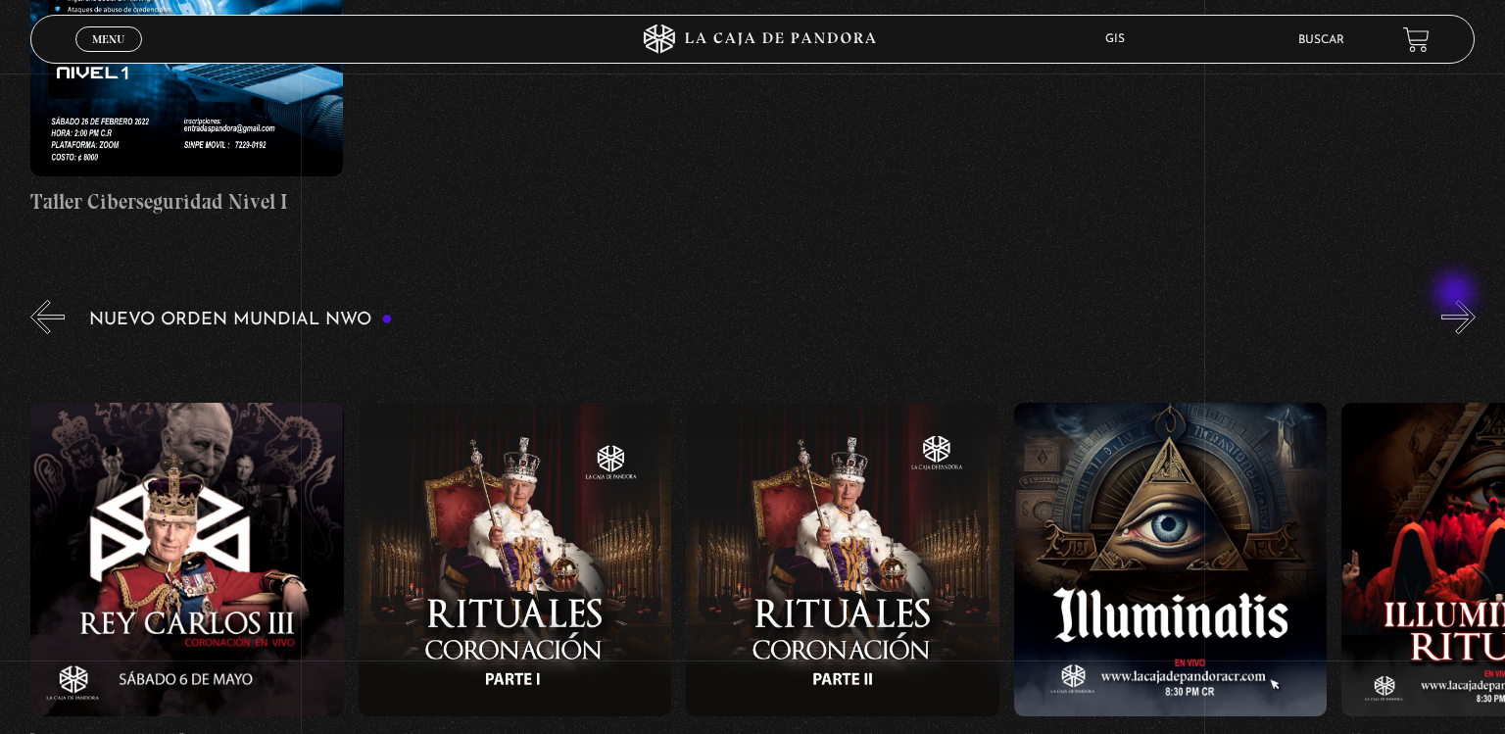
click at [1457, 300] on button "»" at bounding box center [1459, 317] width 34 height 34
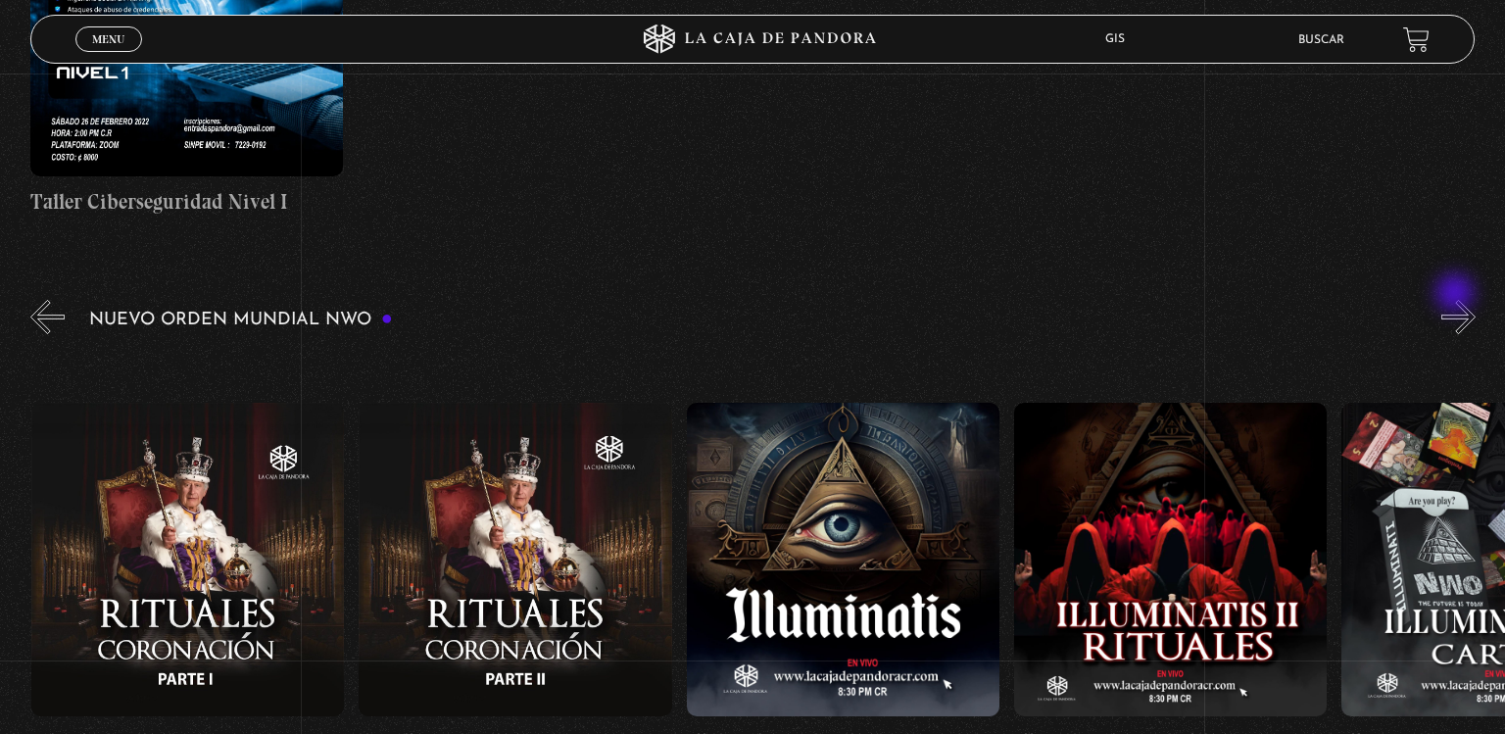
click at [1457, 300] on button "»" at bounding box center [1459, 317] width 34 height 34
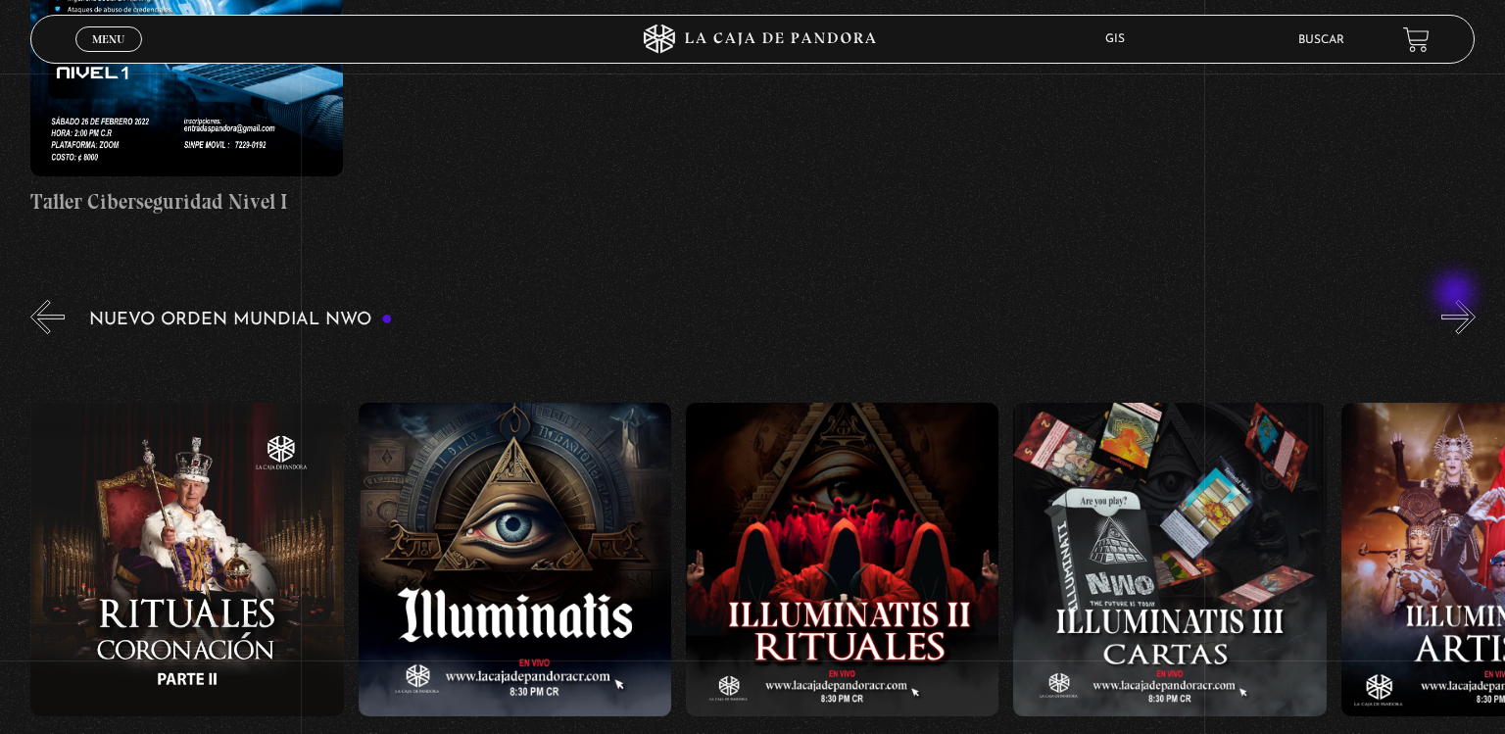
click at [1457, 300] on button "»" at bounding box center [1459, 317] width 34 height 34
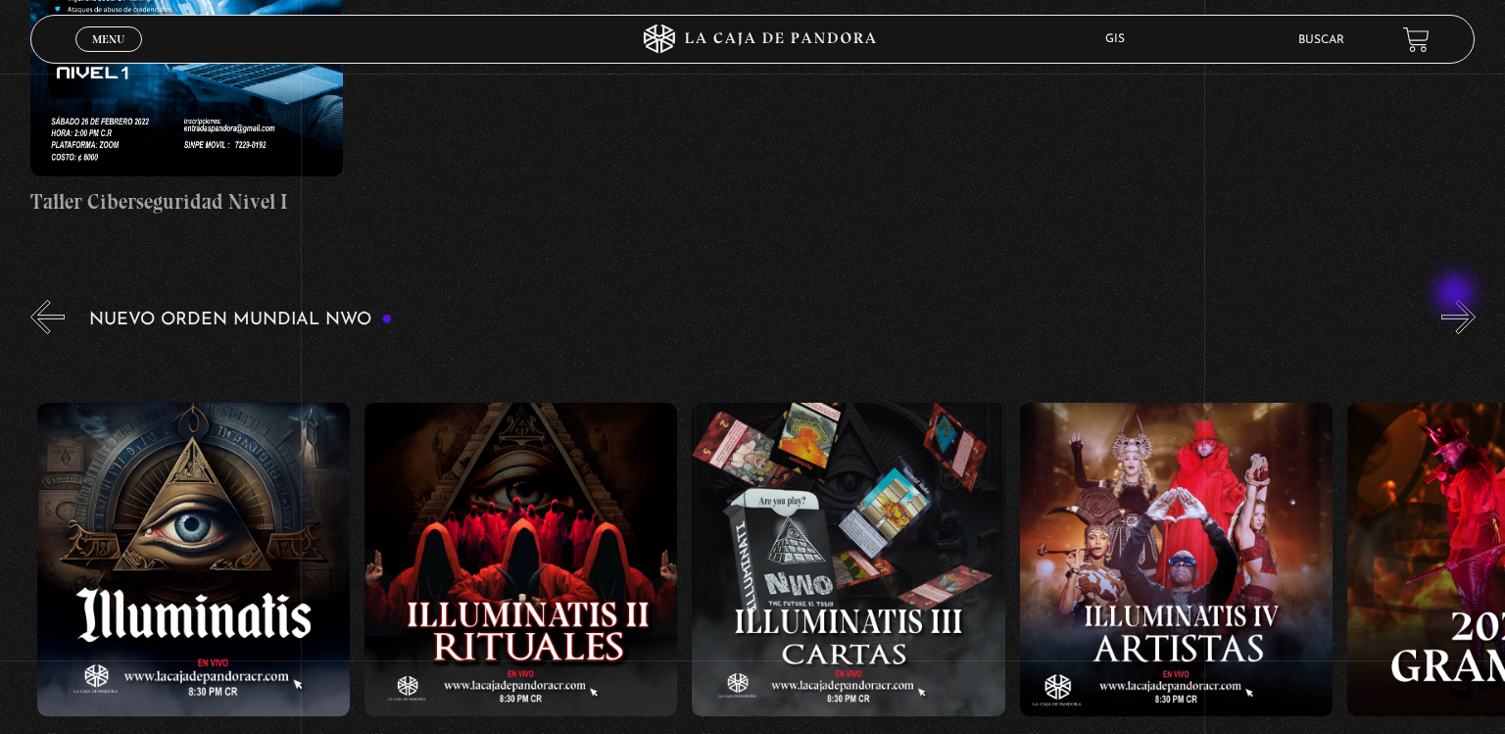
scroll to position [0, 11142]
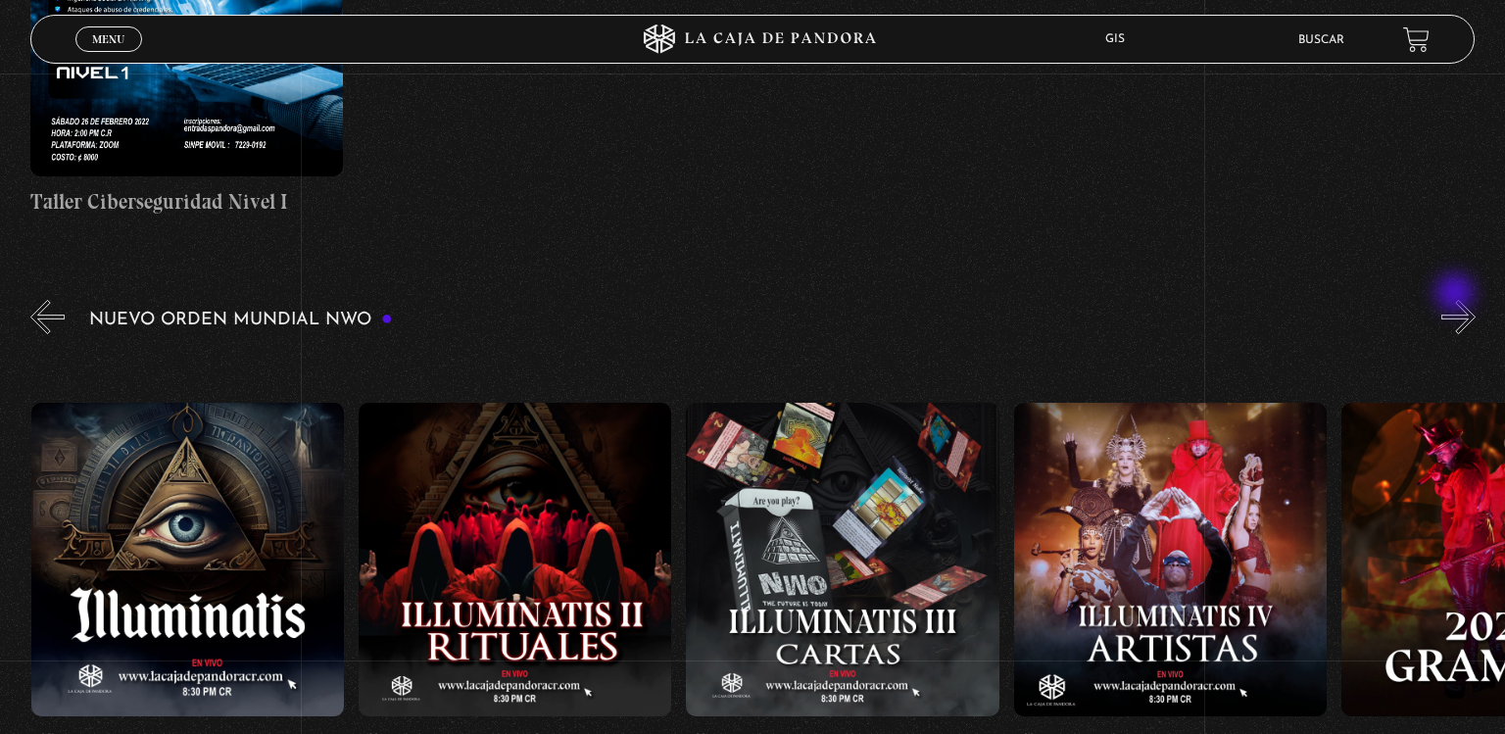
click at [1457, 300] on button "»" at bounding box center [1459, 317] width 34 height 34
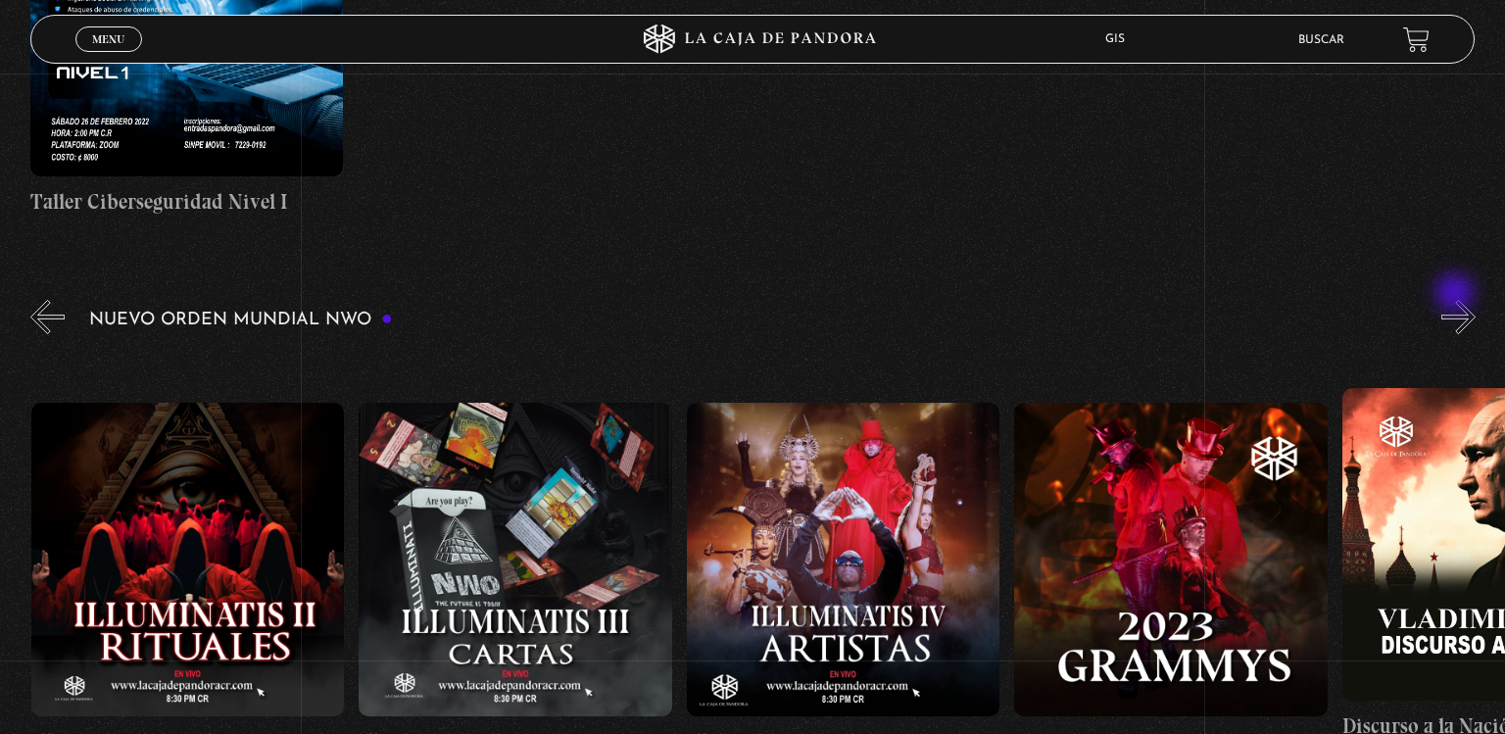
scroll to position [0, 11469]
click at [1457, 300] on button "»" at bounding box center [1459, 317] width 34 height 34
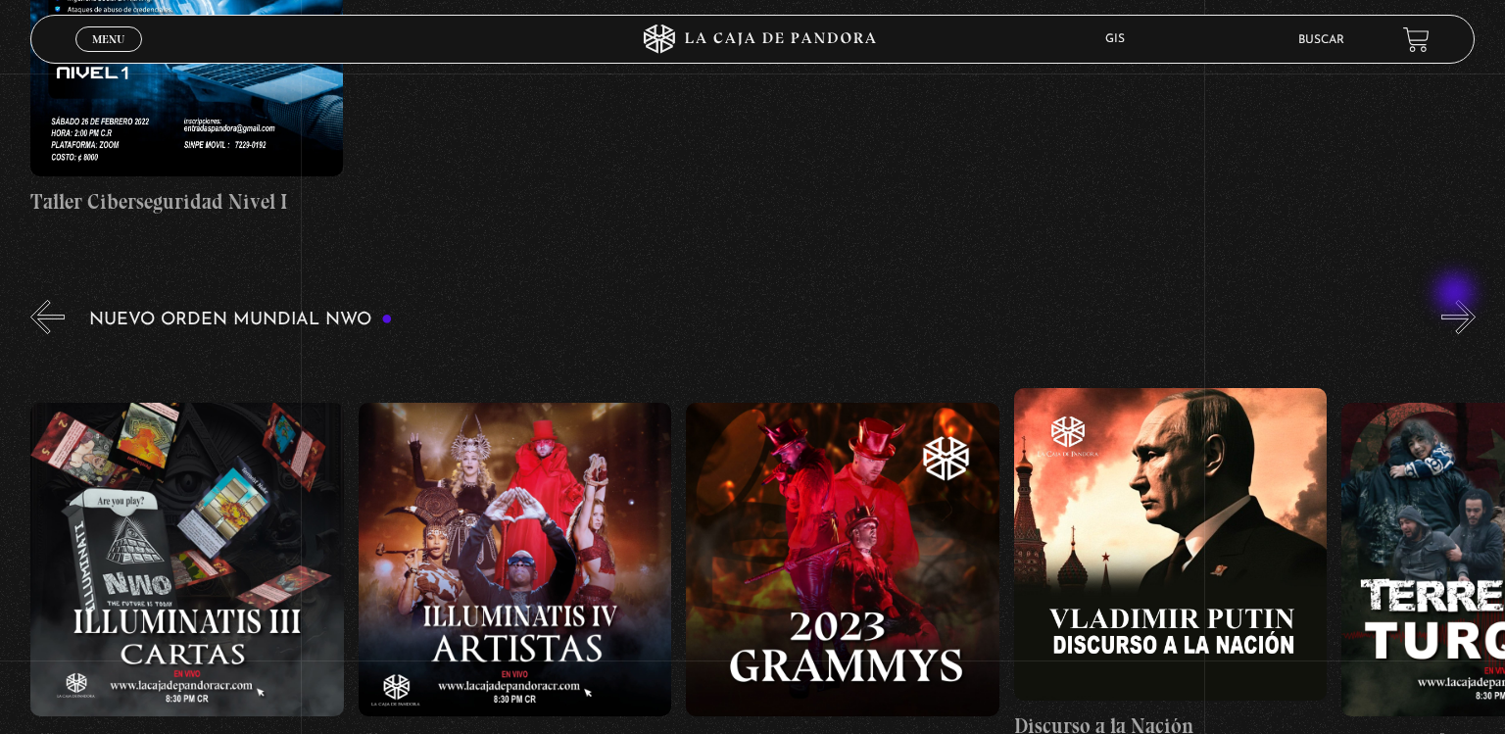
click at [1457, 300] on button "»" at bounding box center [1459, 317] width 34 height 34
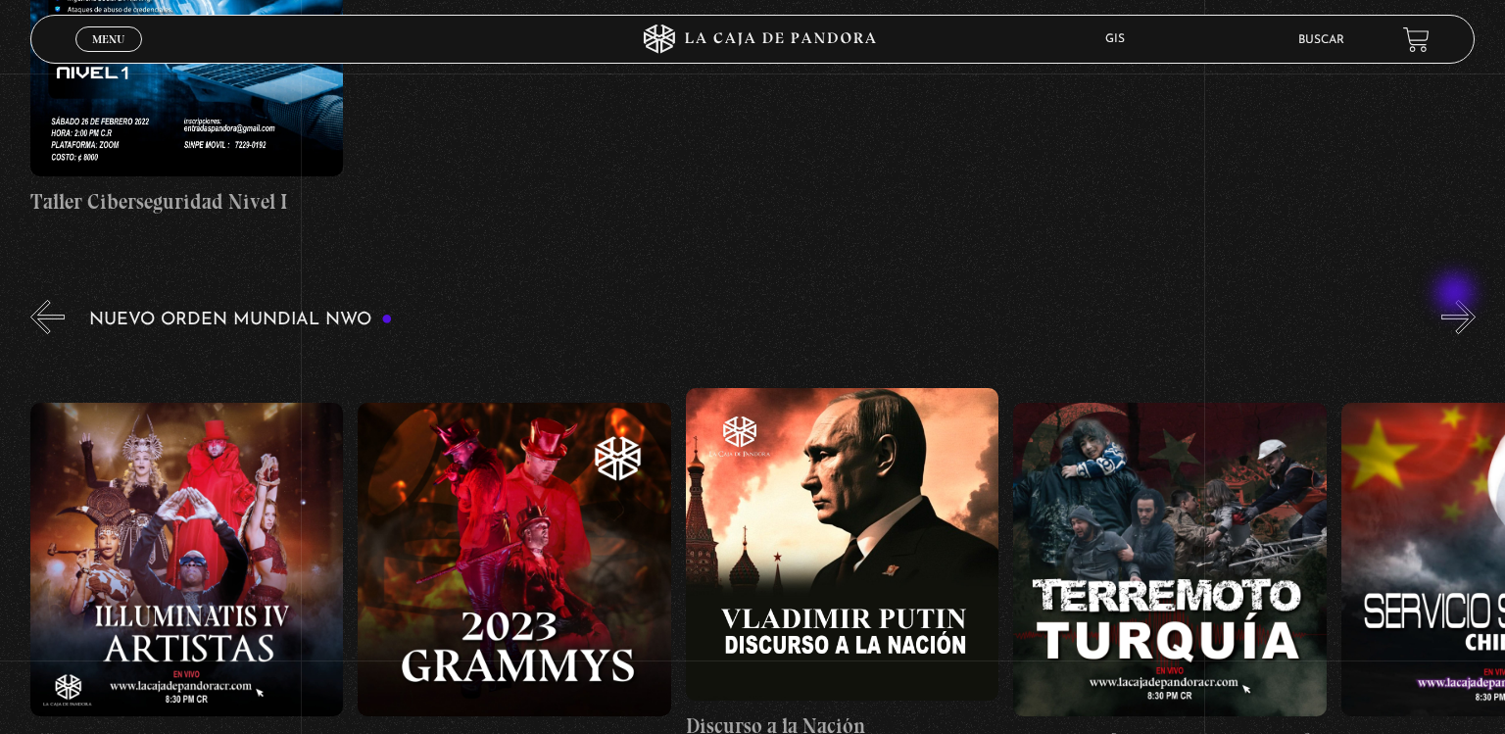
click at [1457, 300] on button "»" at bounding box center [1459, 317] width 34 height 34
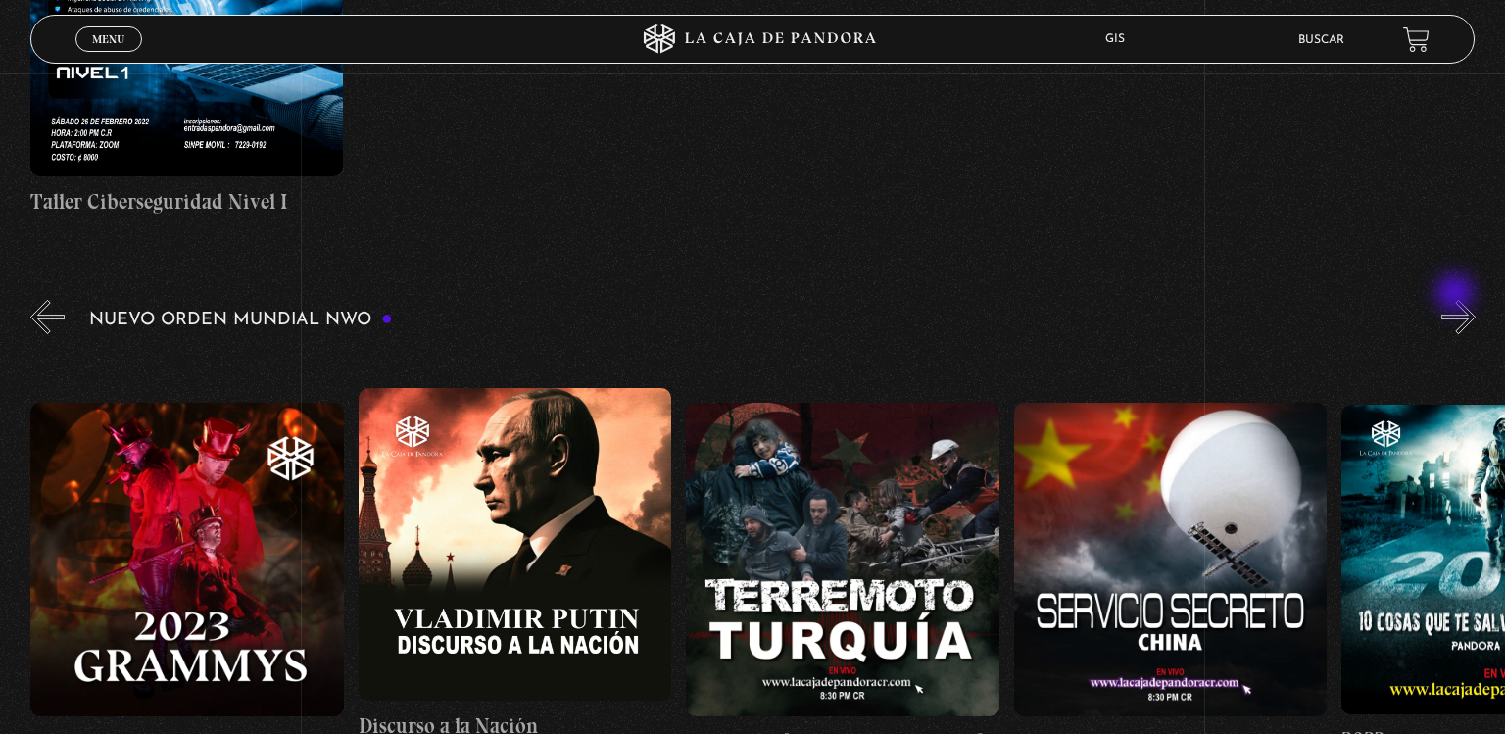
scroll to position [0, 12453]
click at [1457, 300] on button "»" at bounding box center [1459, 317] width 34 height 34
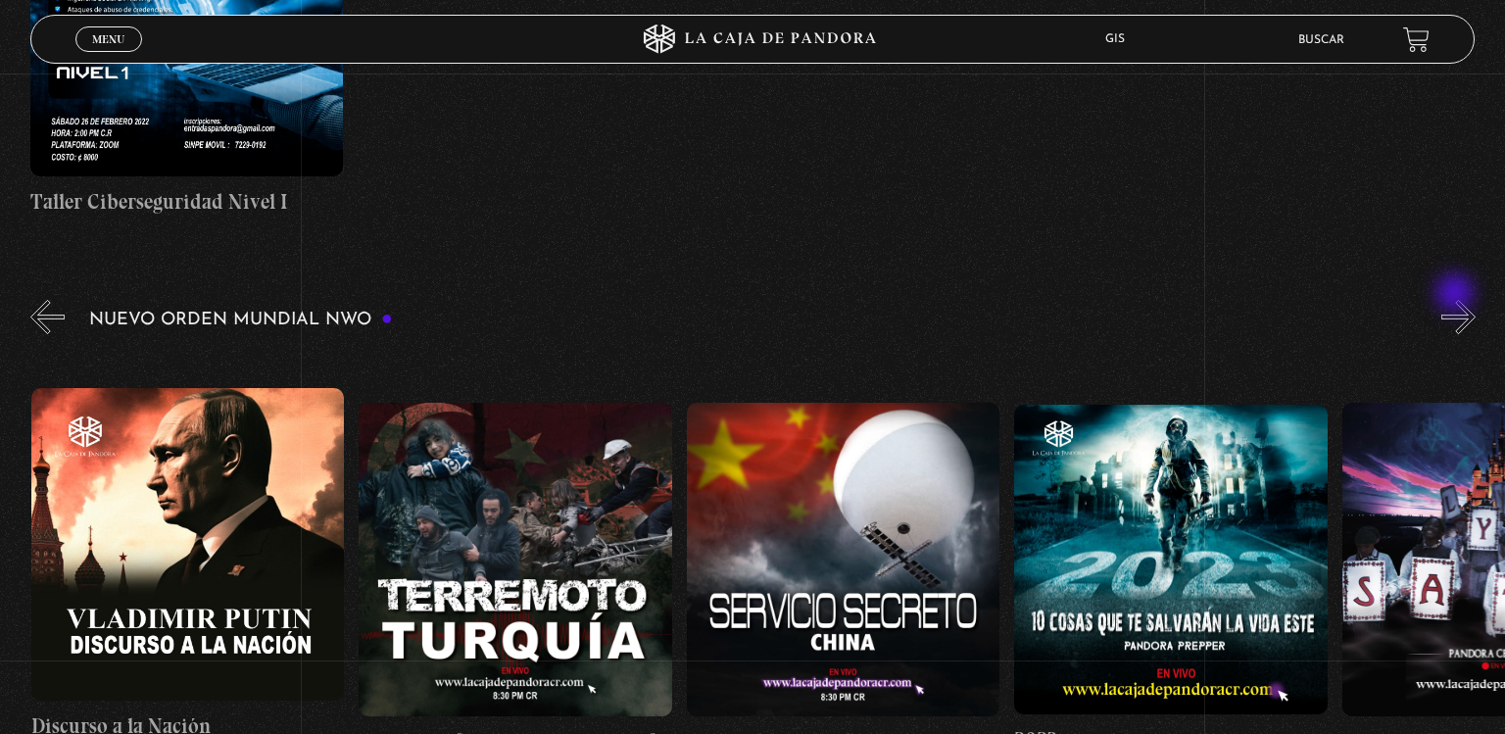
scroll to position [0, 12781]
click at [1457, 300] on button "»" at bounding box center [1459, 317] width 34 height 34
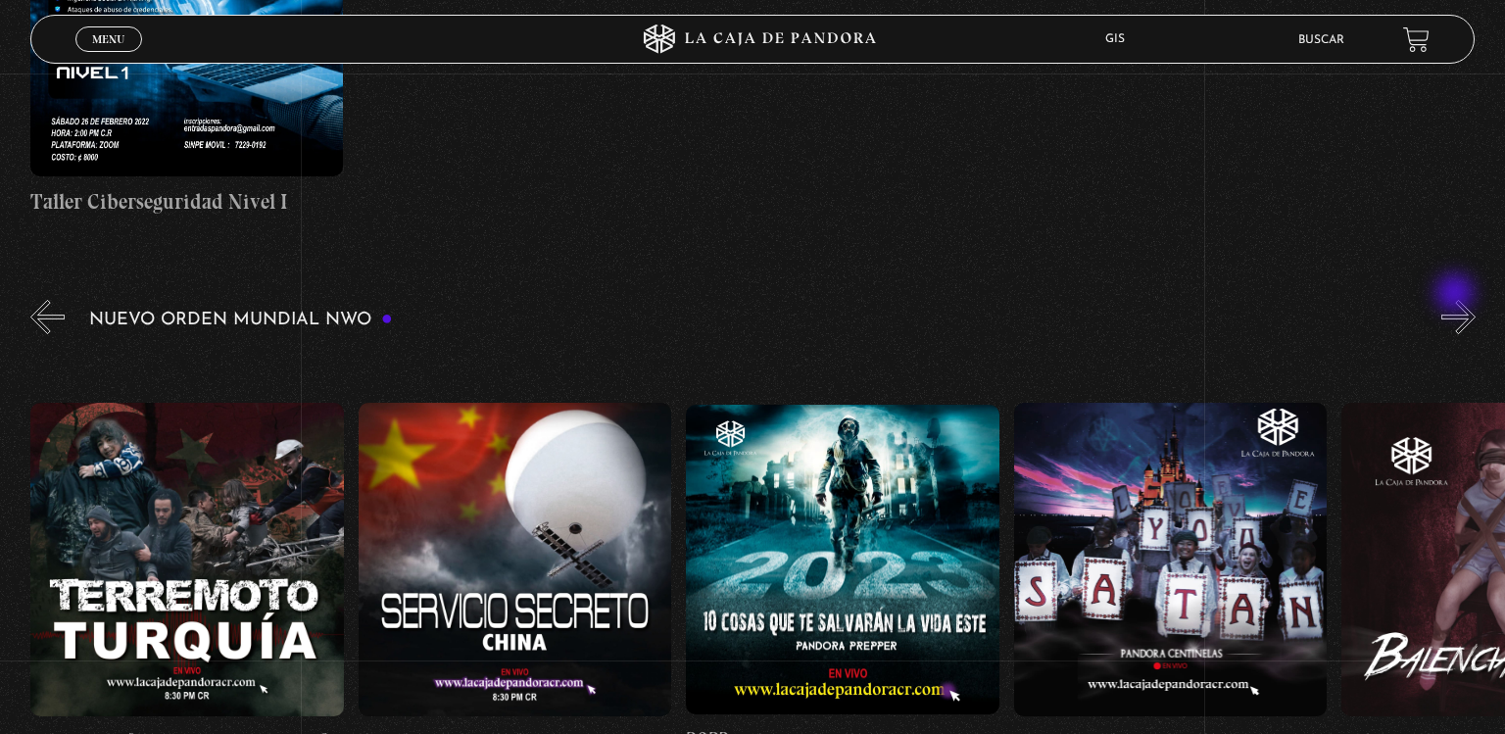
scroll to position [0, 13109]
click at [1457, 300] on button "»" at bounding box center [1459, 317] width 34 height 34
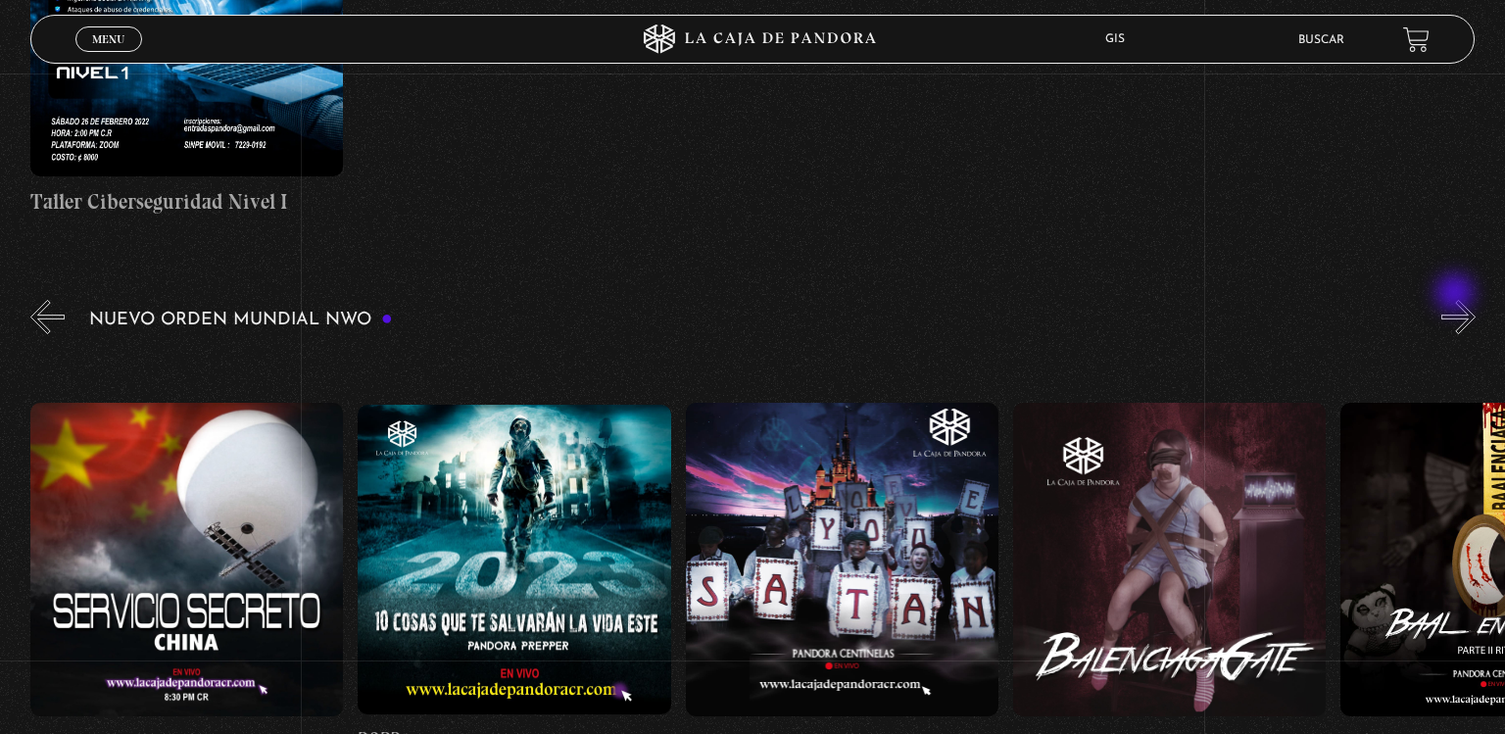
click at [1457, 300] on button "»" at bounding box center [1459, 317] width 34 height 34
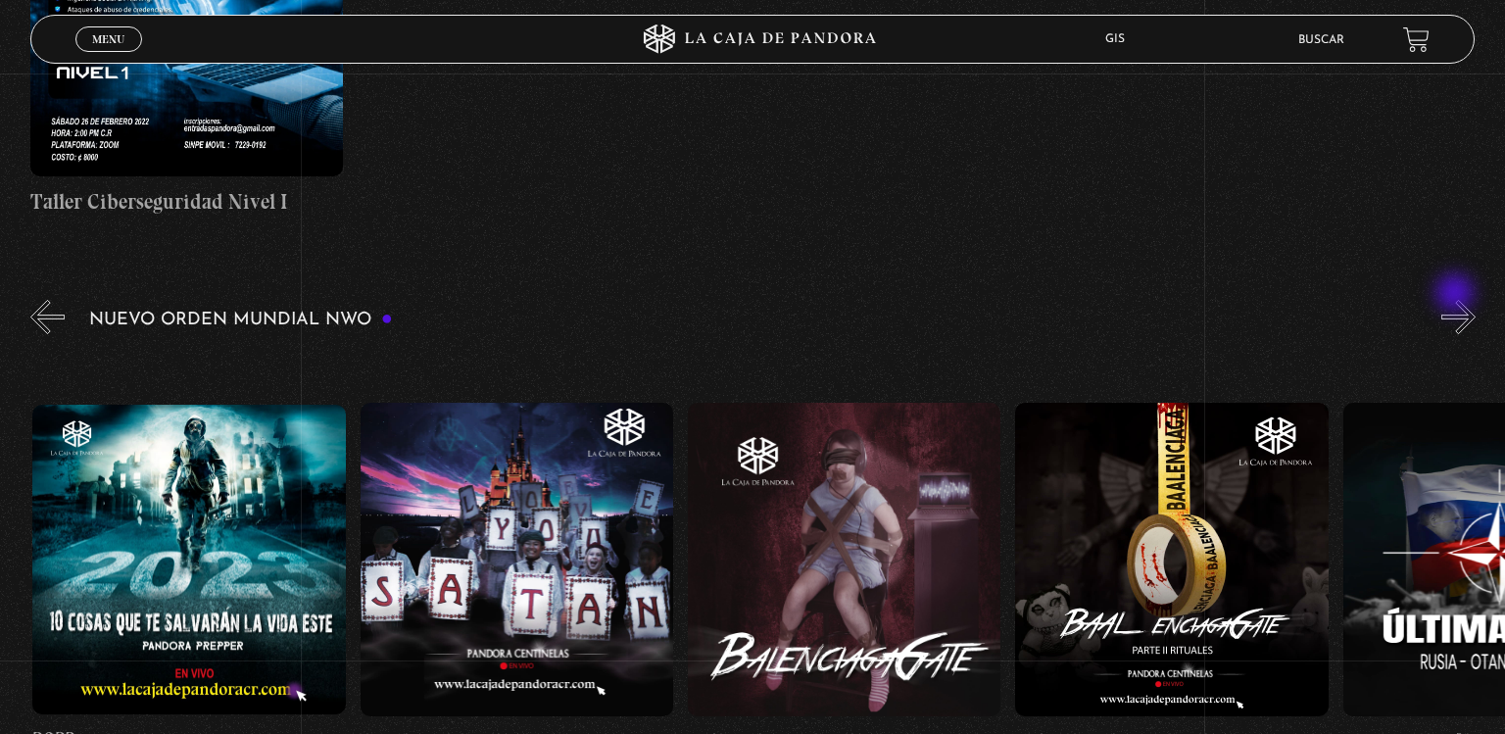
scroll to position [0, 13764]
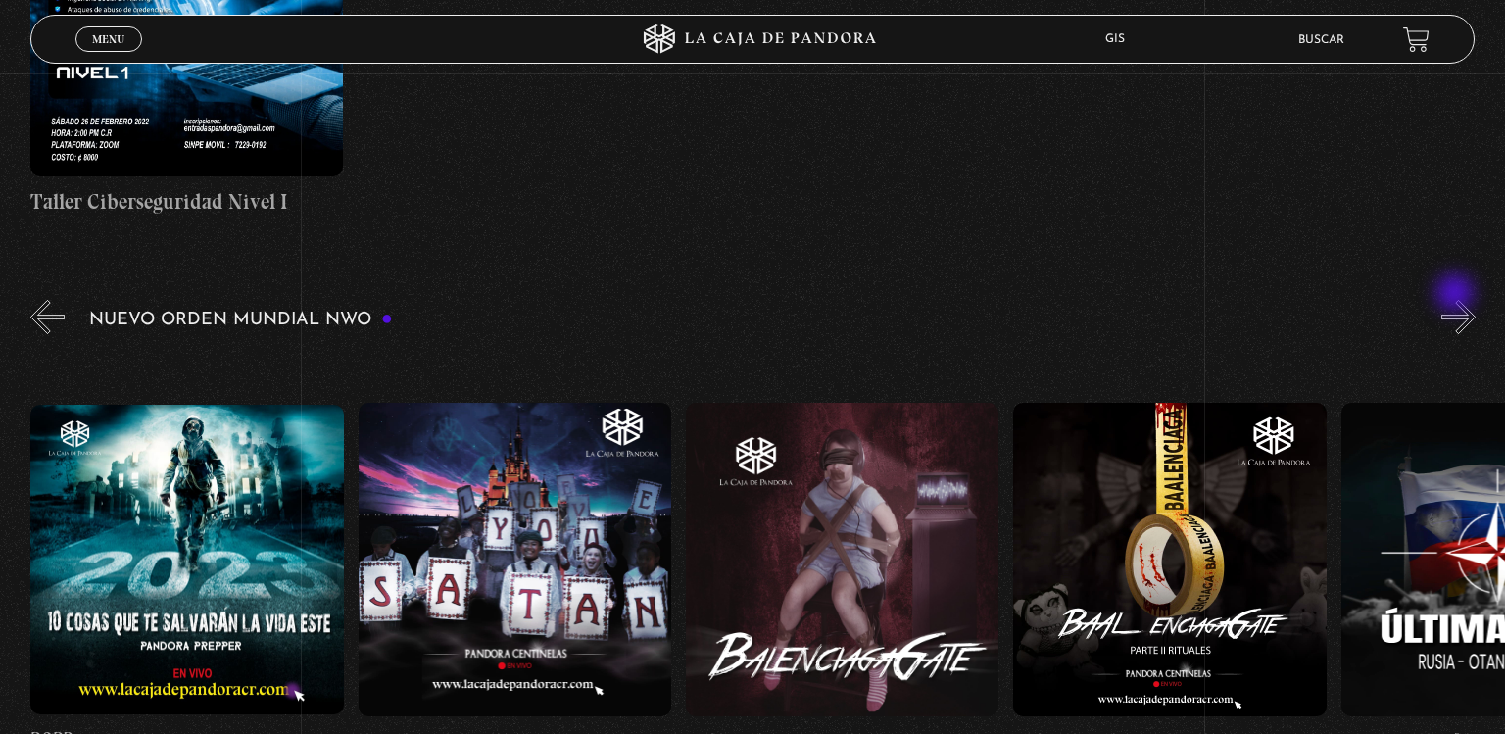
click at [1457, 300] on button "»" at bounding box center [1459, 317] width 34 height 34
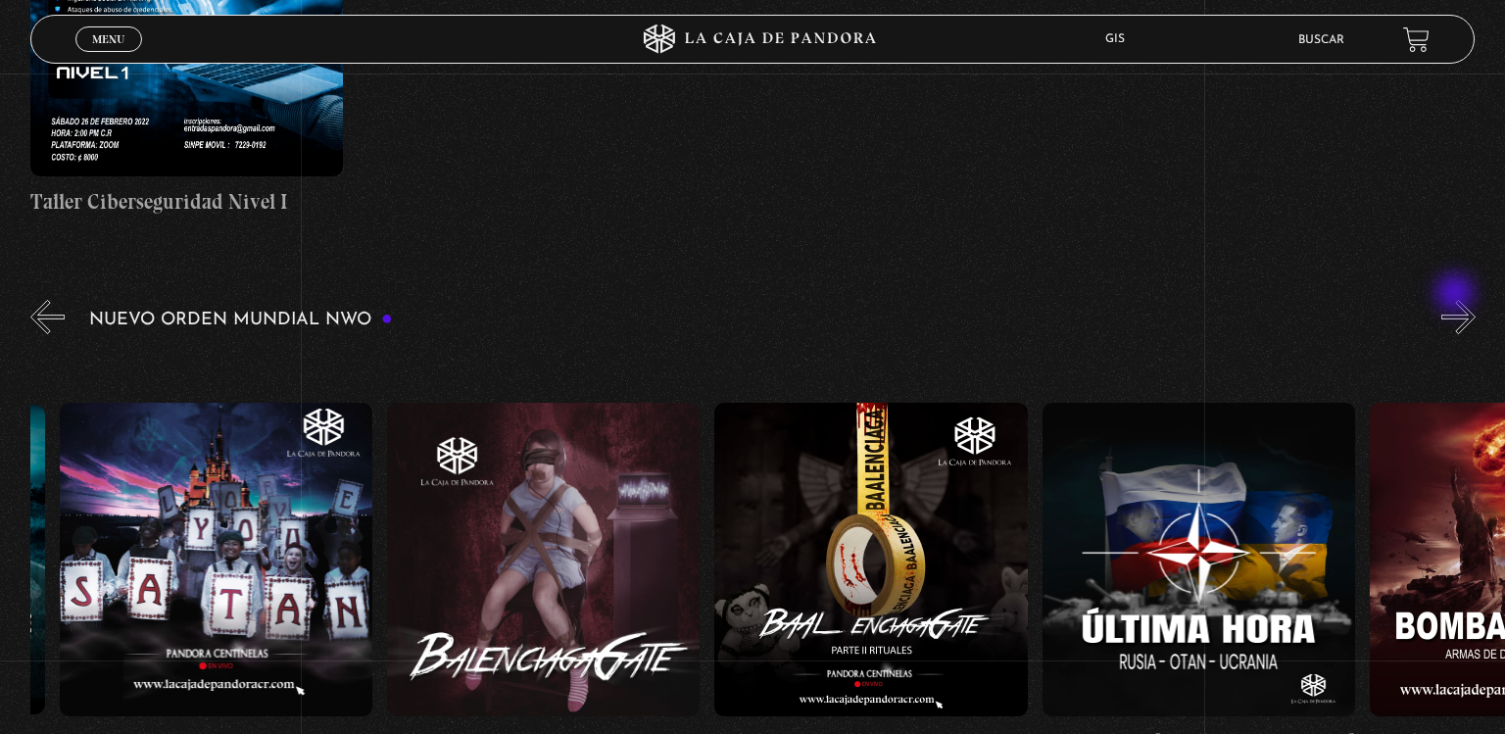
scroll to position [0, 14092]
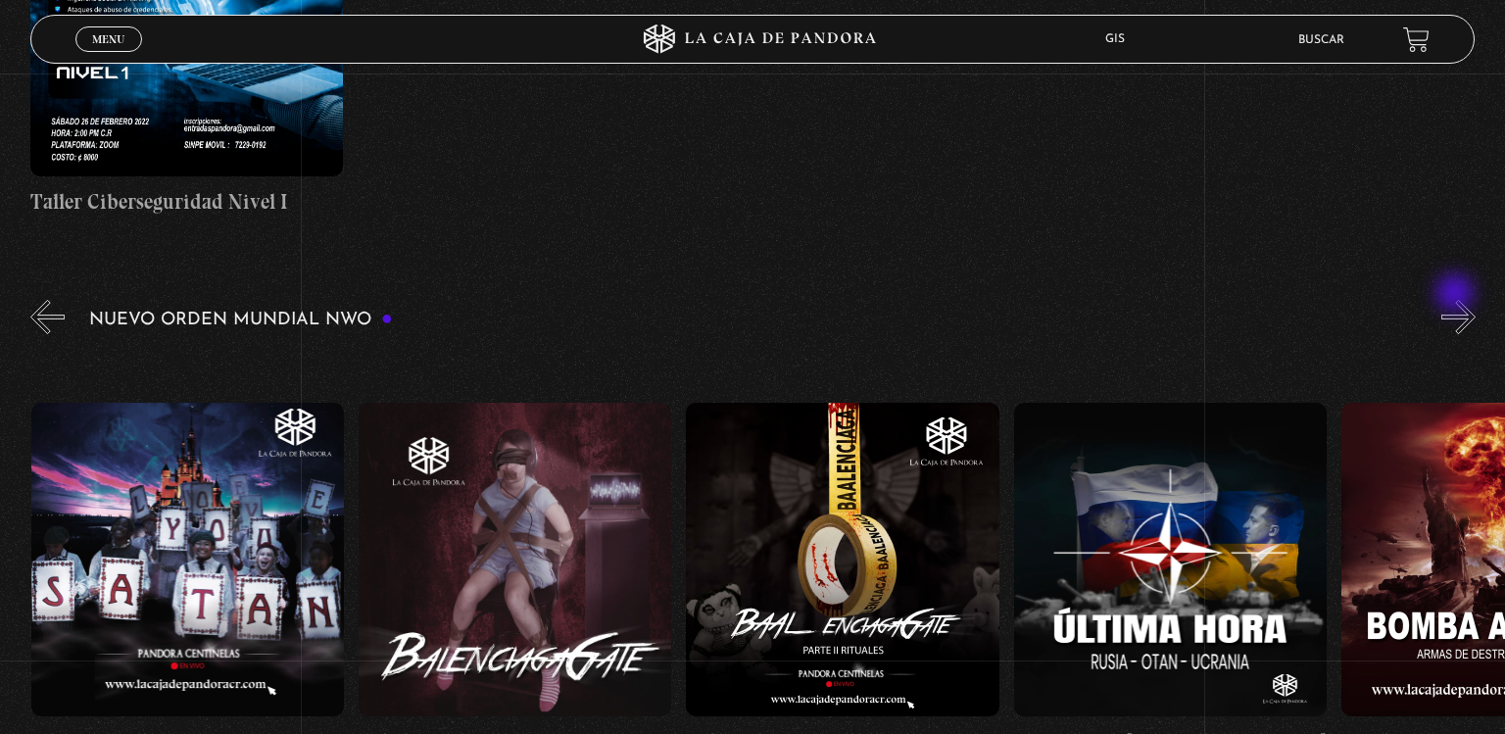
click at [1457, 300] on button "»" at bounding box center [1459, 317] width 34 height 34
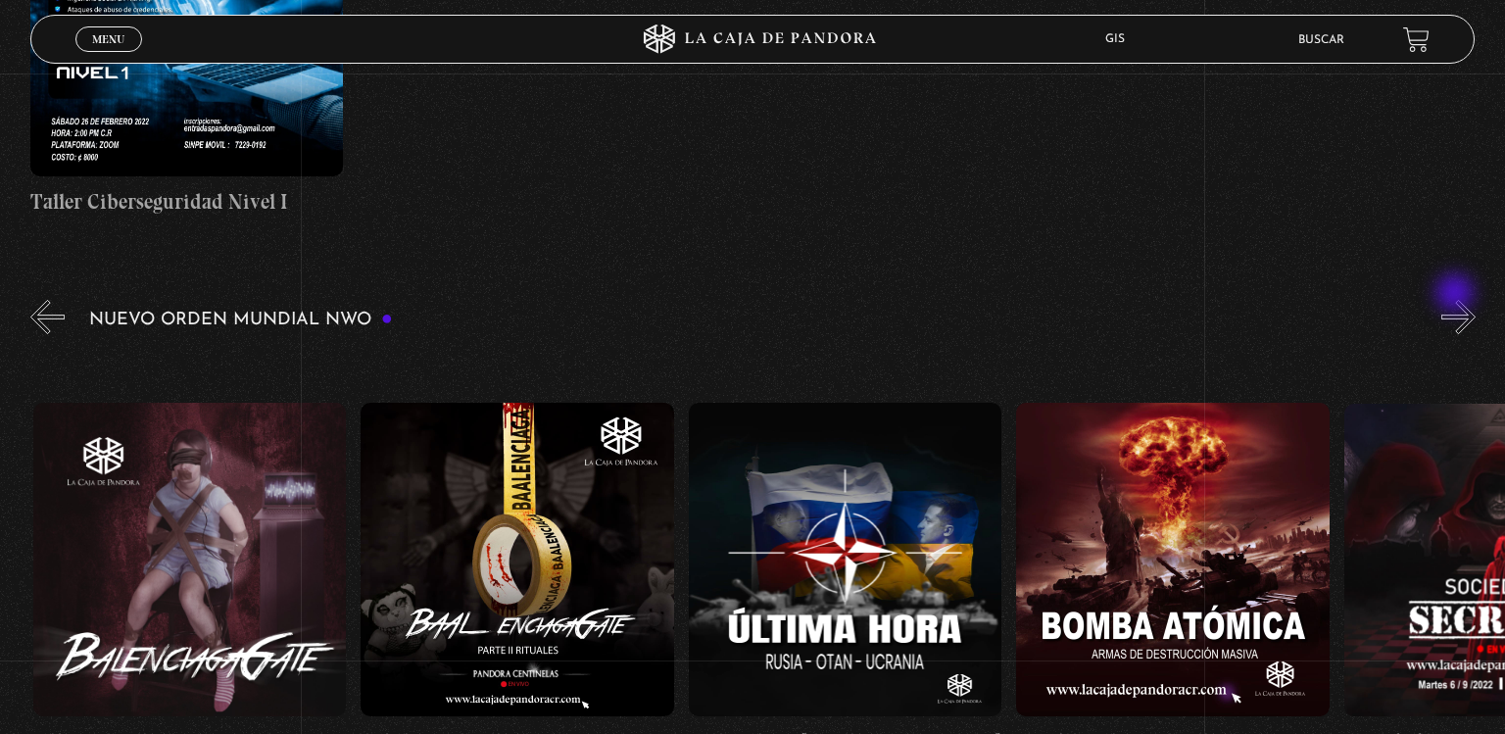
scroll to position [0, 14420]
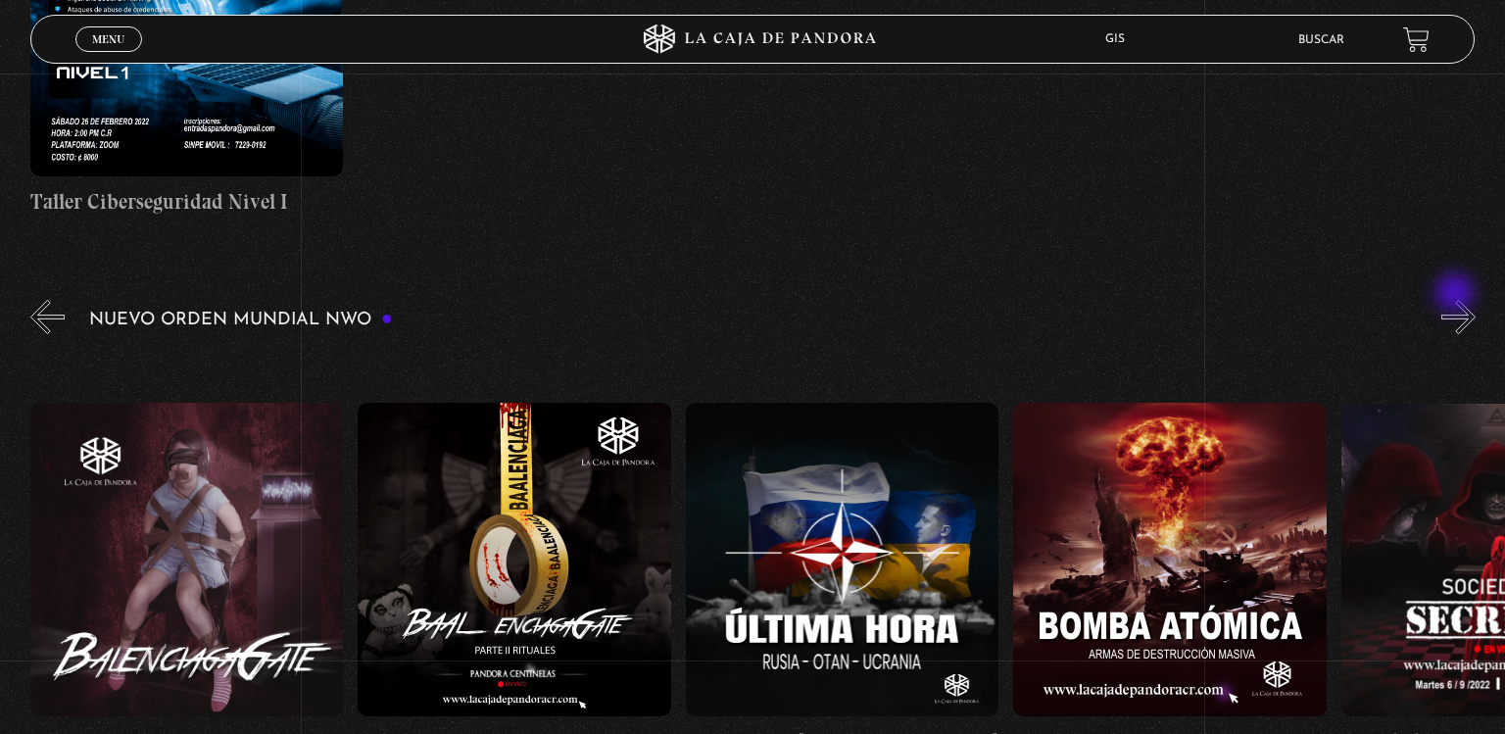
click at [1457, 300] on button "»" at bounding box center [1459, 317] width 34 height 34
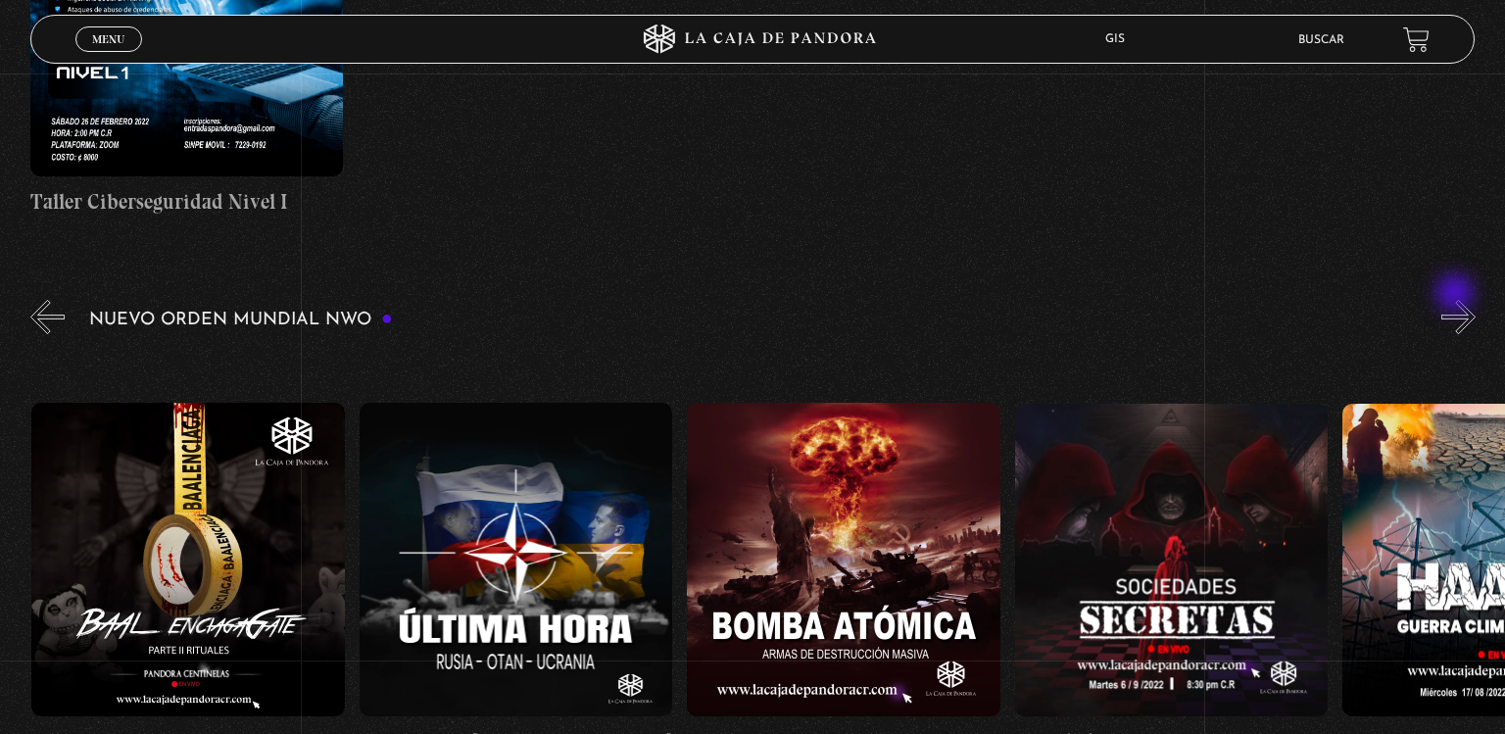
scroll to position [0, 14747]
click at [1457, 300] on button "»" at bounding box center [1459, 317] width 34 height 34
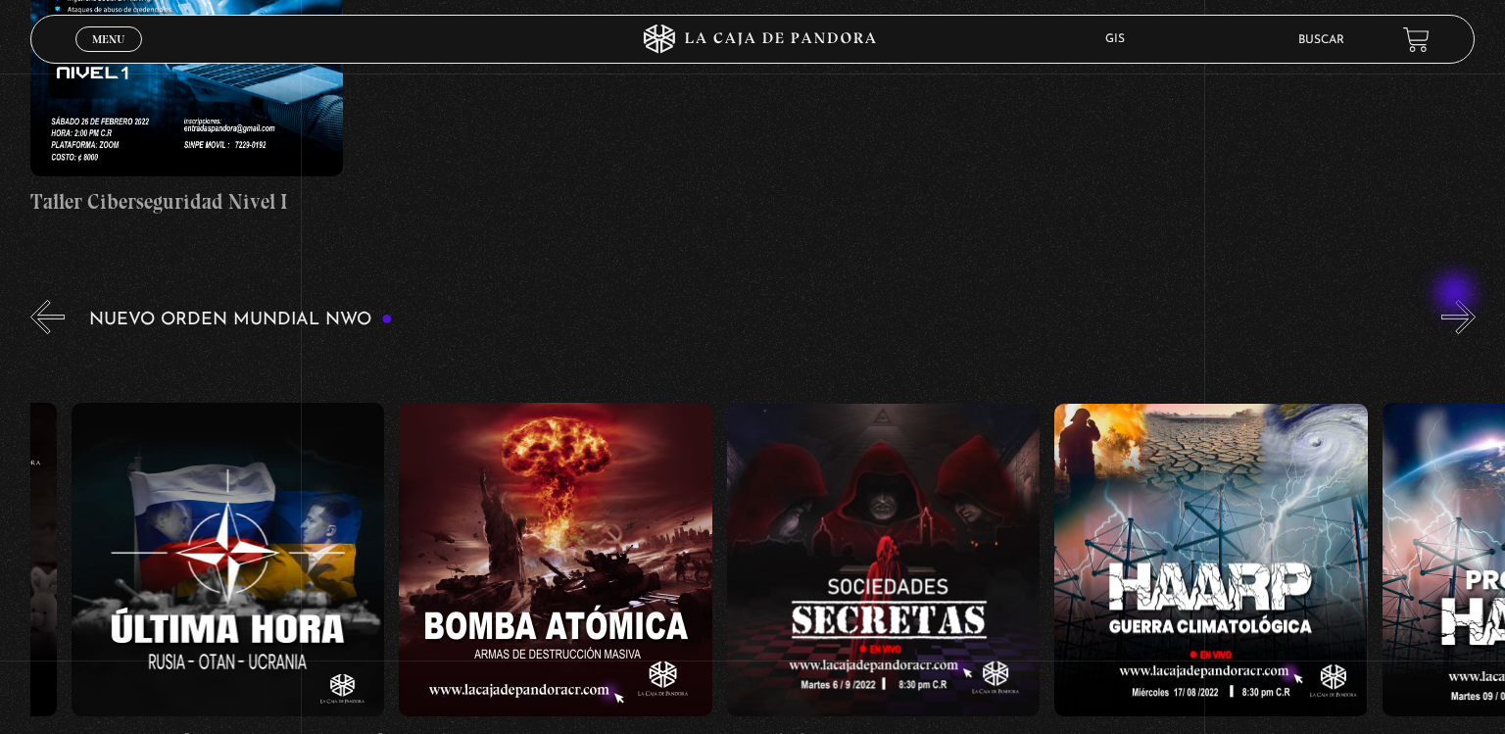
scroll to position [0, 15076]
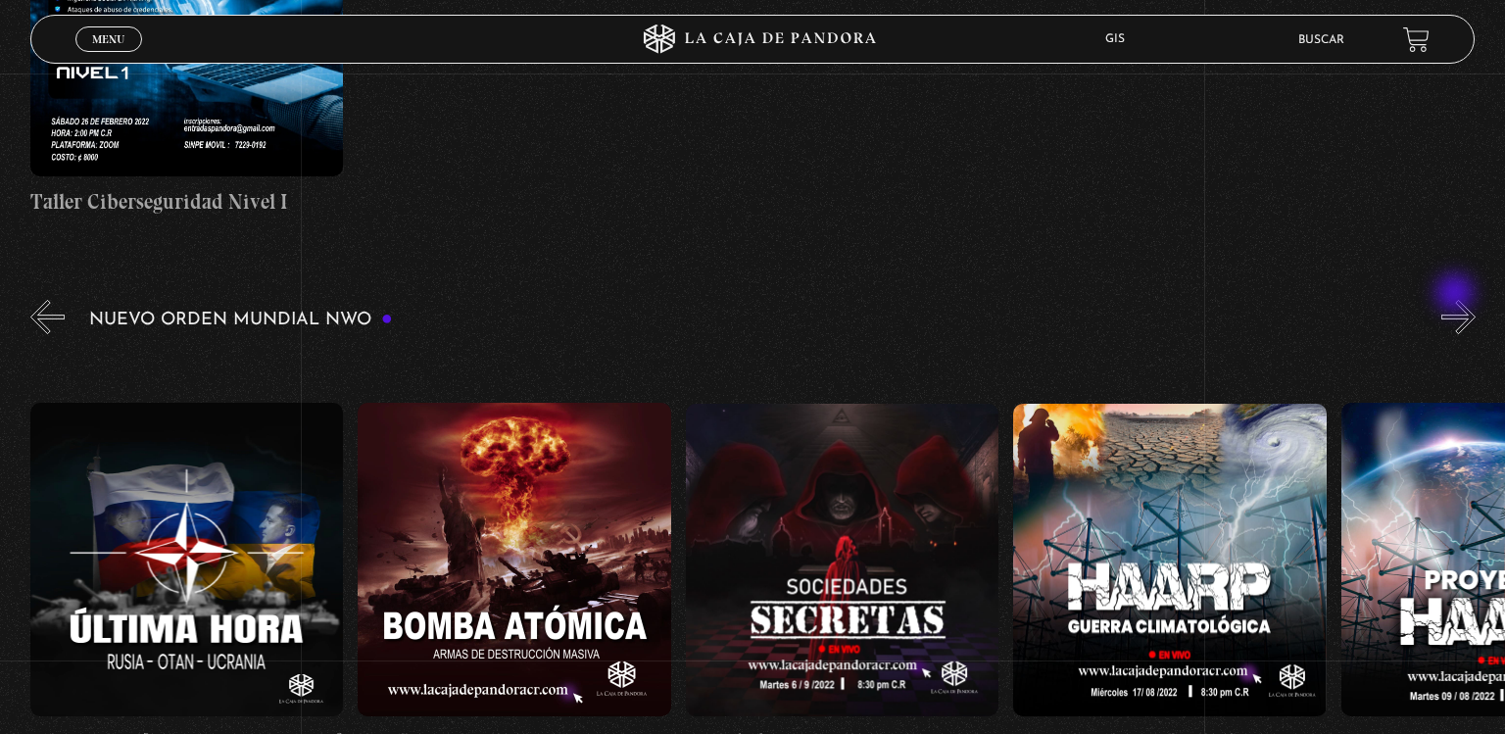
click at [1457, 300] on button "»" at bounding box center [1459, 317] width 34 height 34
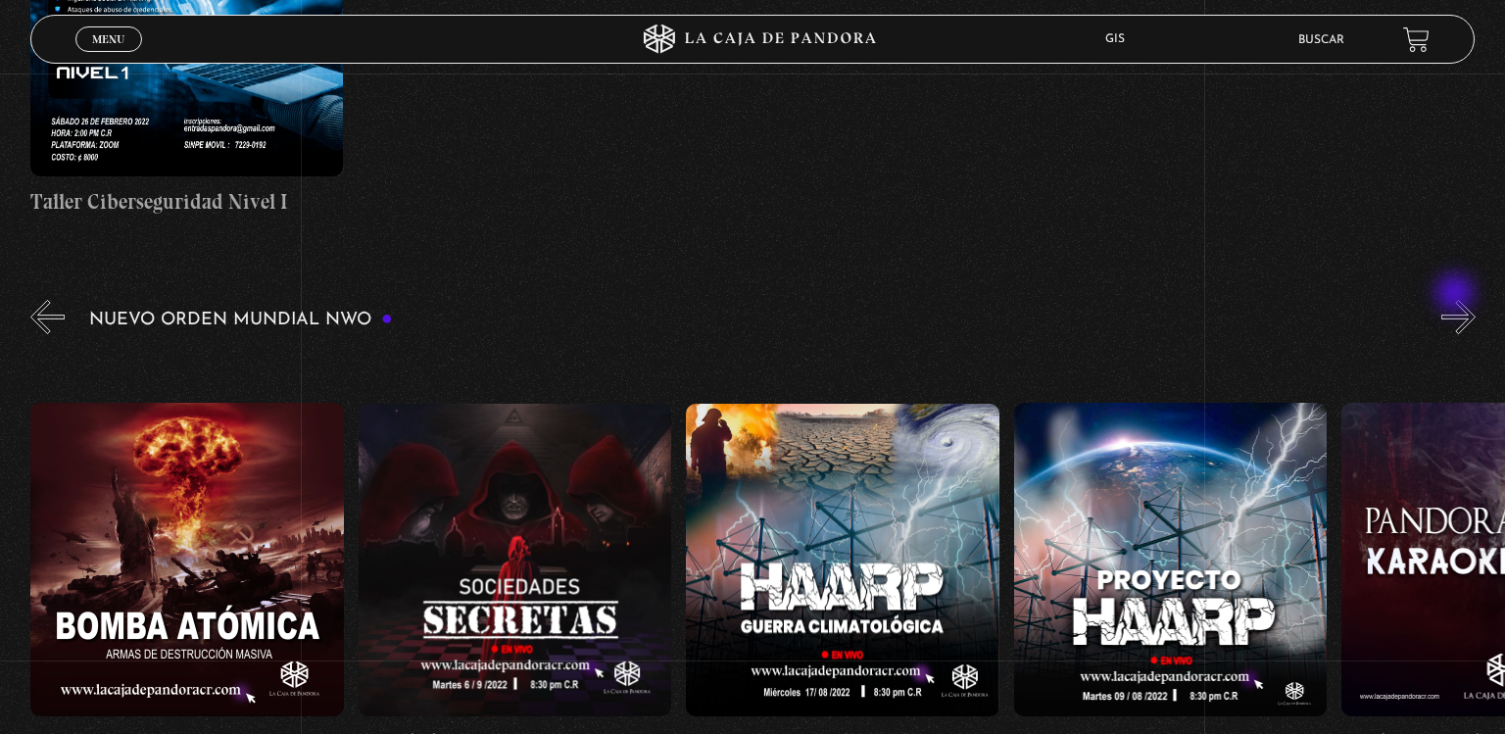
scroll to position [0, 15403]
click at [1457, 300] on button "»" at bounding box center [1459, 317] width 34 height 34
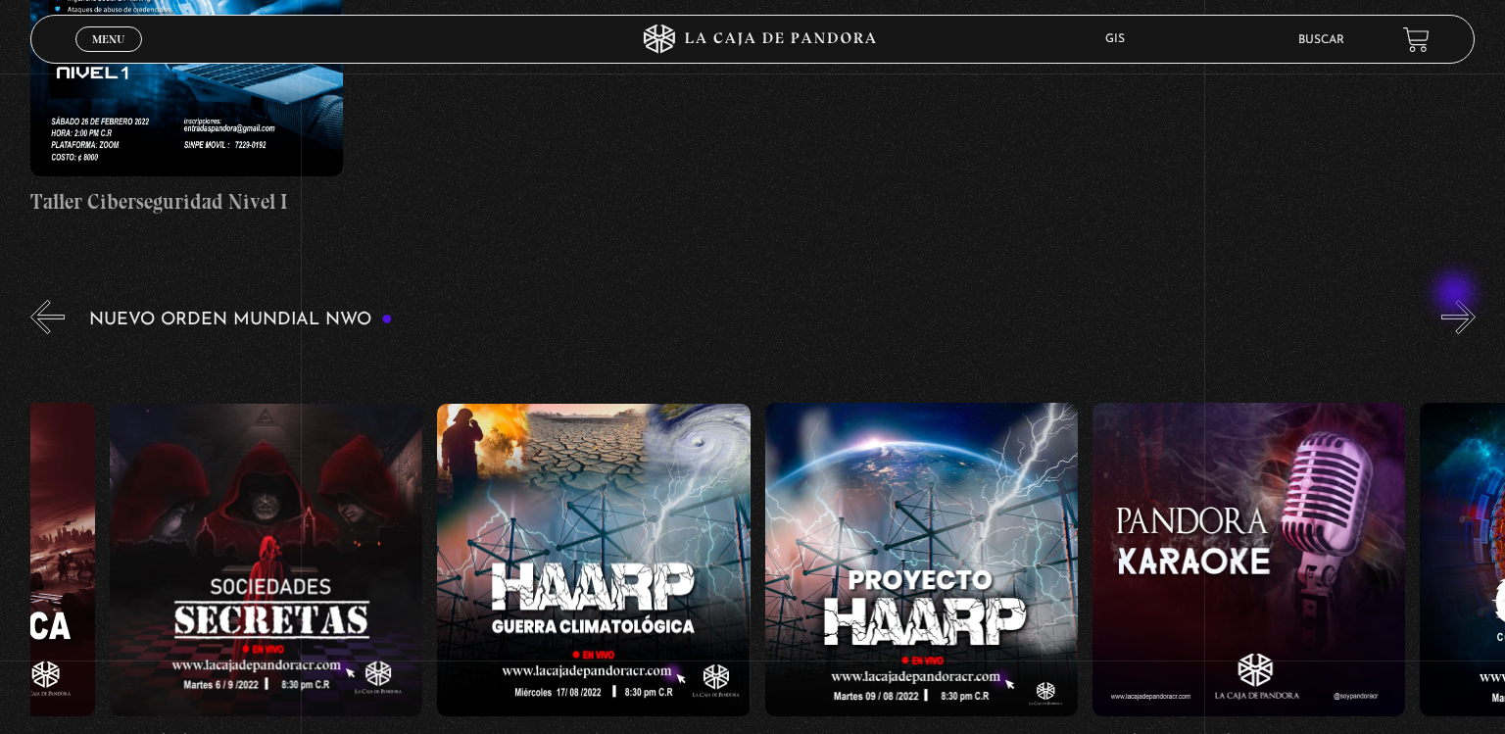
scroll to position [0, 15730]
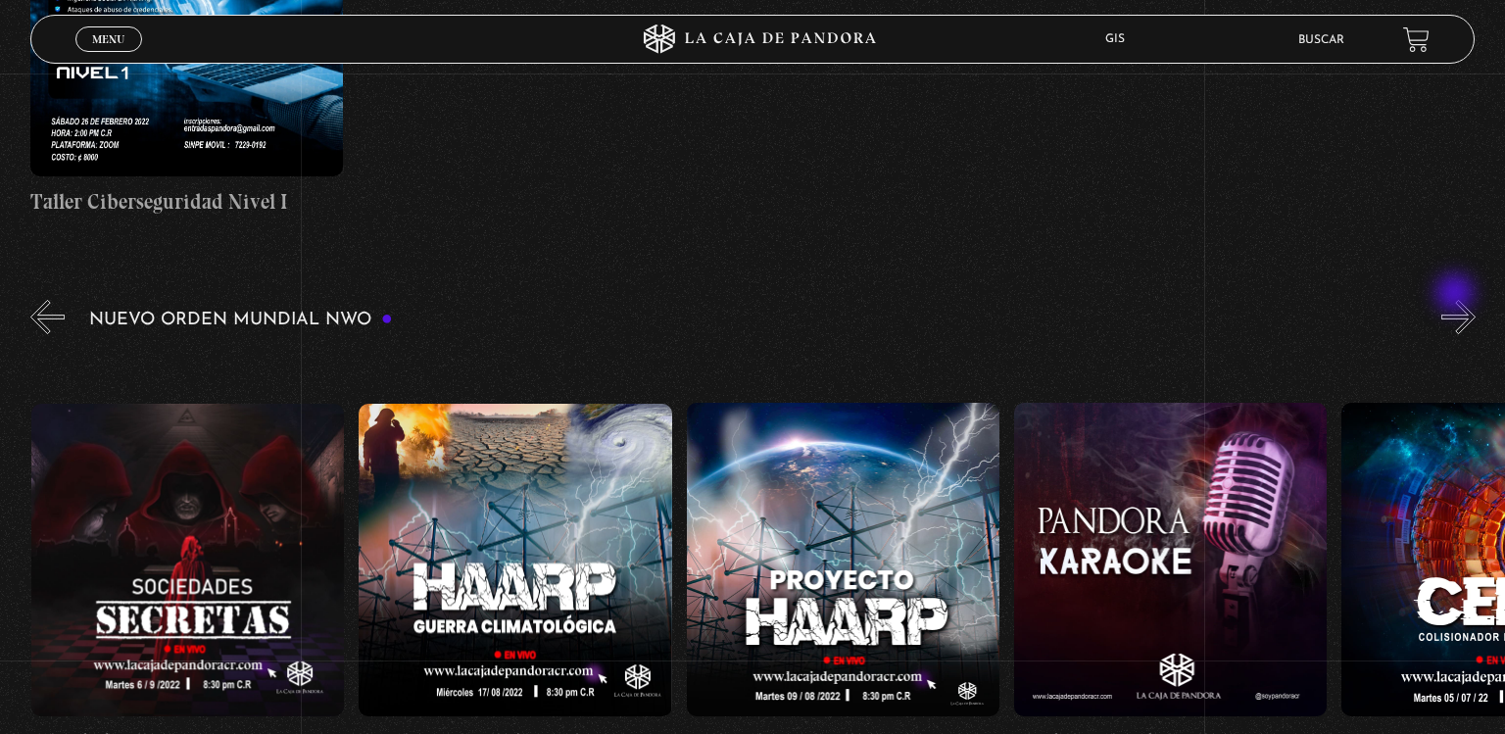
click at [1457, 300] on button "»" at bounding box center [1459, 317] width 34 height 34
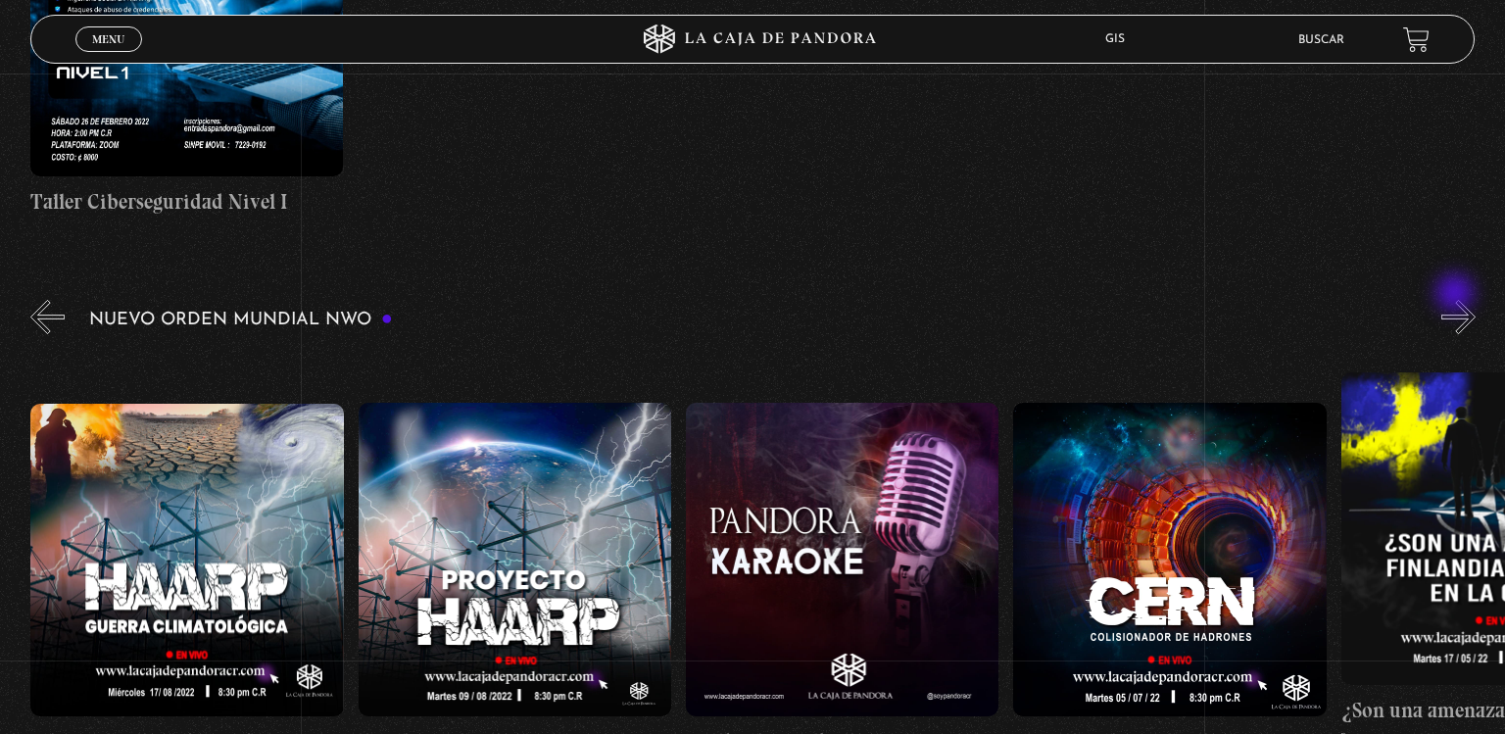
scroll to position [0, 16058]
click at [1457, 300] on button "»" at bounding box center [1459, 317] width 34 height 34
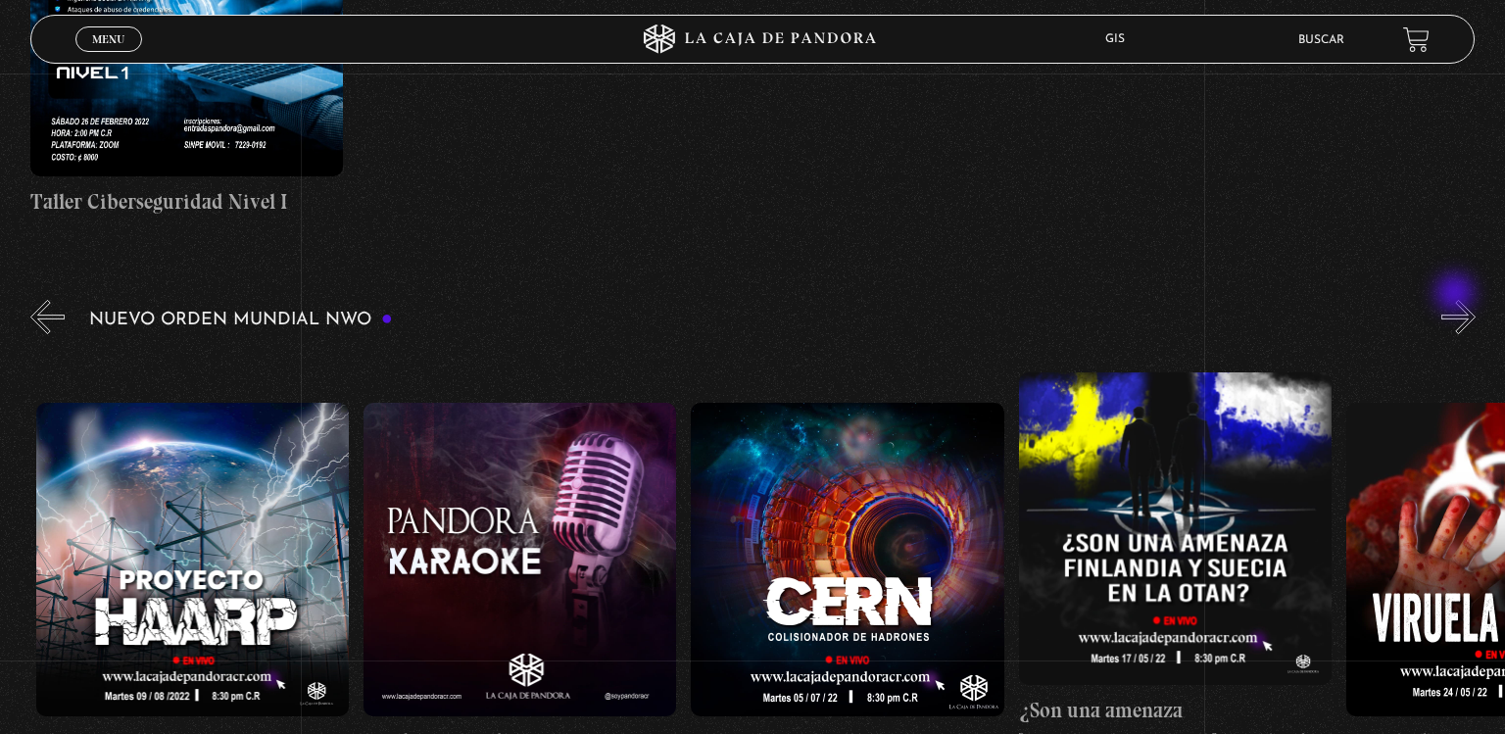
scroll to position [0, 16386]
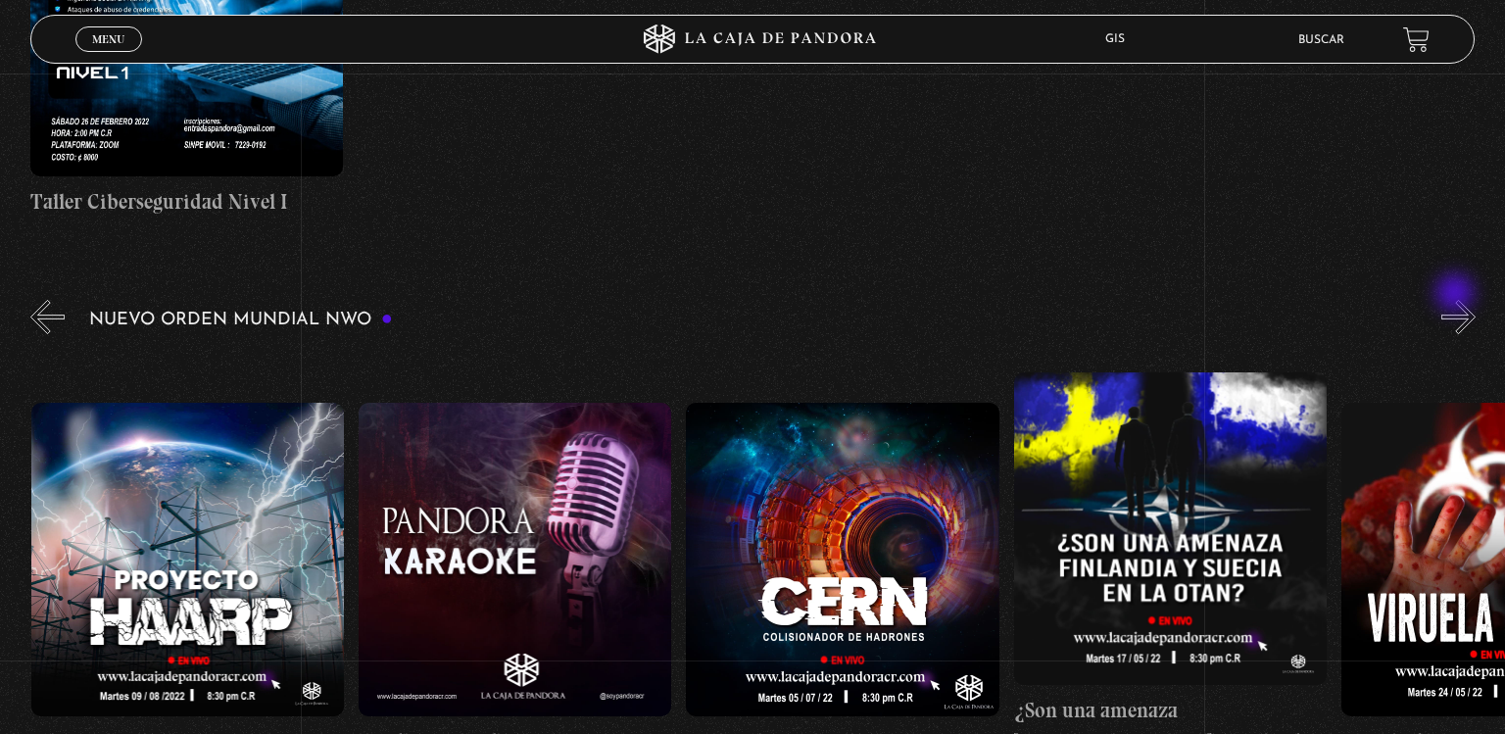
click at [1457, 300] on button "»" at bounding box center [1459, 317] width 34 height 34
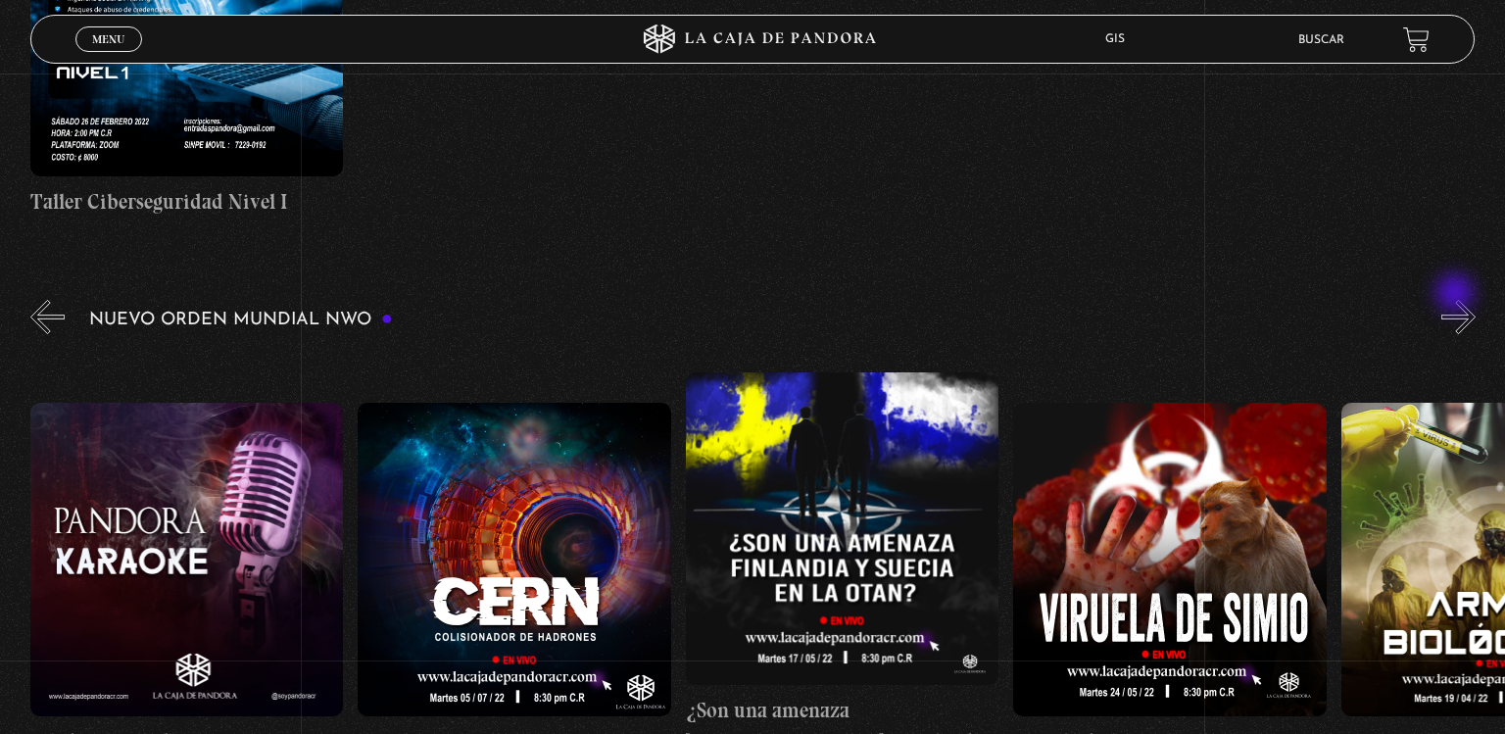
click at [1457, 300] on button "»" at bounding box center [1459, 317] width 34 height 34
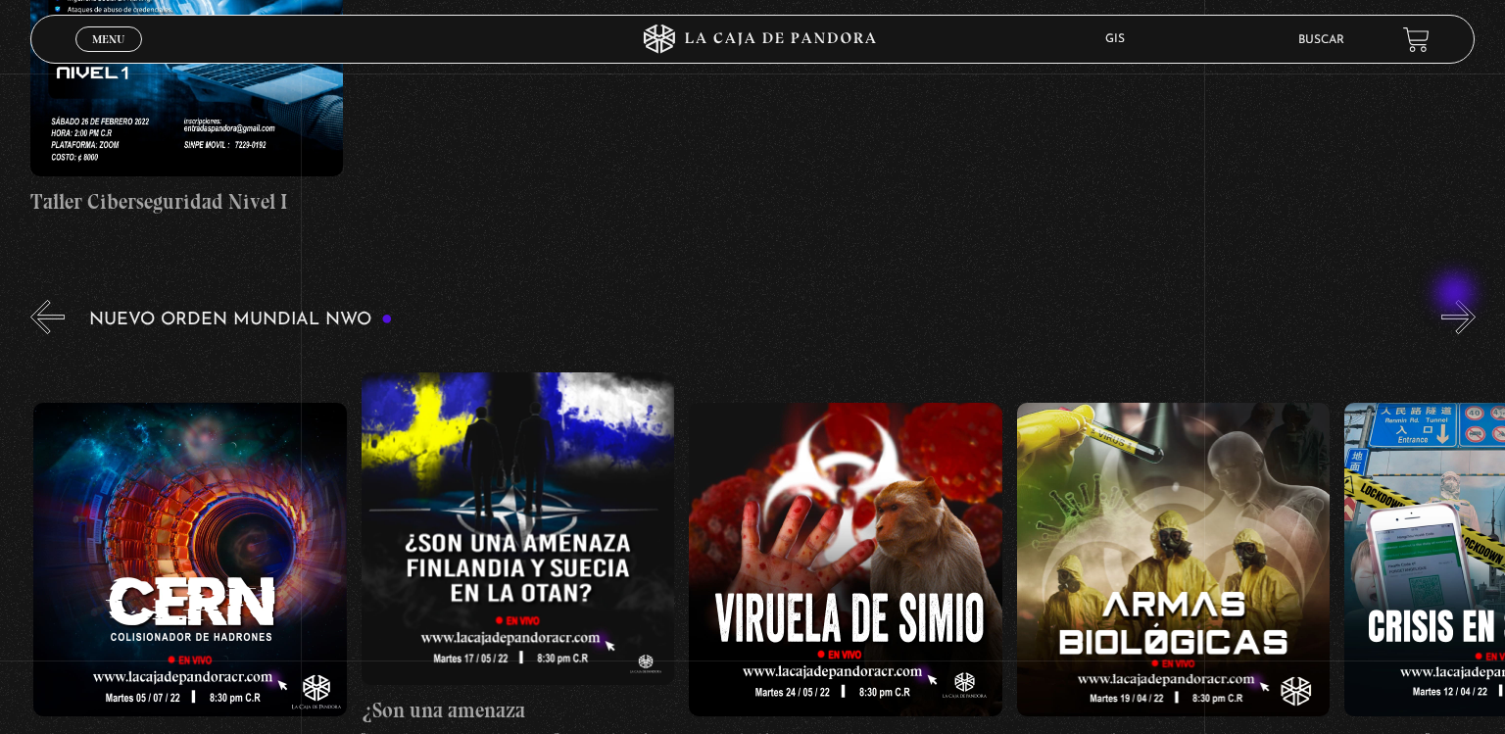
scroll to position [0, 17041]
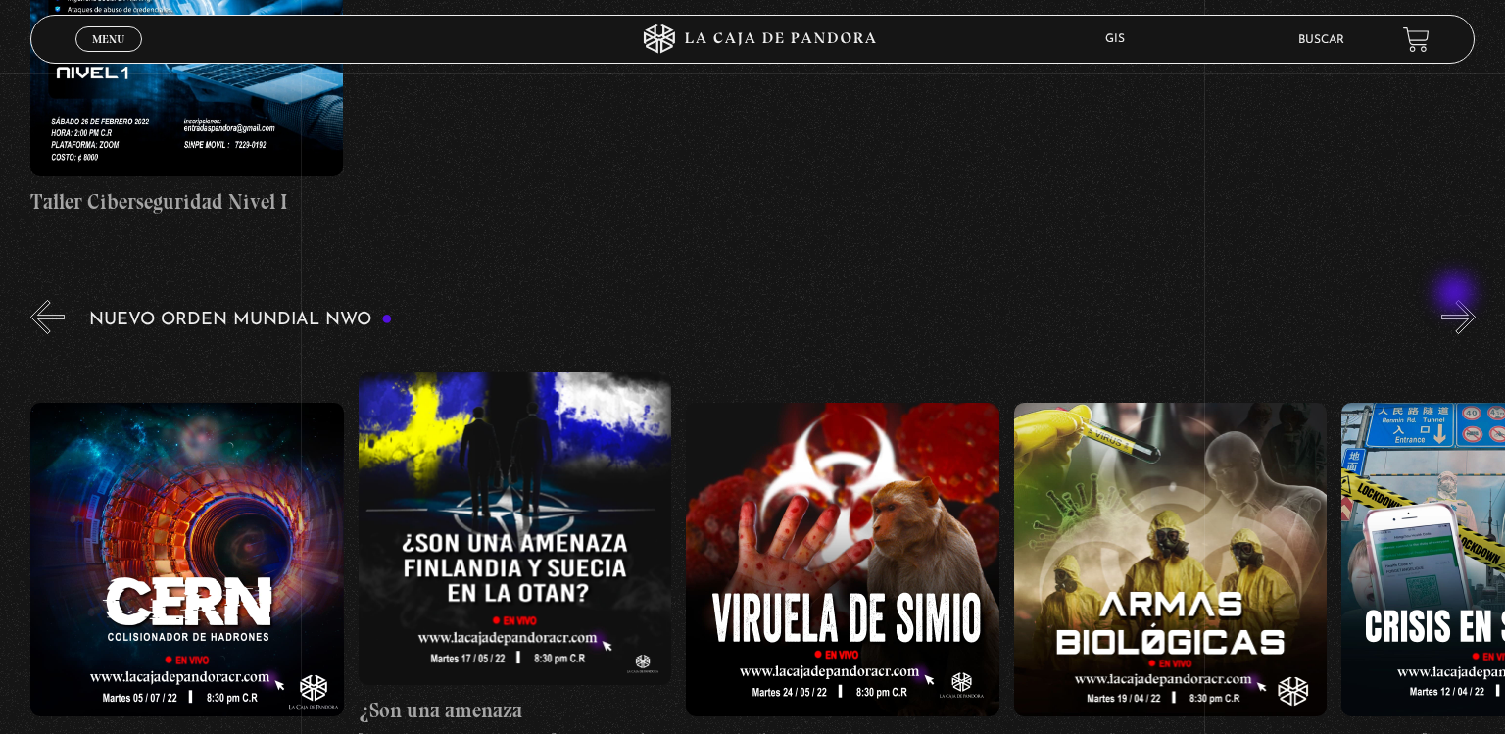
click at [1457, 300] on button "»" at bounding box center [1459, 317] width 34 height 34
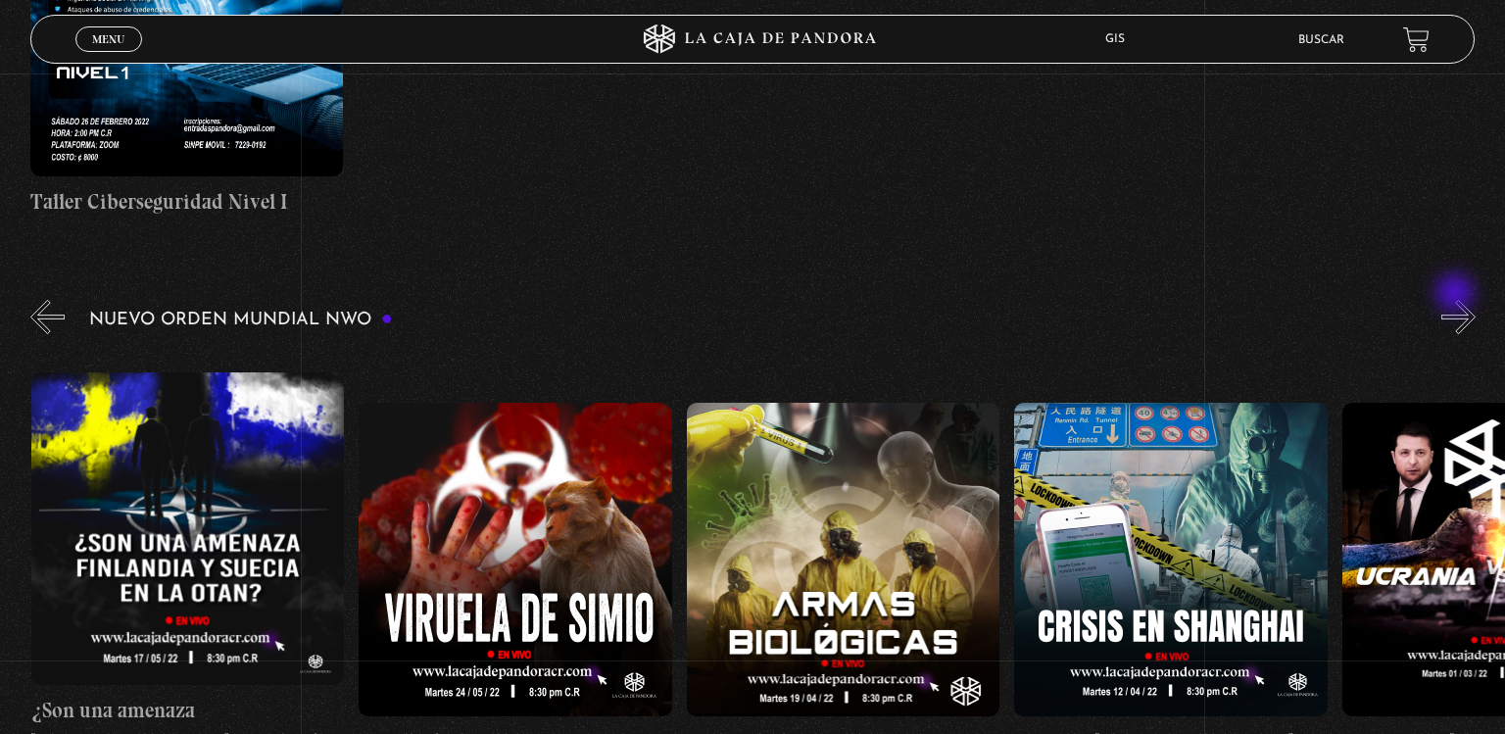
click at [1457, 300] on button "»" at bounding box center [1459, 317] width 34 height 34
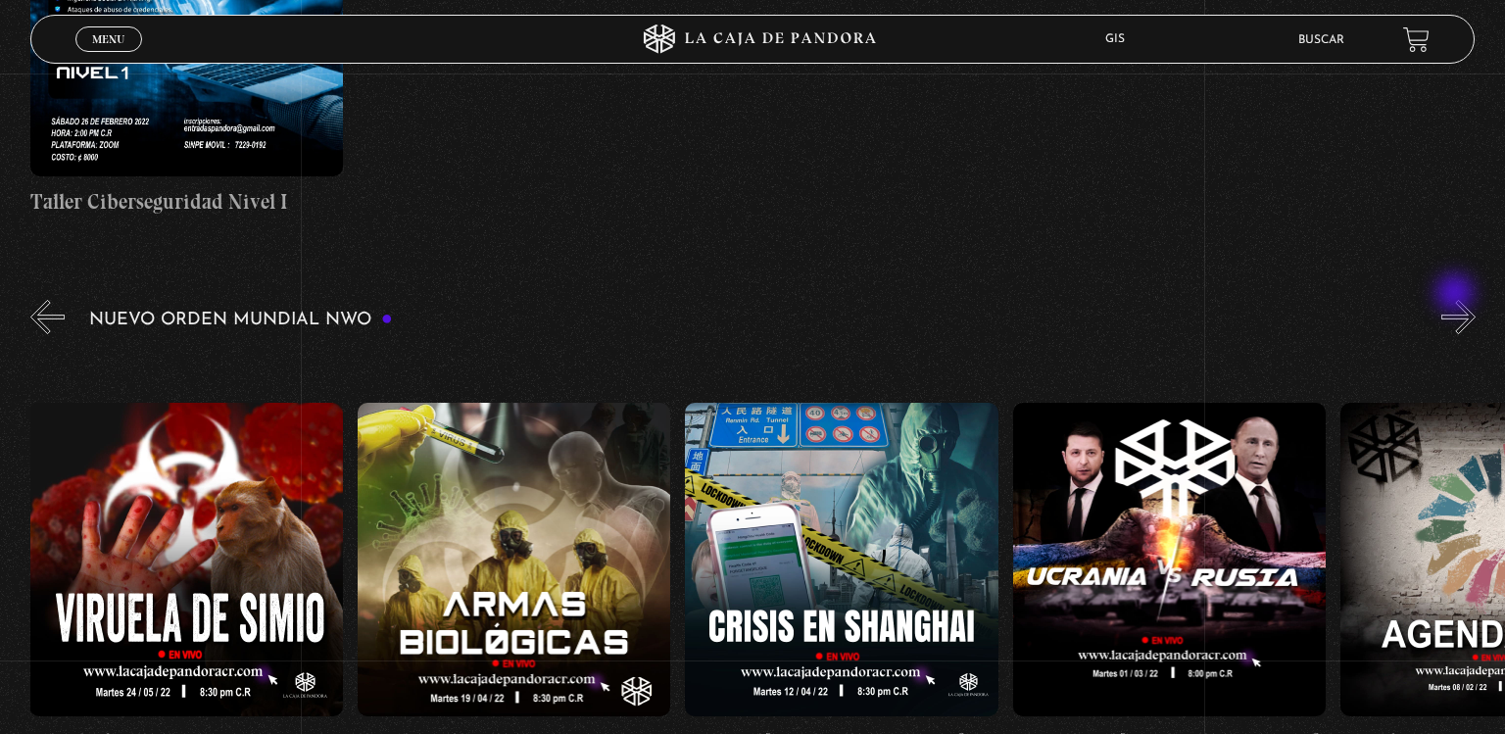
click at [1457, 300] on button "»" at bounding box center [1459, 317] width 34 height 34
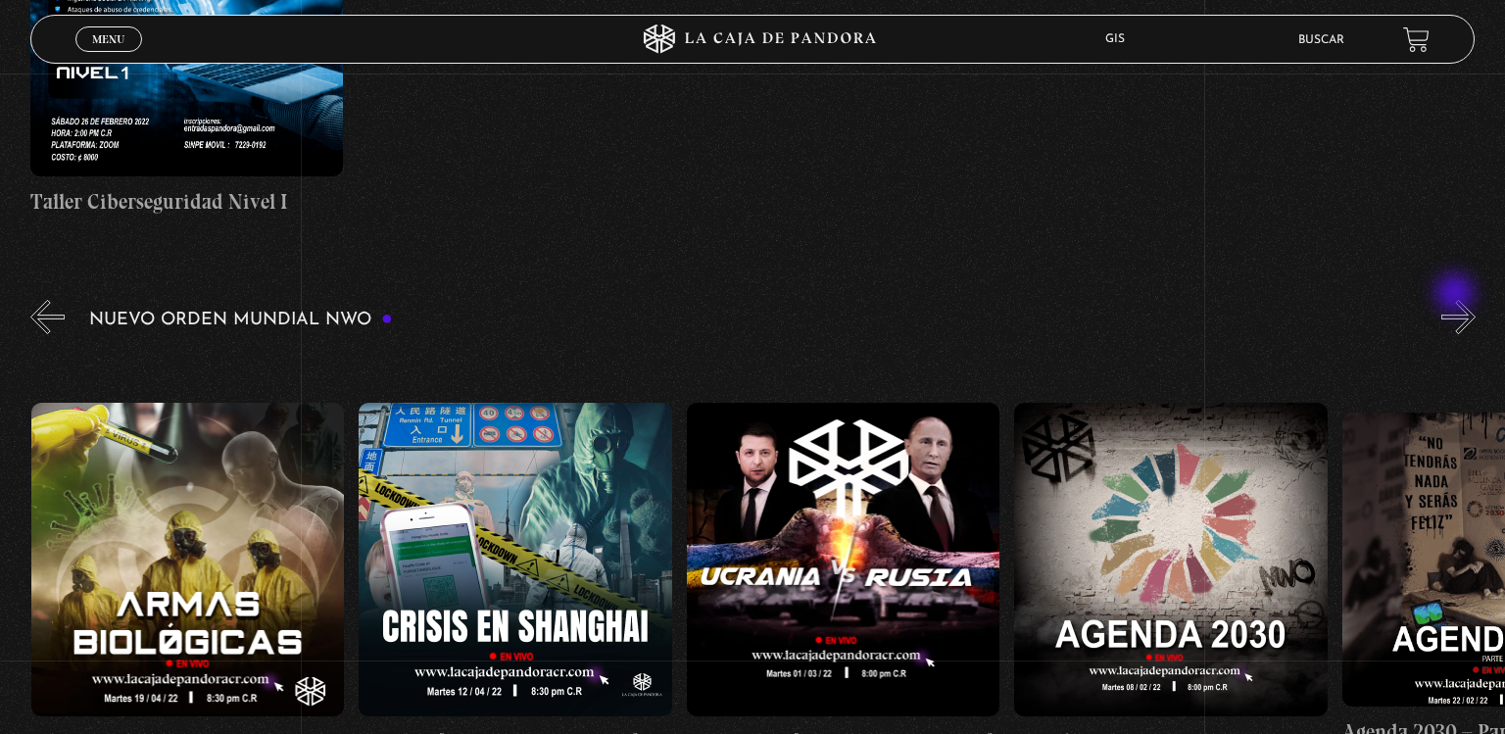
scroll to position [0, 18025]
click at [1457, 300] on button "»" at bounding box center [1459, 317] width 34 height 34
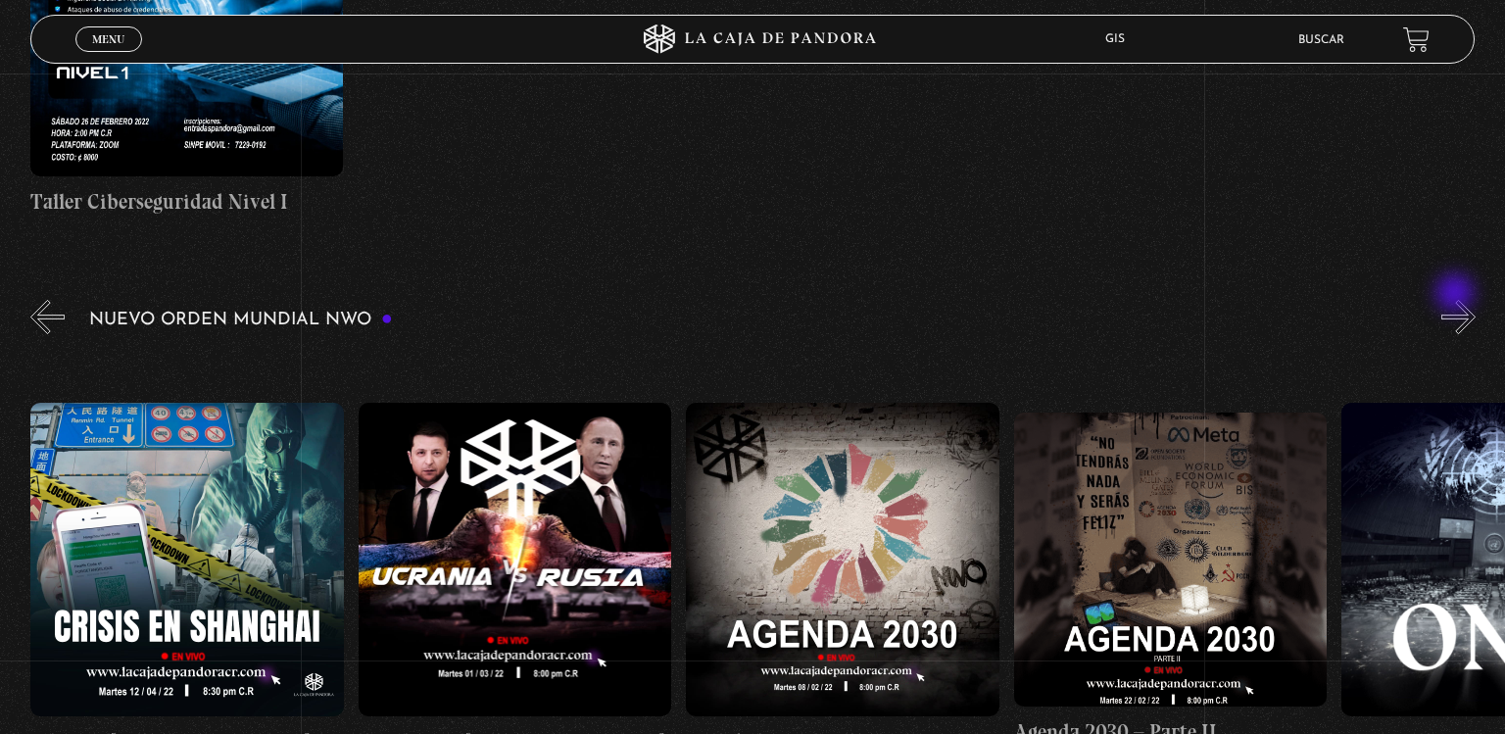
click at [1457, 300] on button "»" at bounding box center [1459, 317] width 34 height 34
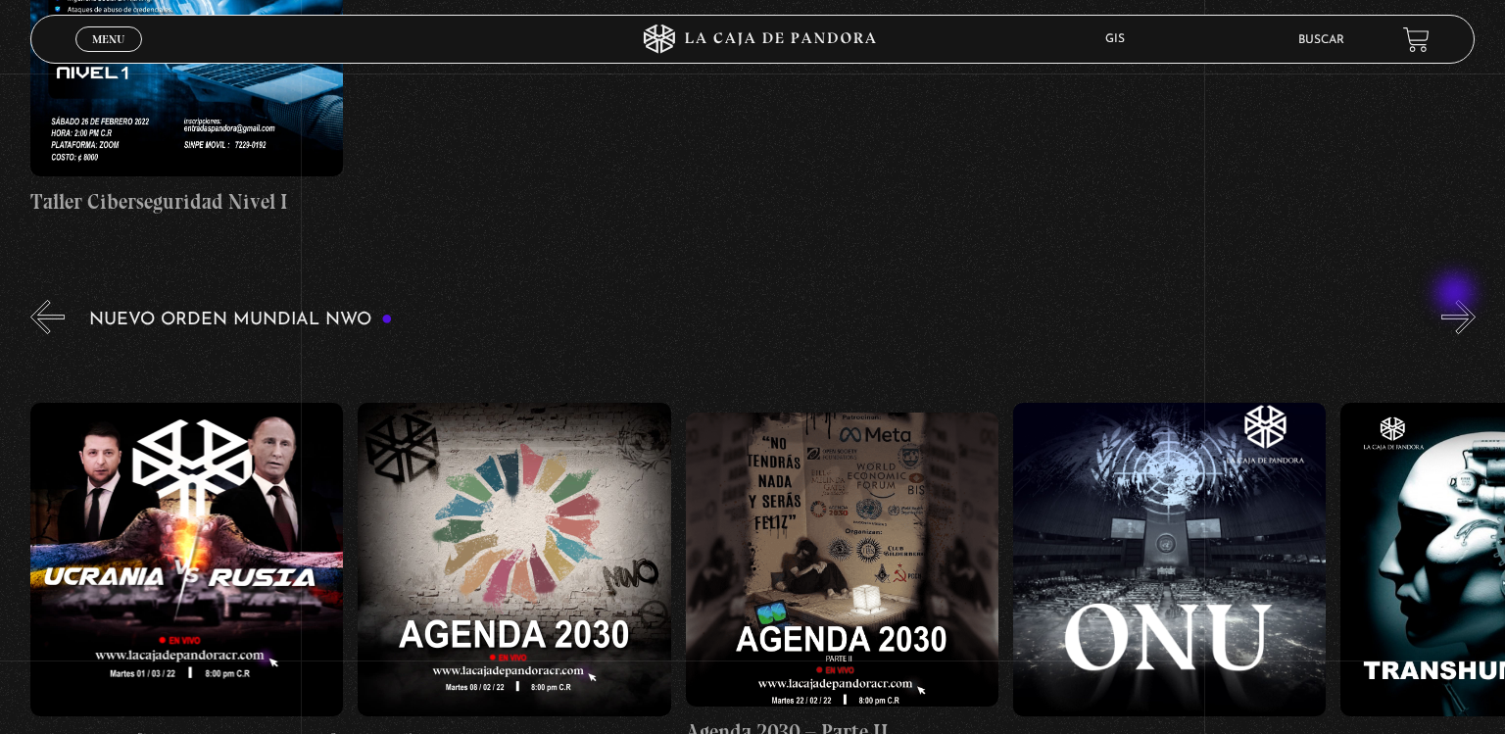
click at [1457, 300] on button "»" at bounding box center [1459, 317] width 34 height 34
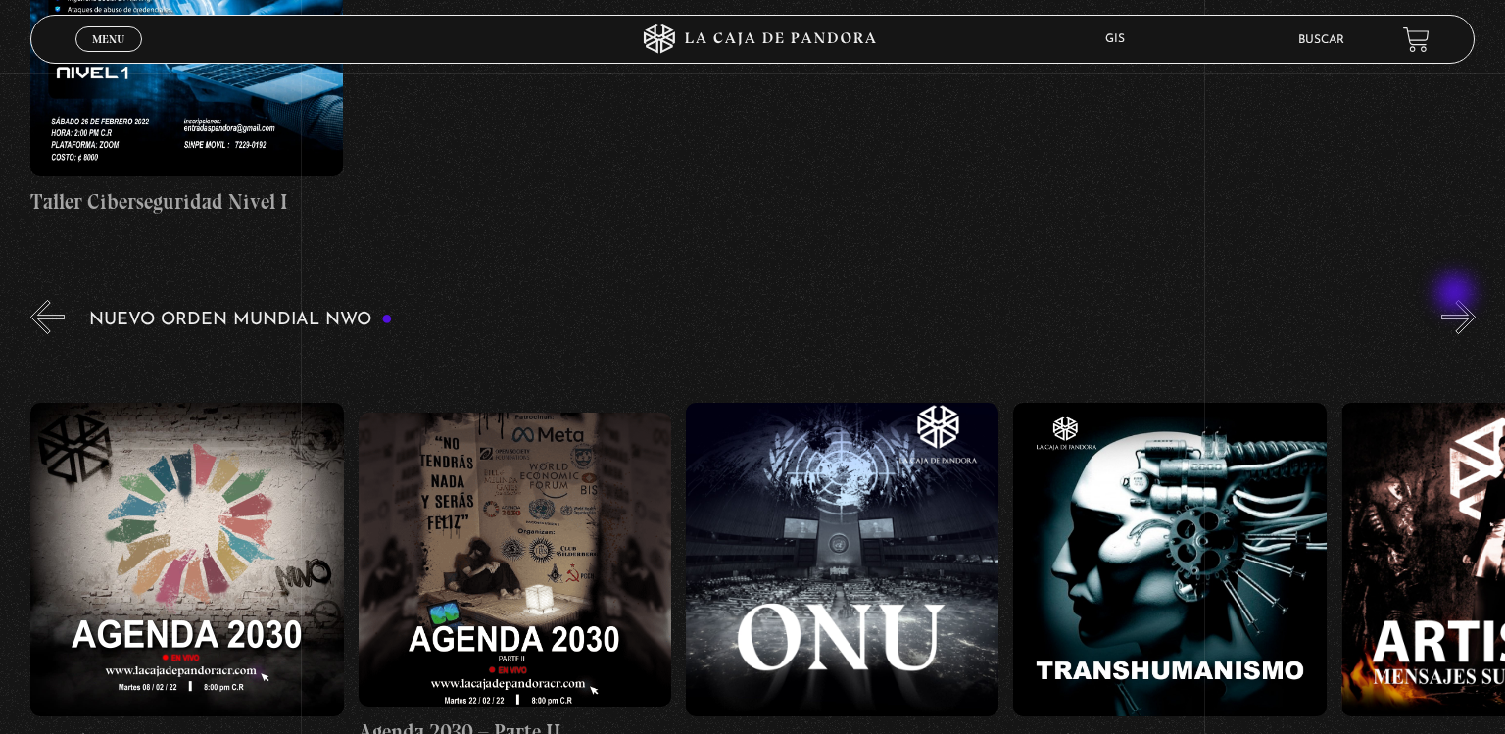
click at [1457, 300] on button "»" at bounding box center [1459, 317] width 34 height 34
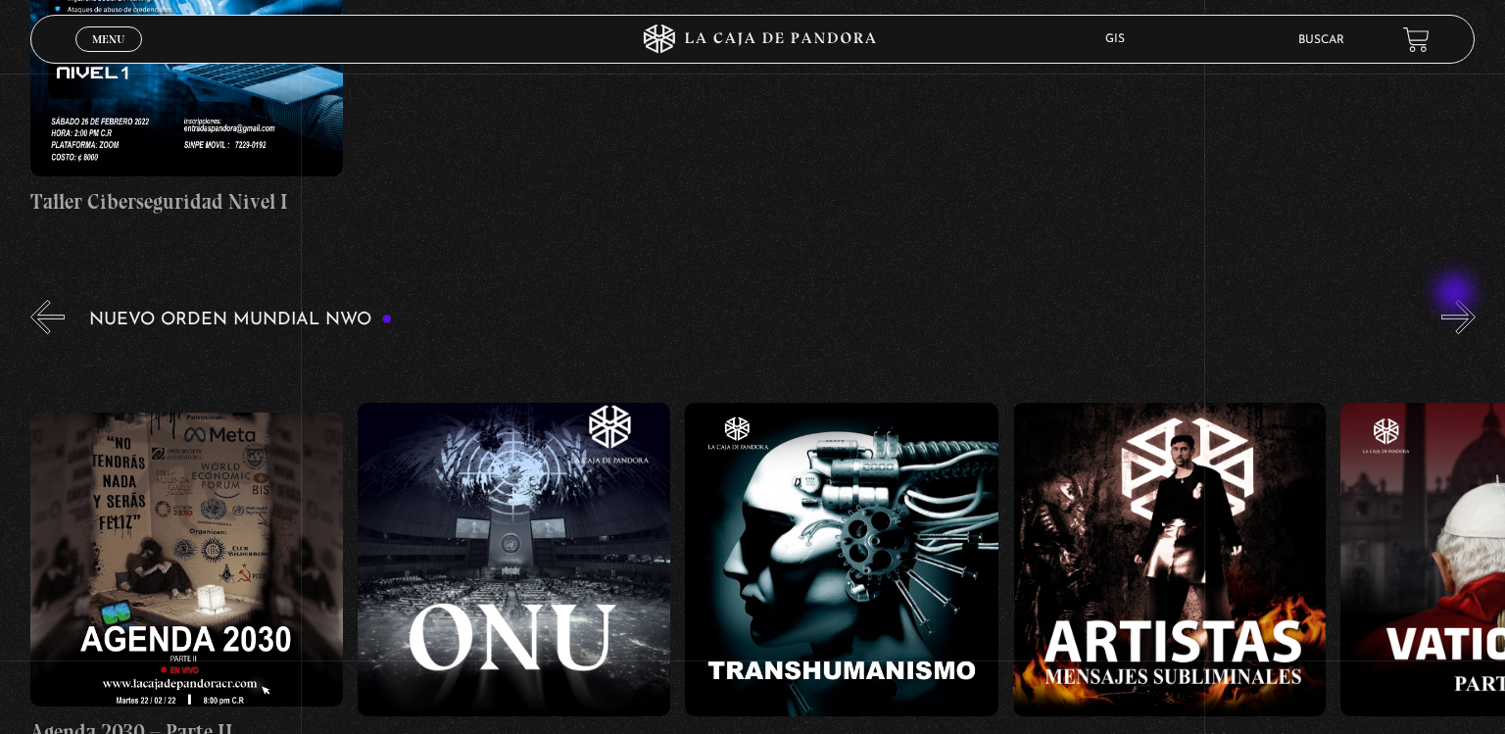
click at [1457, 300] on button "»" at bounding box center [1459, 317] width 34 height 34
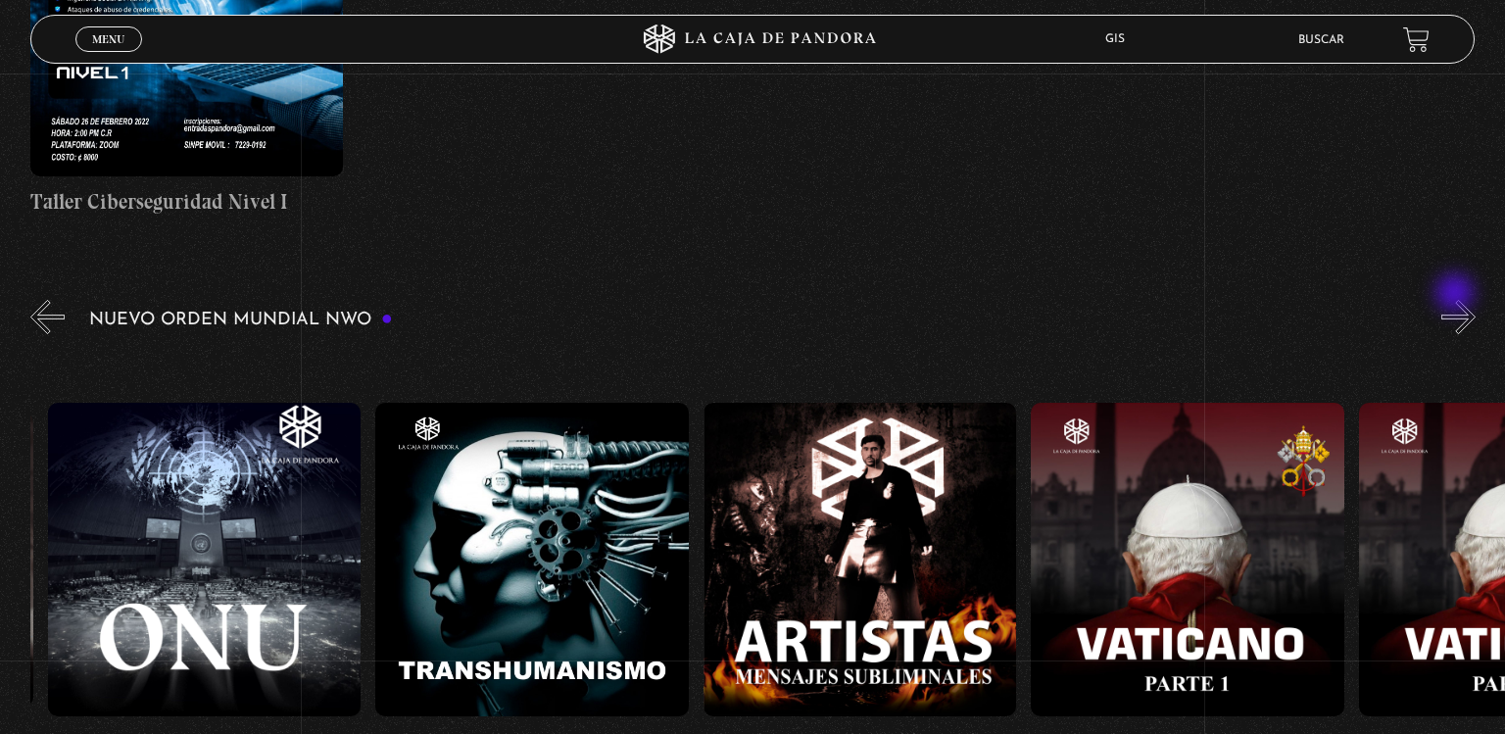
scroll to position [0, 19664]
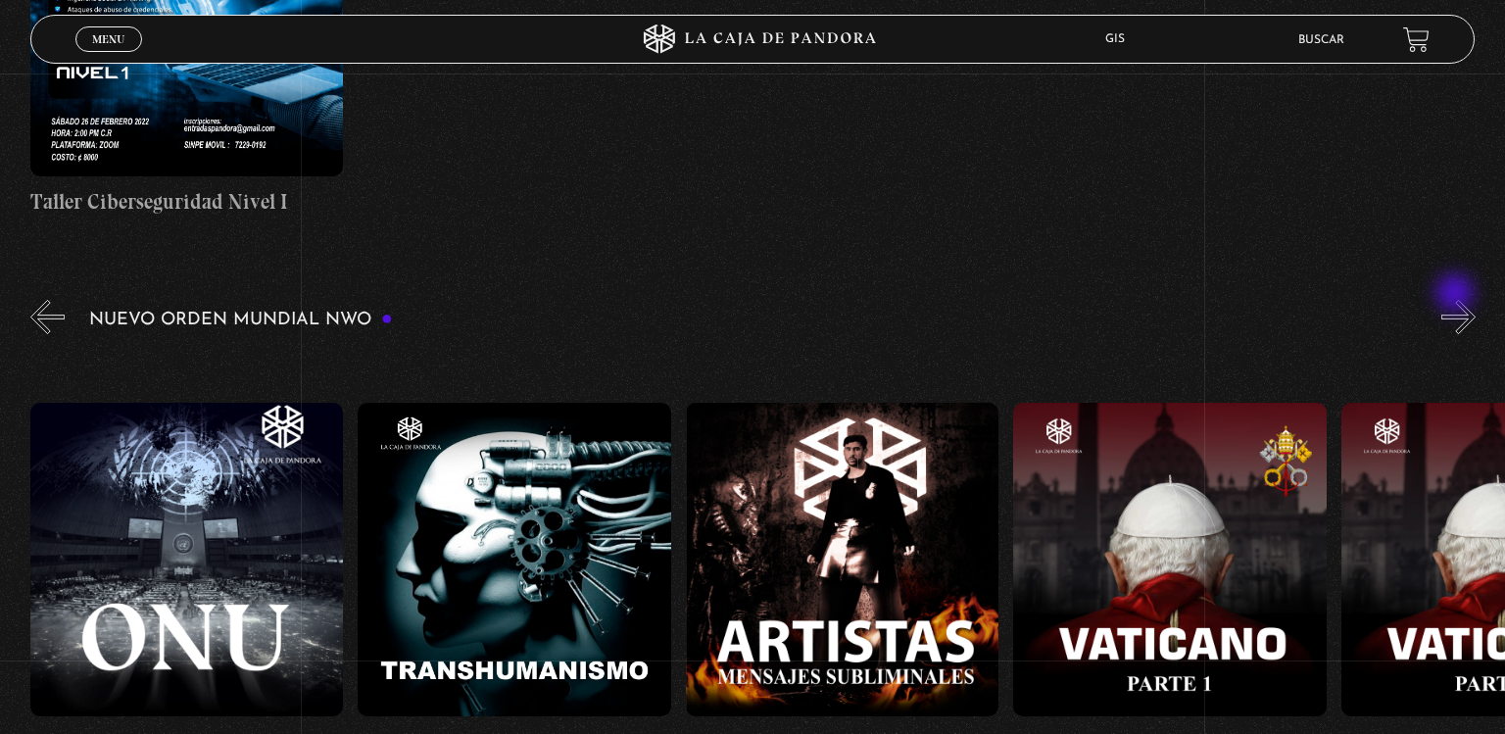
click at [1457, 300] on button "»" at bounding box center [1459, 317] width 34 height 34
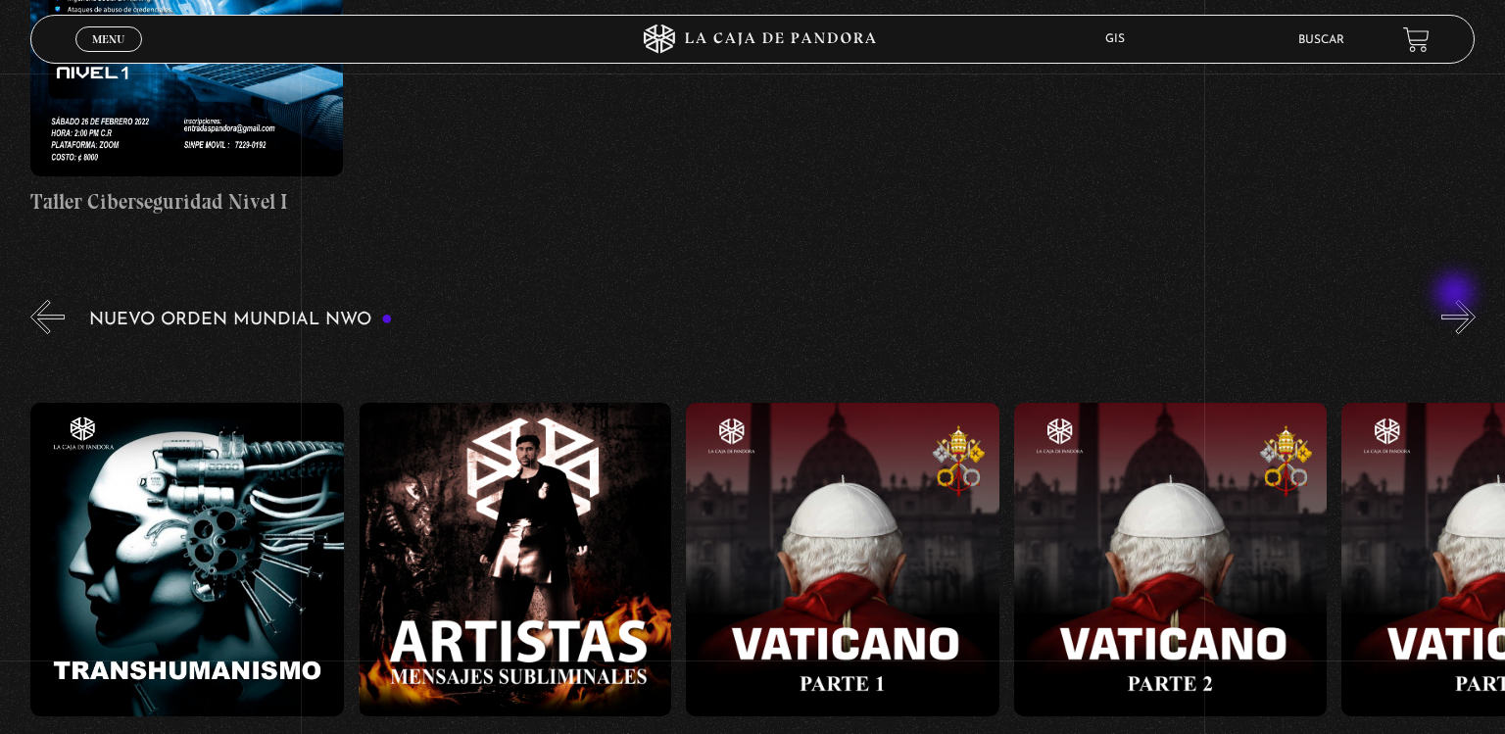
click at [1457, 300] on button "»" at bounding box center [1459, 317] width 34 height 34
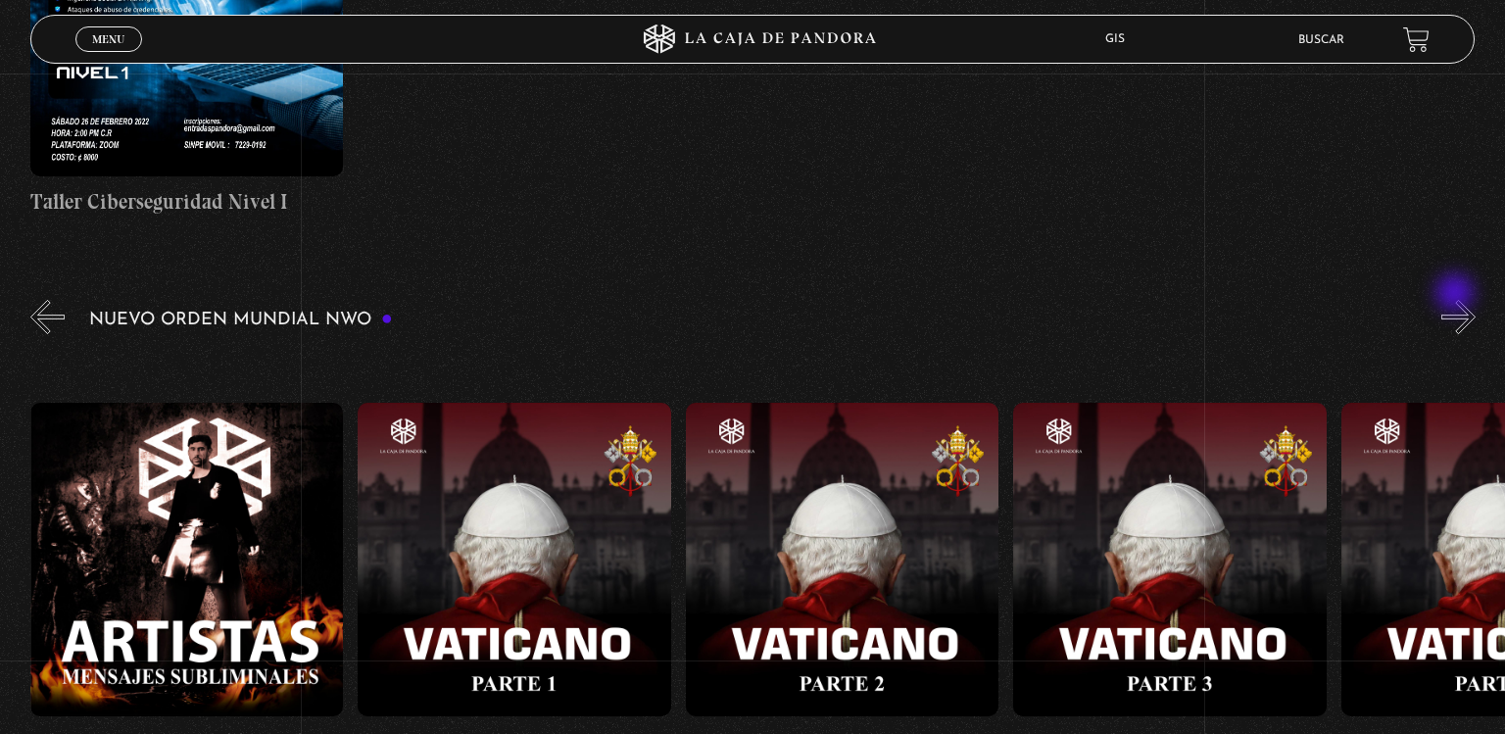
click at [1457, 300] on button "»" at bounding box center [1459, 317] width 34 height 34
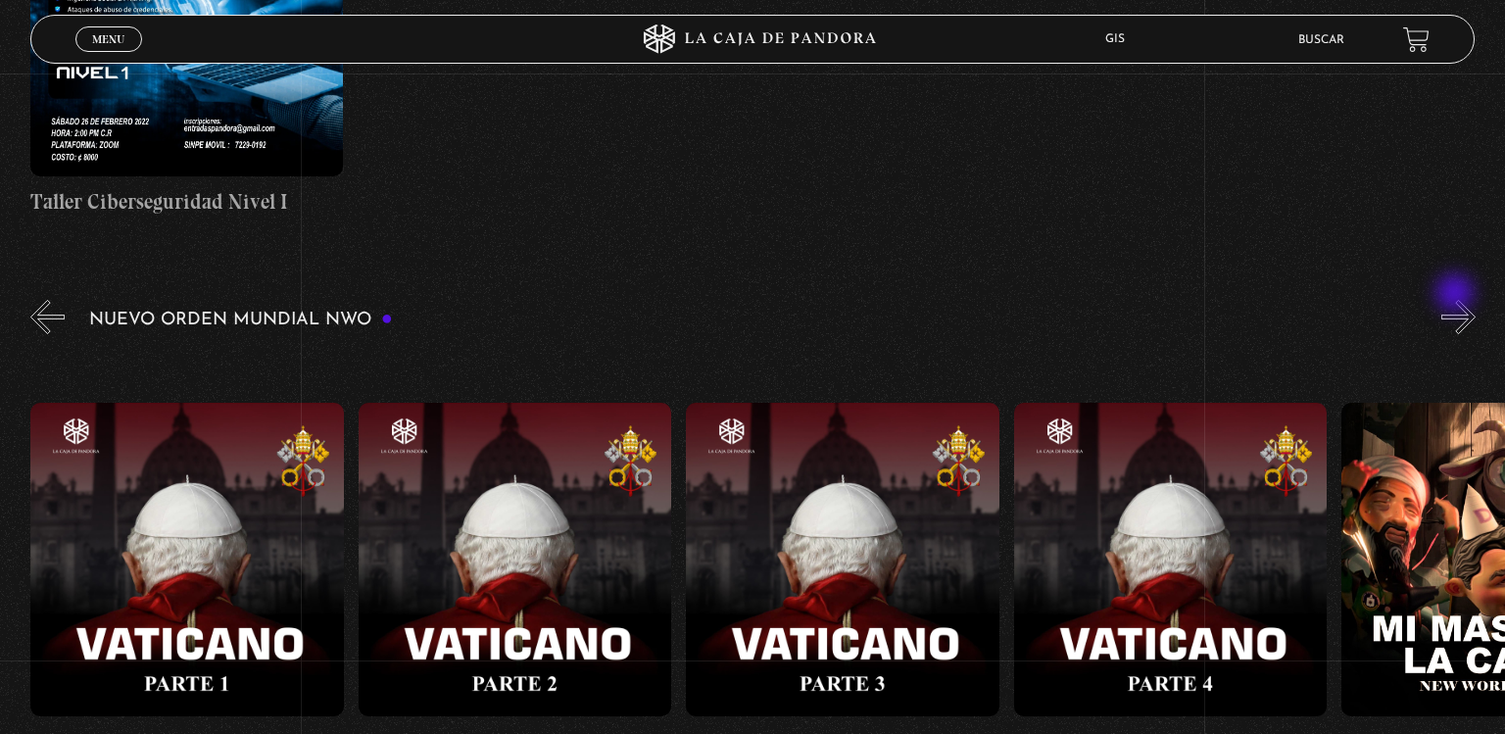
click at [1457, 300] on button "»" at bounding box center [1459, 317] width 34 height 34
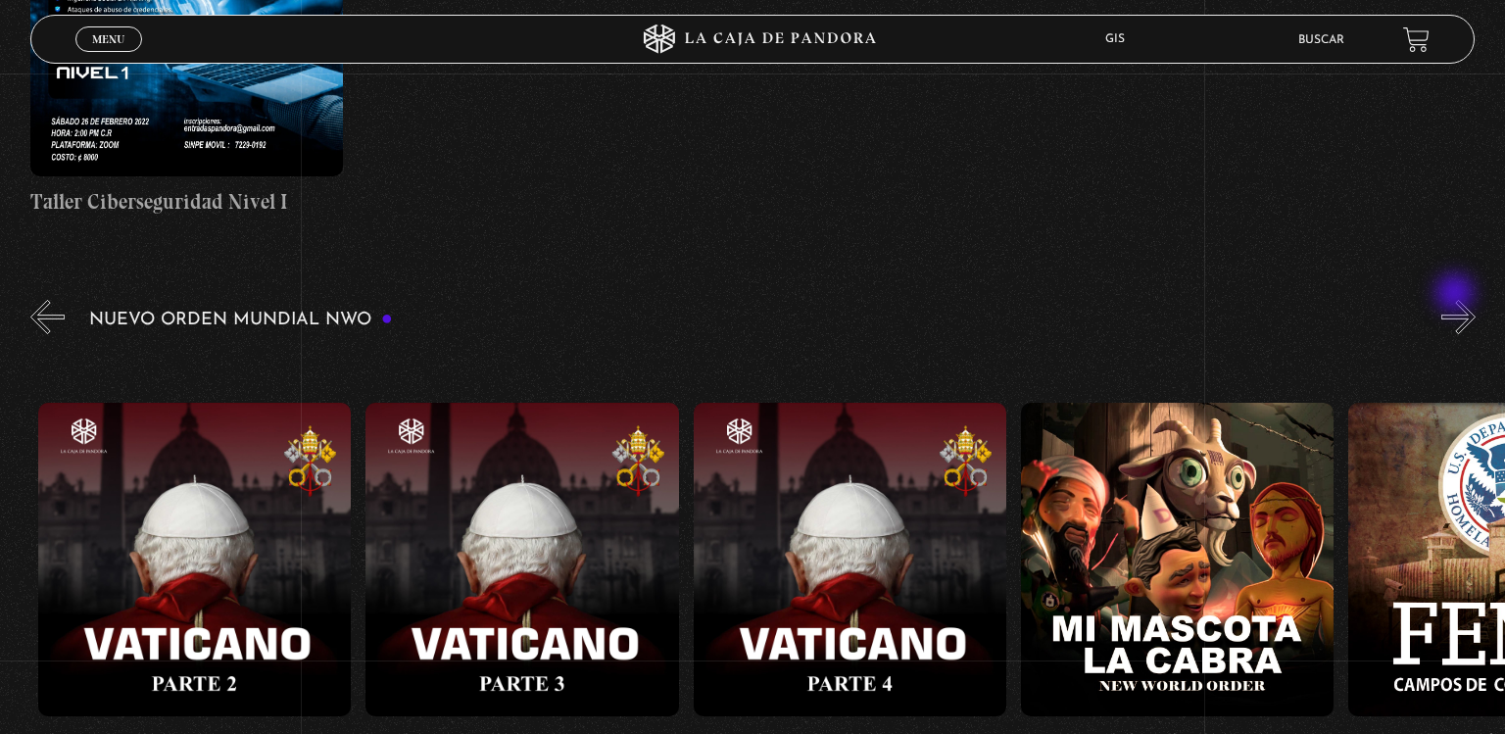
scroll to position [0, 20975]
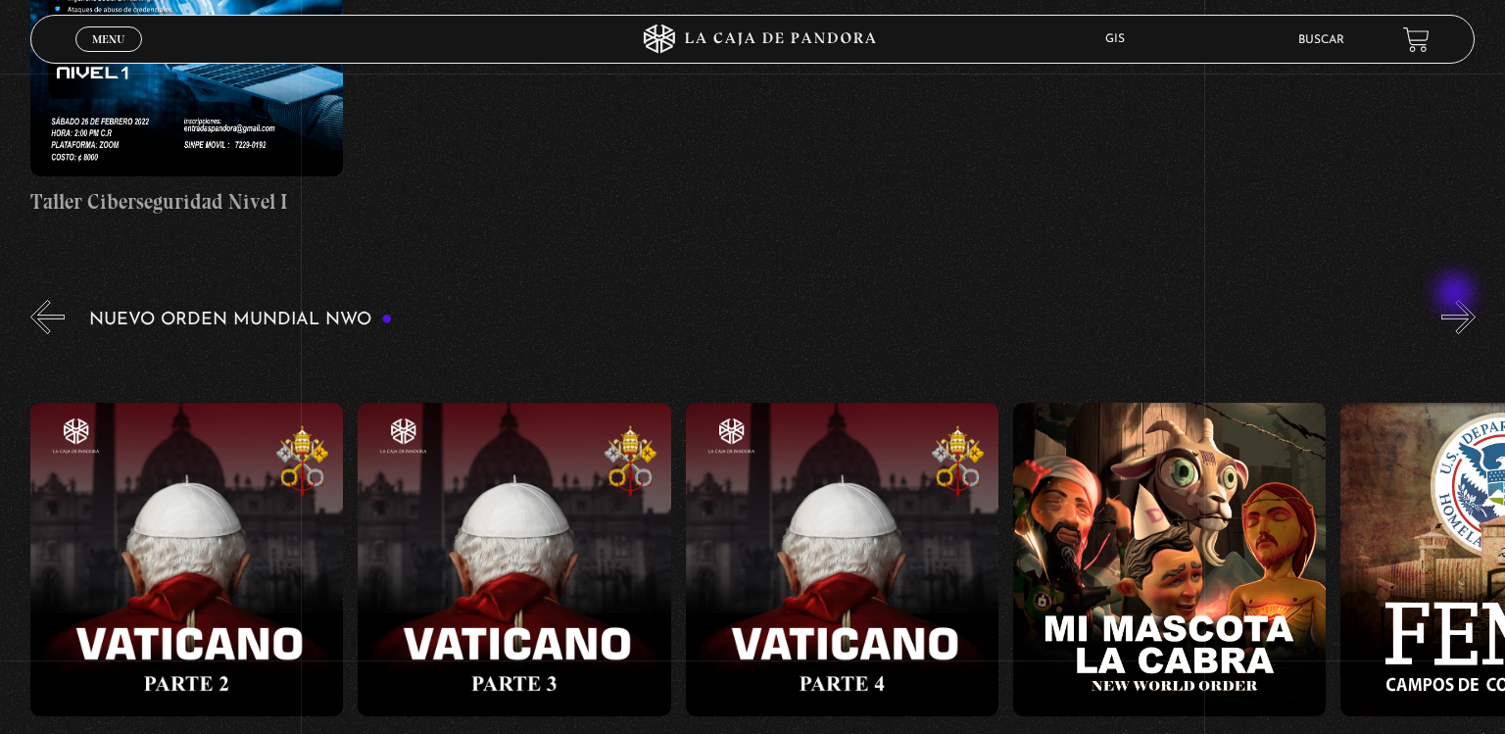
click at [1457, 300] on button "»" at bounding box center [1459, 317] width 34 height 34
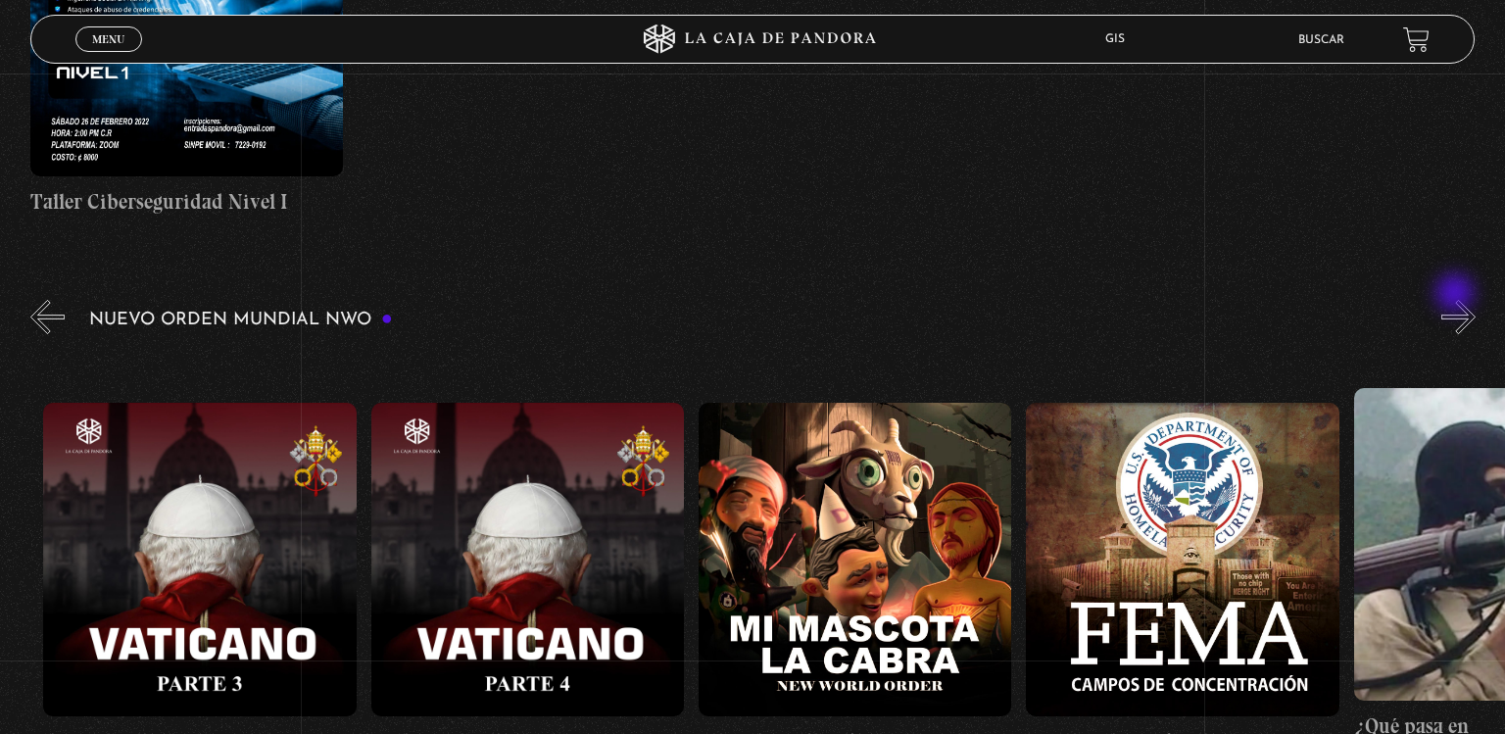
scroll to position [0, 21302]
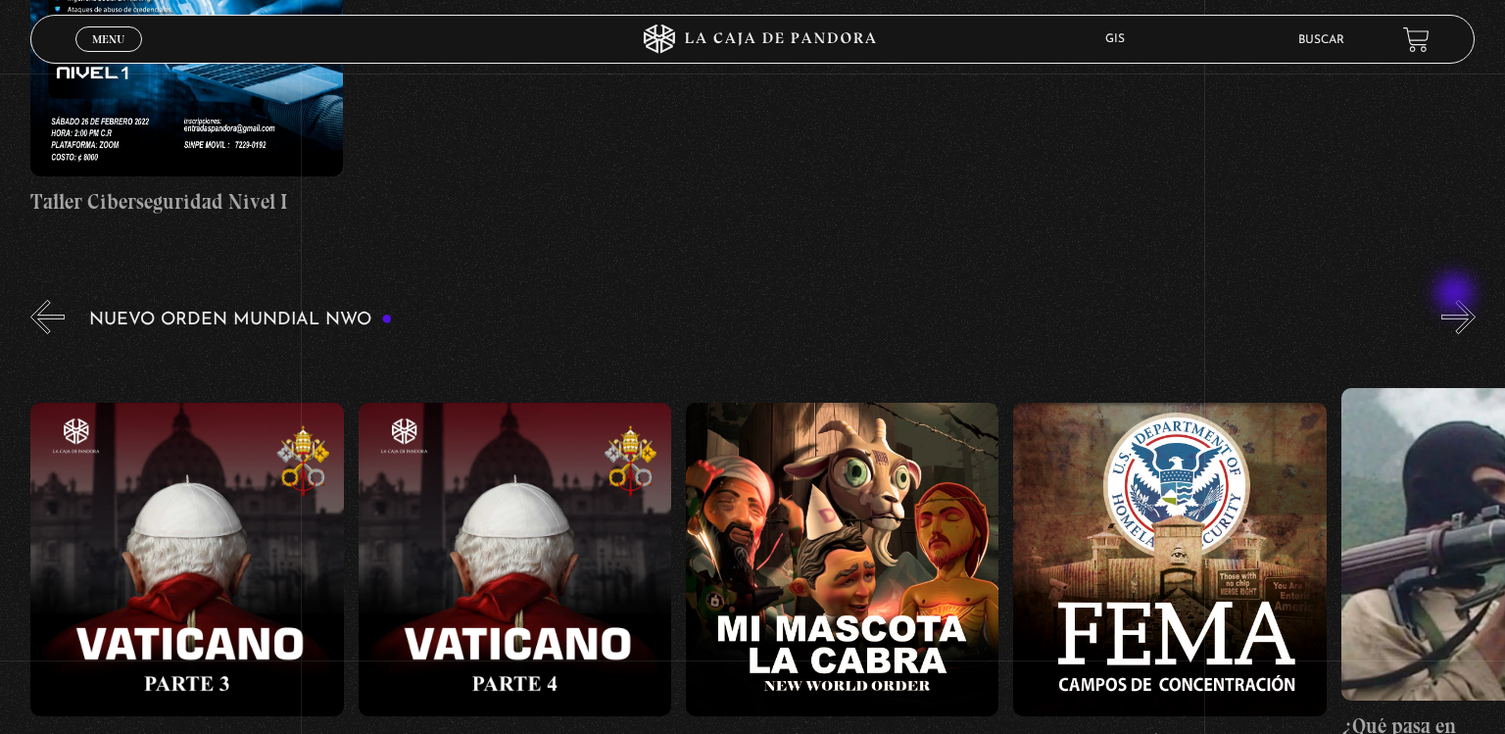
click at [1457, 300] on button "»" at bounding box center [1459, 317] width 34 height 34
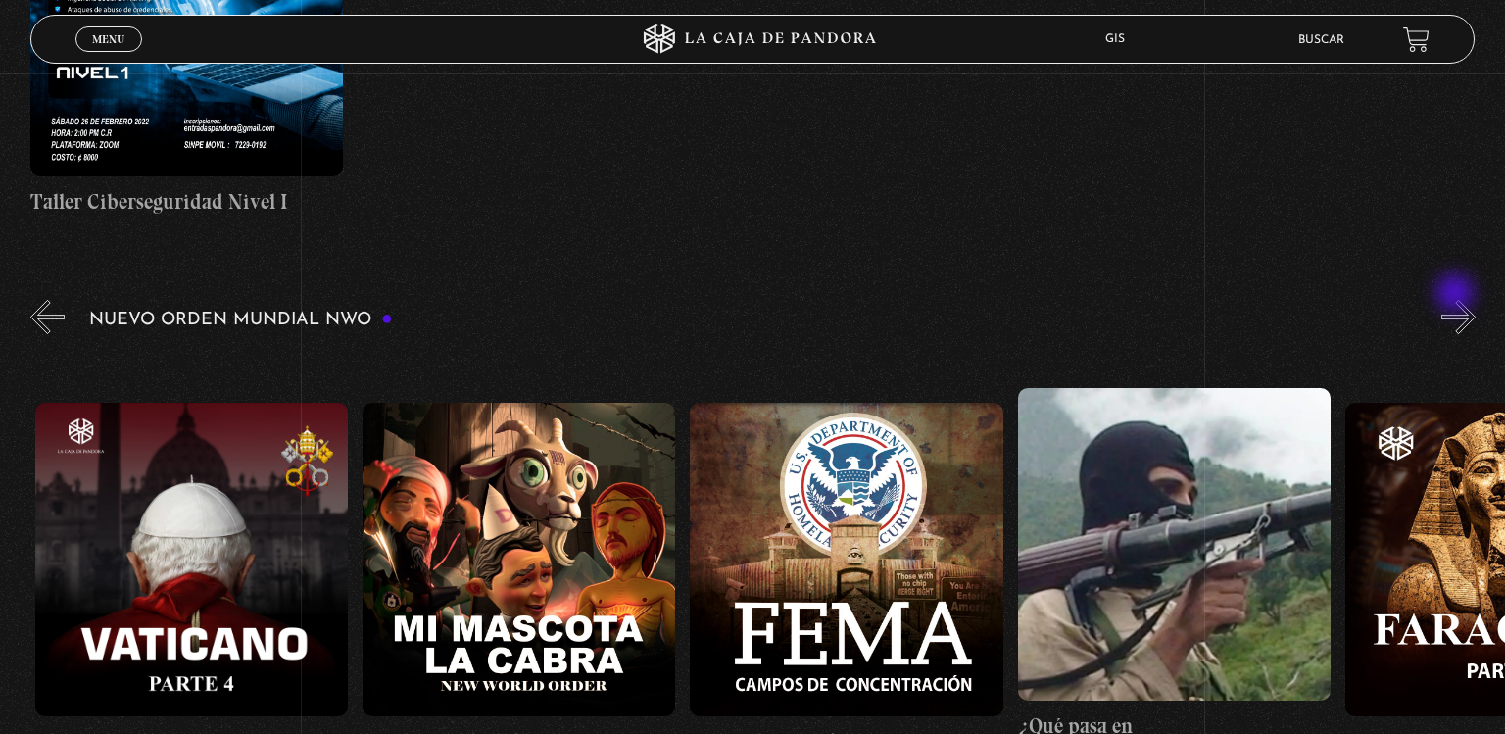
scroll to position [0, 21629]
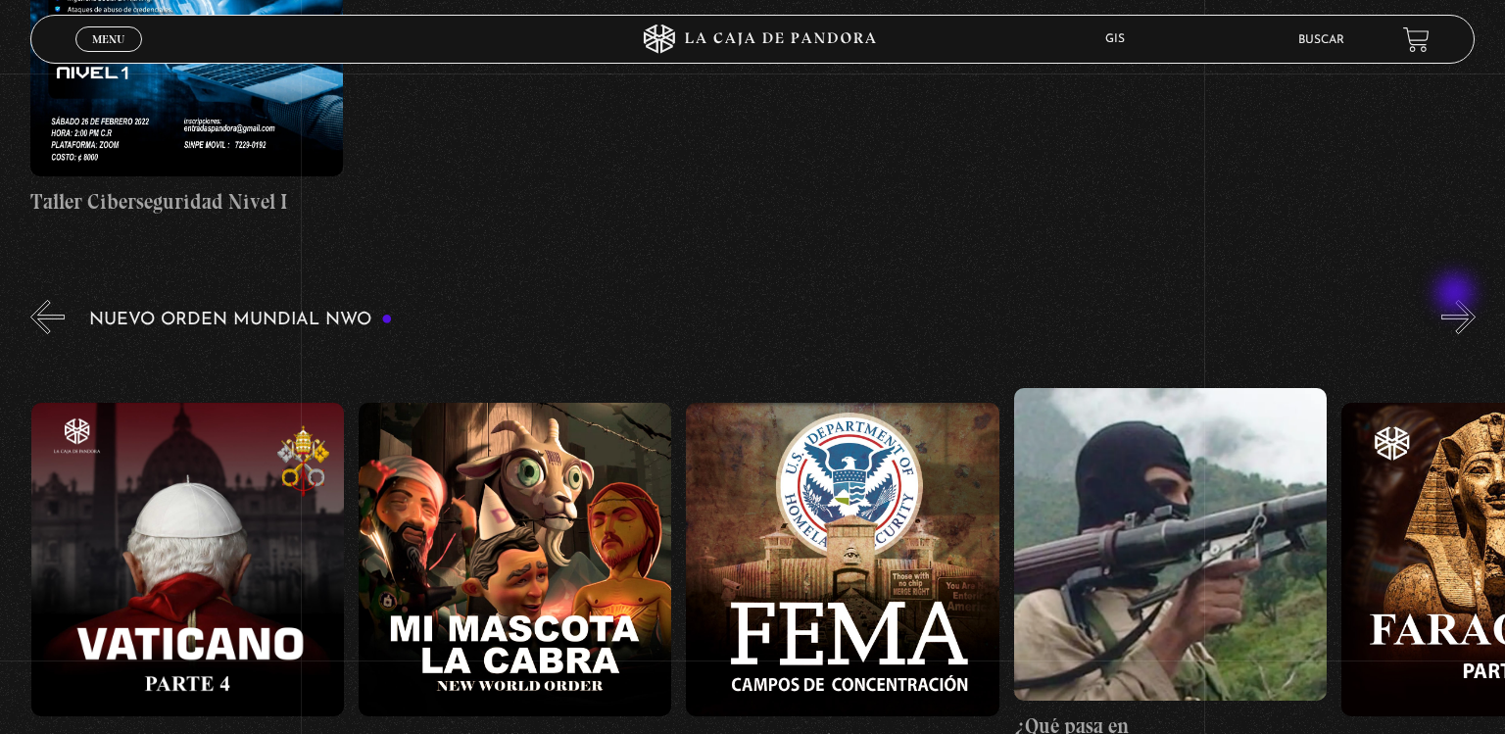
click at [1457, 300] on button "»" at bounding box center [1459, 317] width 34 height 34
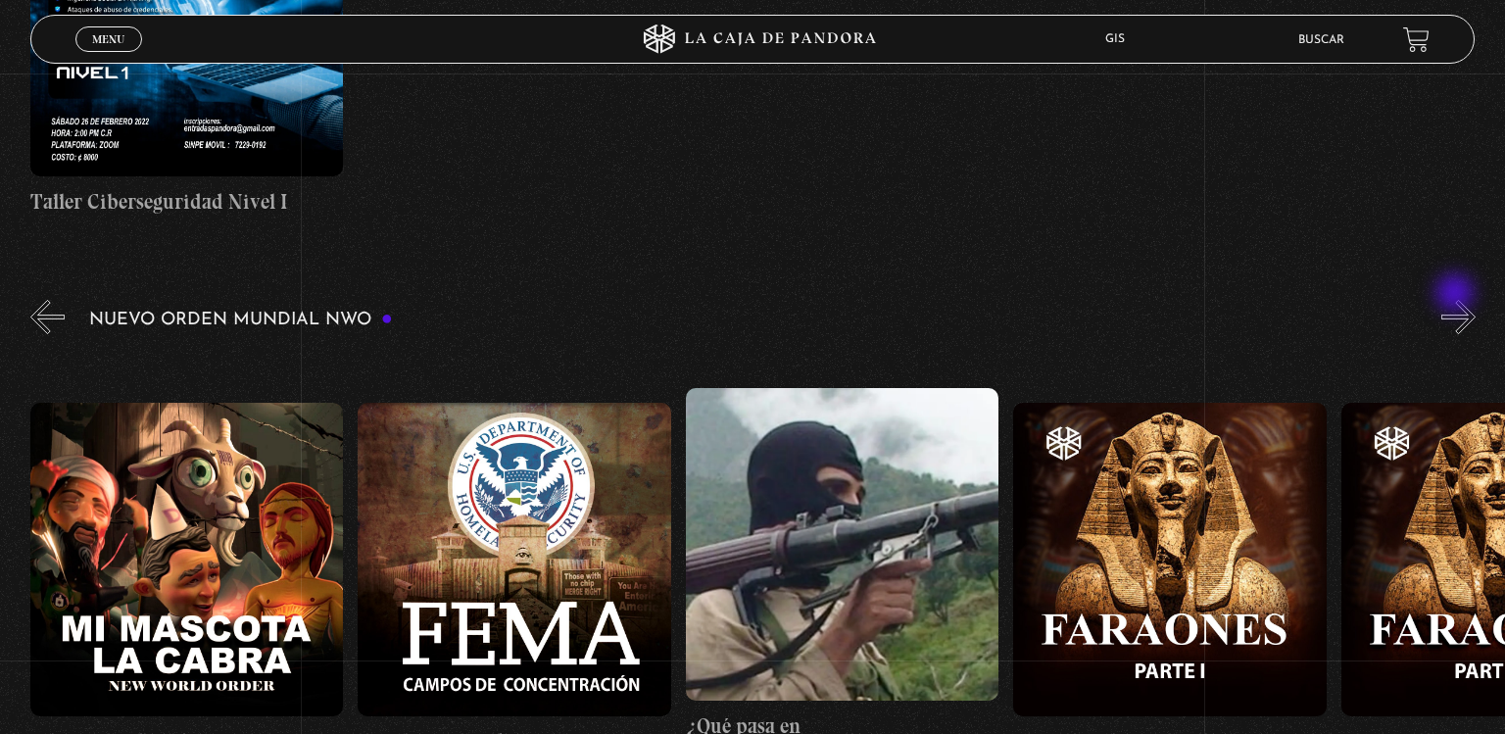
click at [1457, 300] on button "»" at bounding box center [1459, 317] width 34 height 34
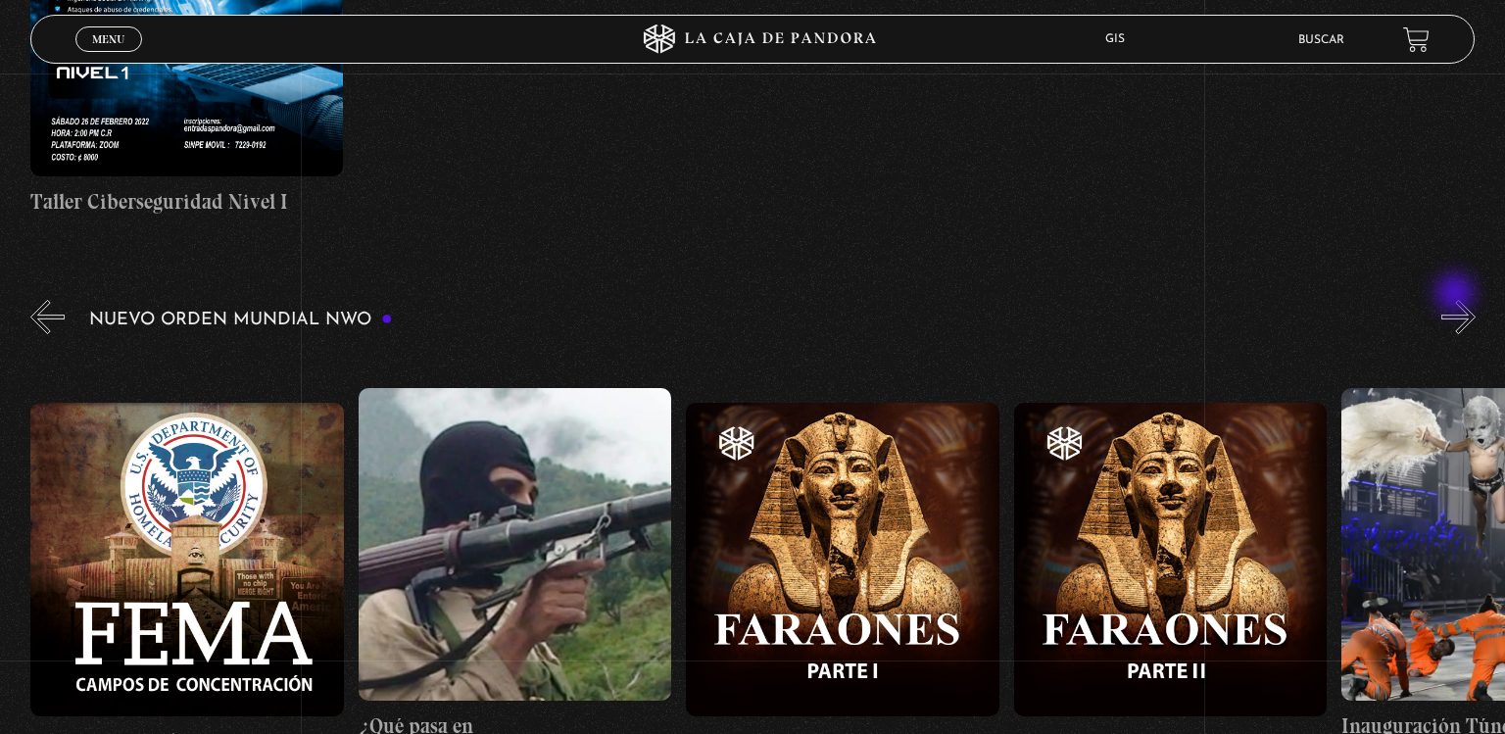
click at [1457, 300] on button "»" at bounding box center [1459, 317] width 34 height 34
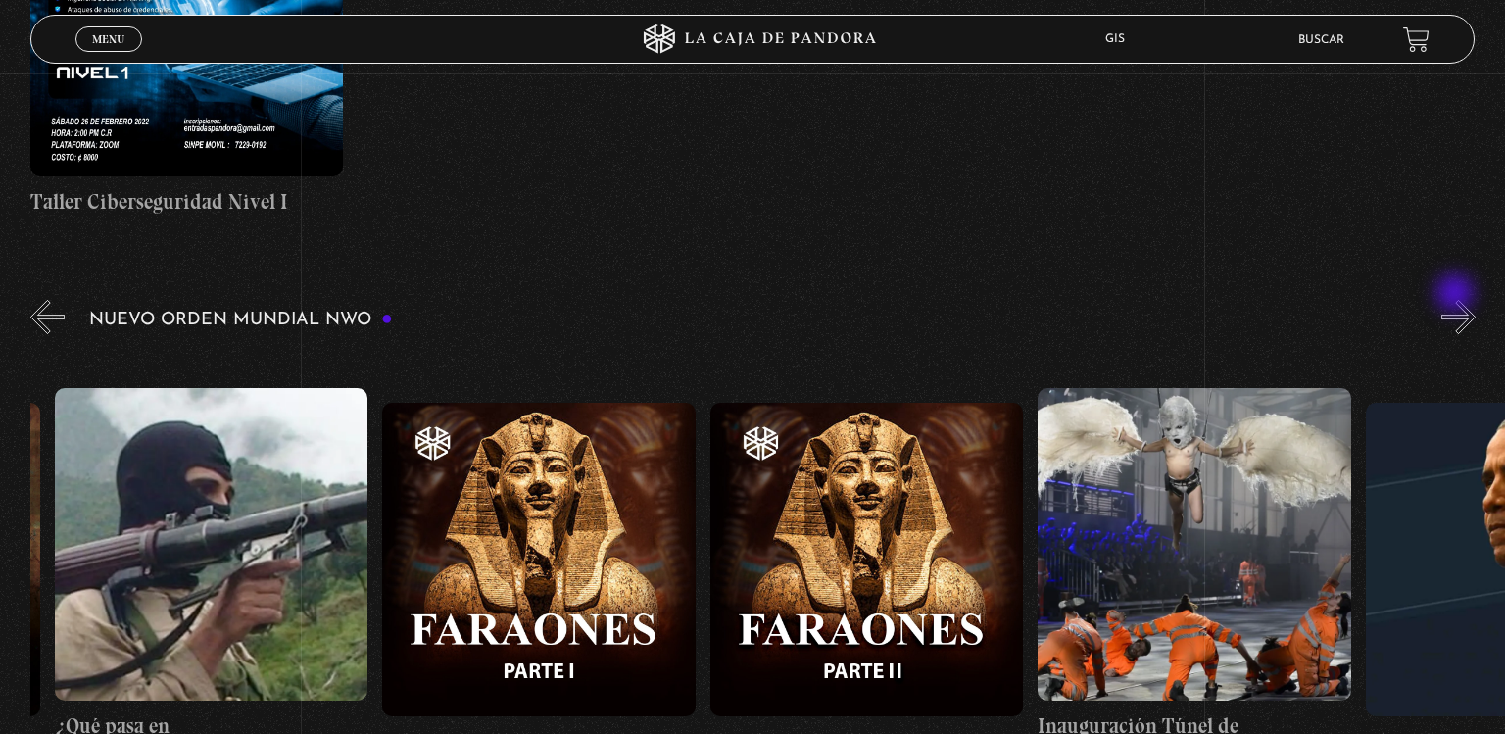
scroll to position [0, 22613]
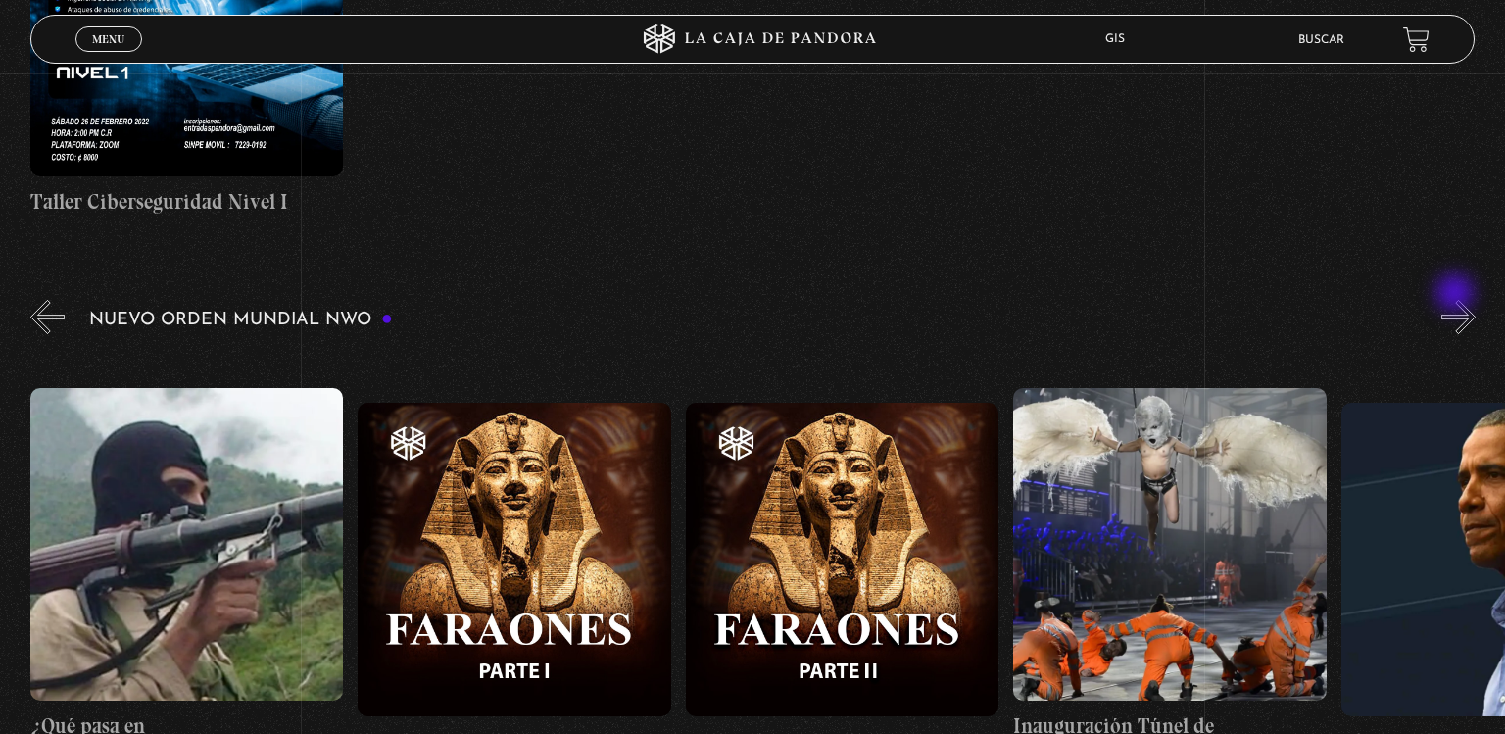
click at [1457, 300] on button "»" at bounding box center [1459, 317] width 34 height 34
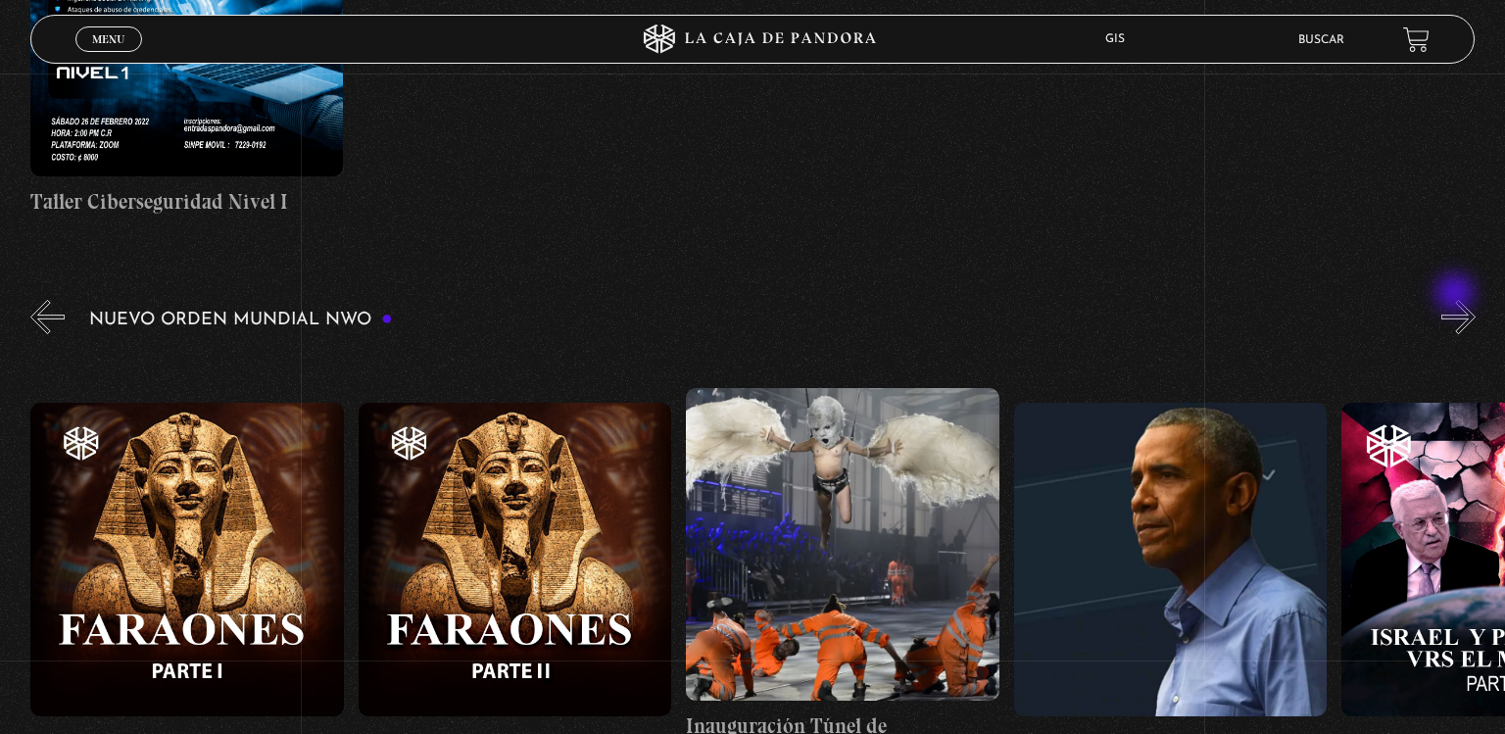
click at [1457, 300] on button "»" at bounding box center [1459, 317] width 34 height 34
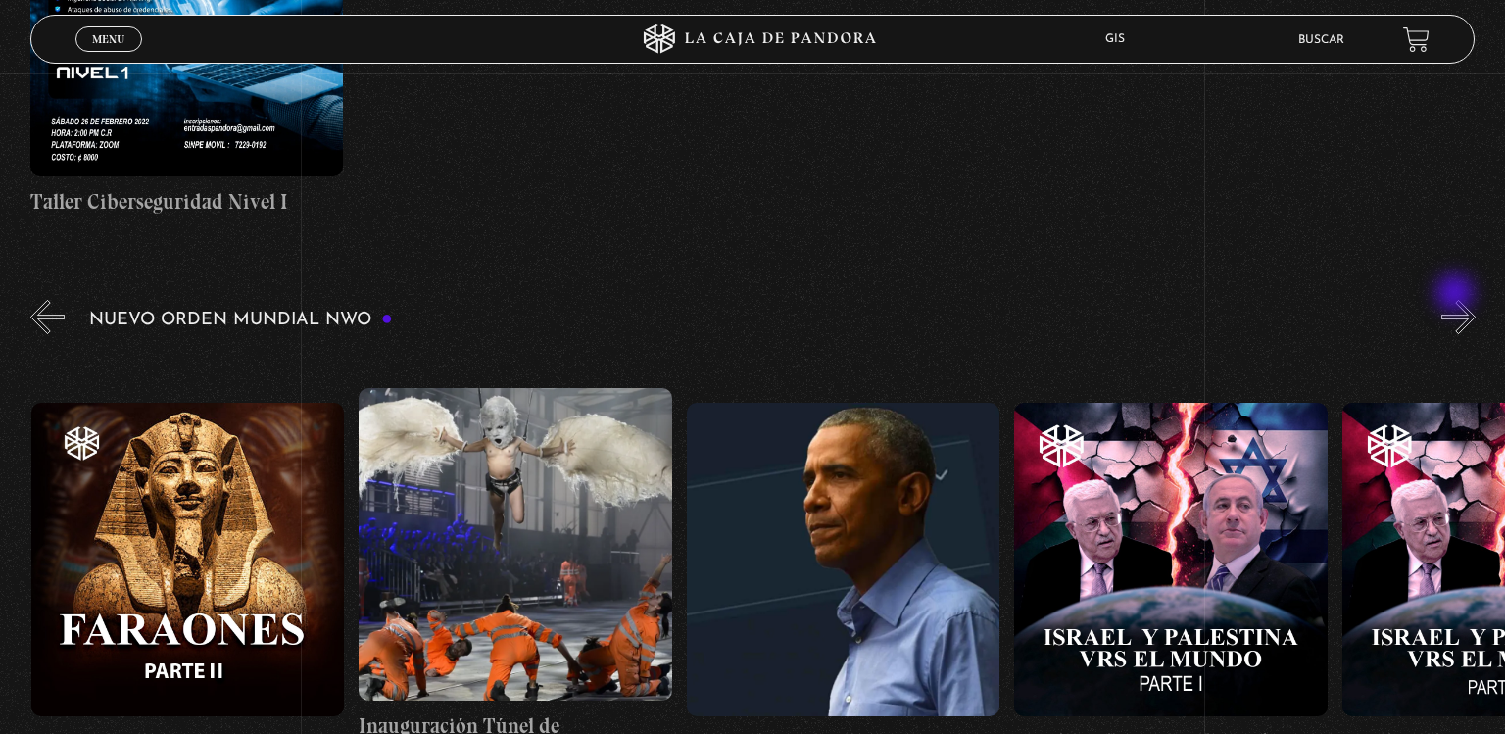
click at [1457, 300] on button "»" at bounding box center [1459, 317] width 34 height 34
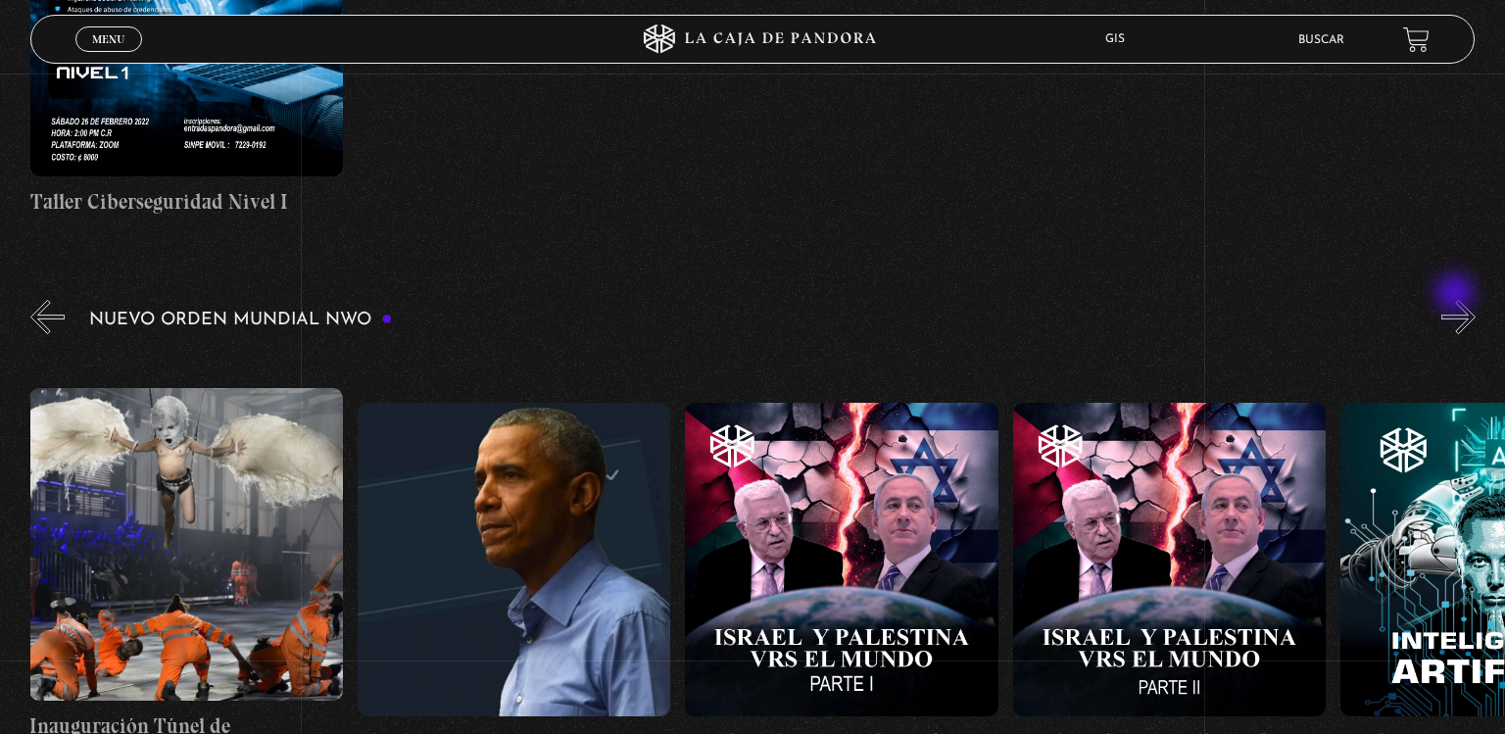
click at [1457, 300] on button "»" at bounding box center [1459, 317] width 34 height 34
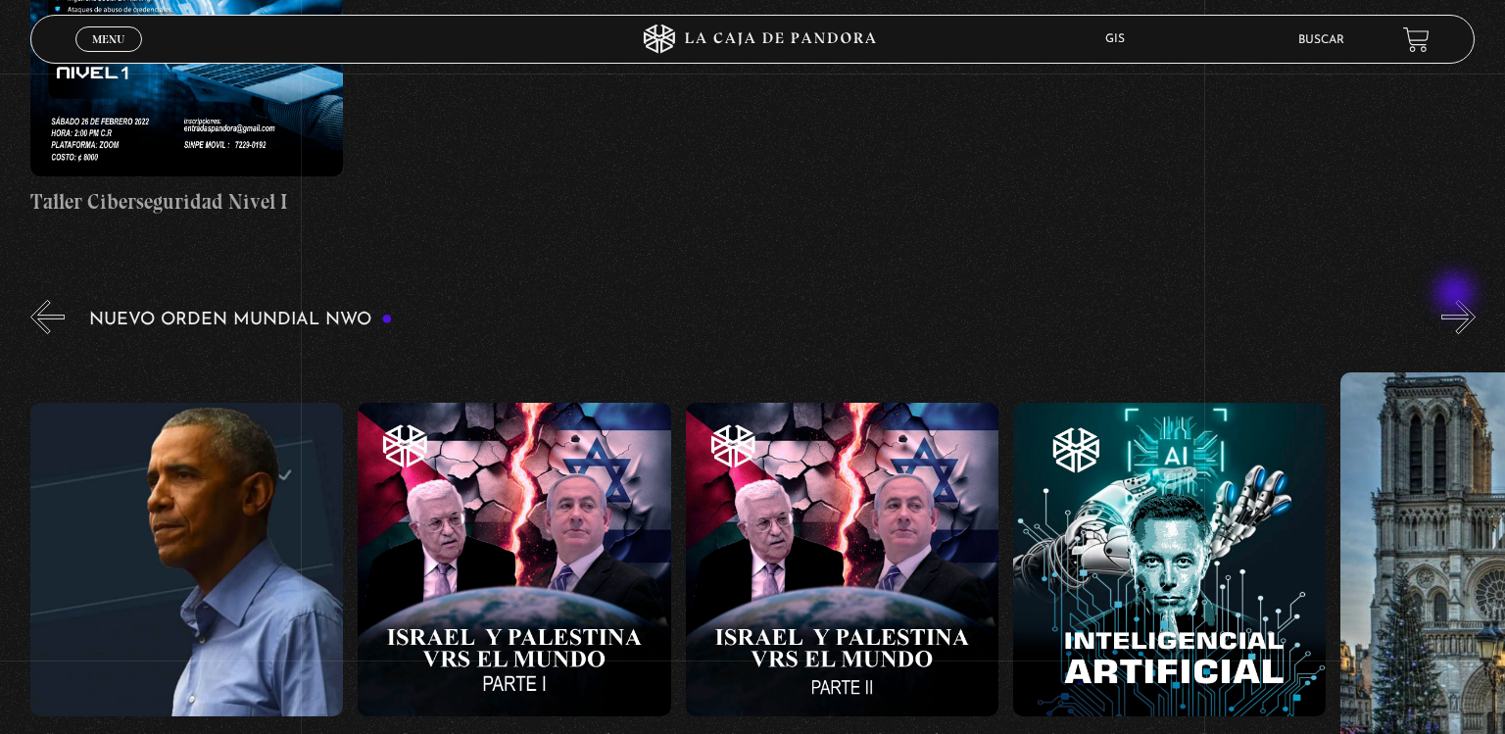
click at [1457, 300] on button "»" at bounding box center [1459, 317] width 34 height 34
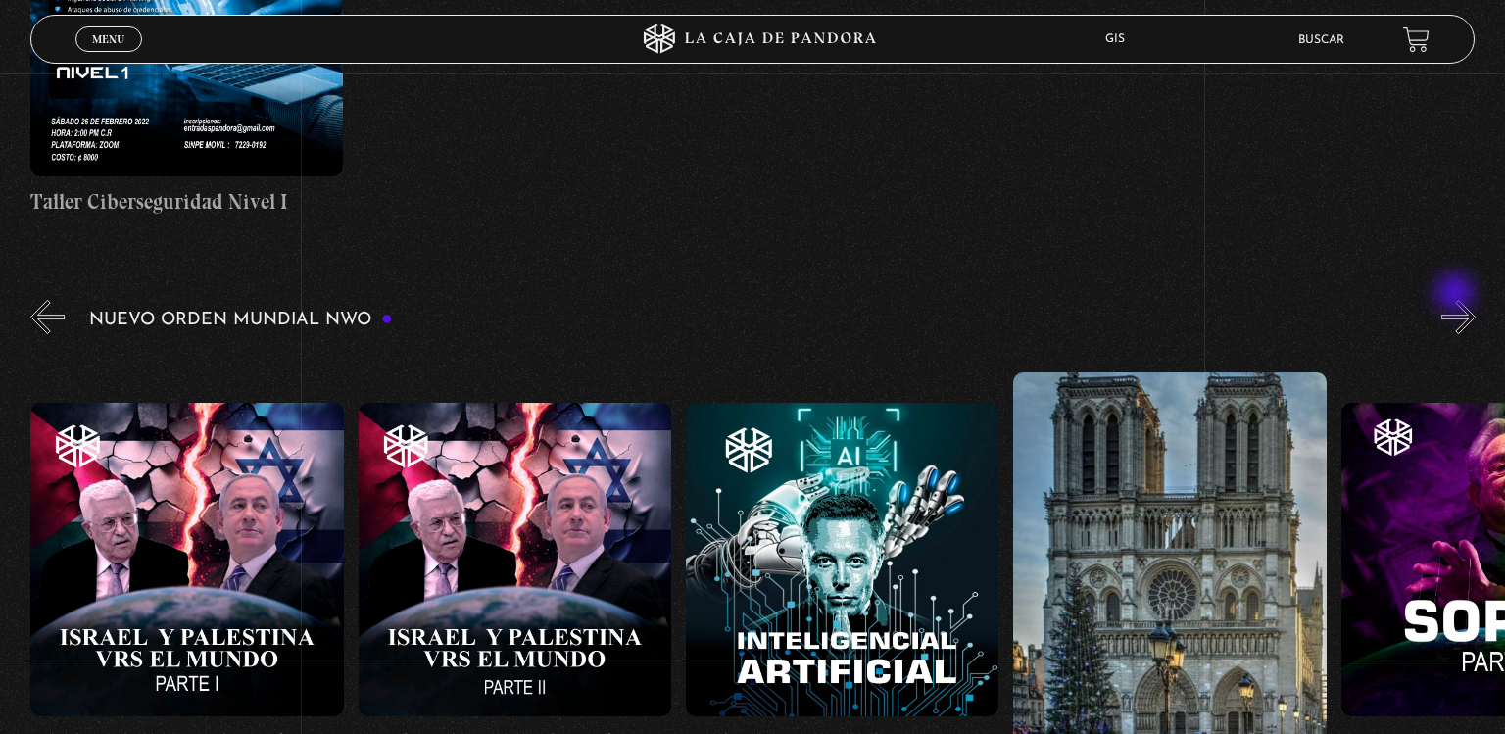
scroll to position [0, 24252]
click at [1457, 300] on button "»" at bounding box center [1459, 317] width 34 height 34
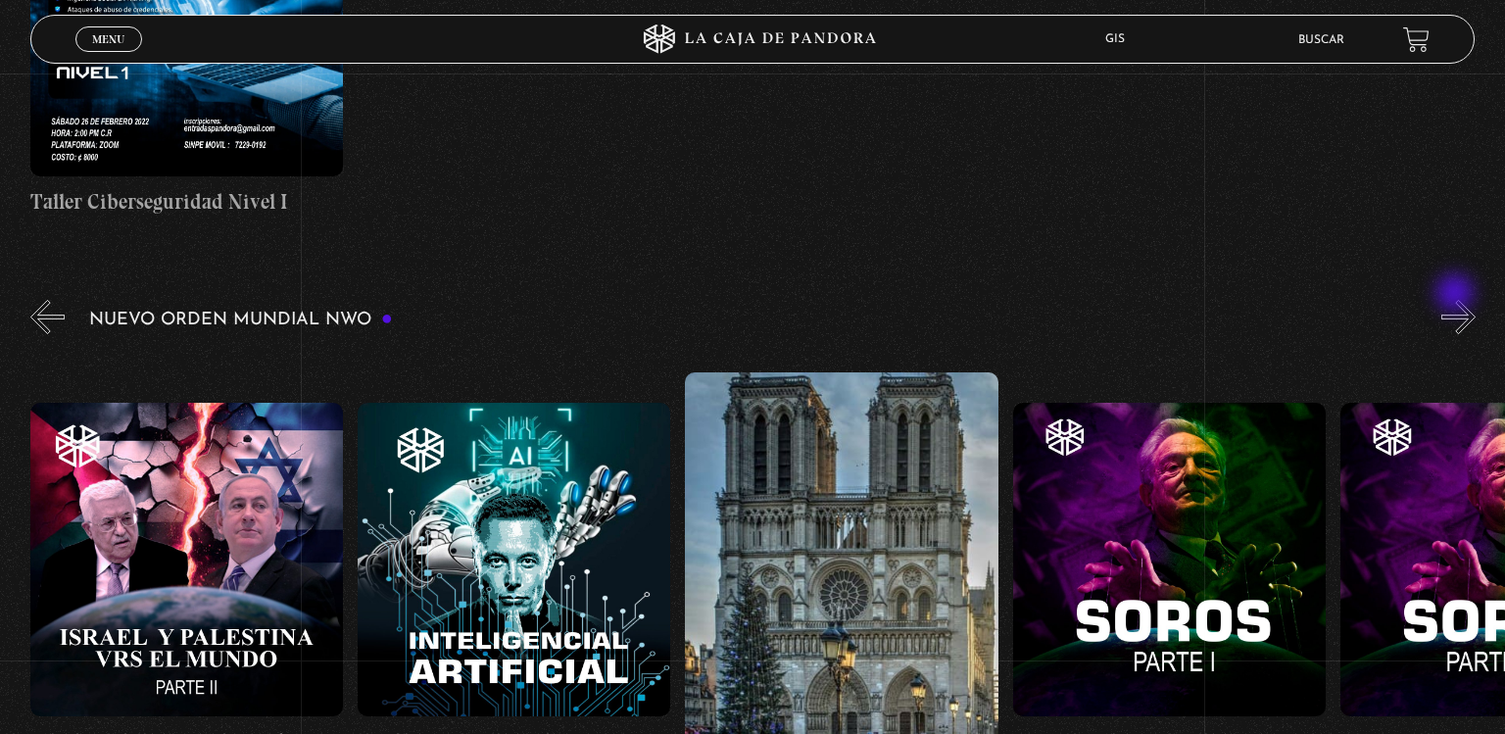
click at [1457, 300] on button "»" at bounding box center [1459, 317] width 34 height 34
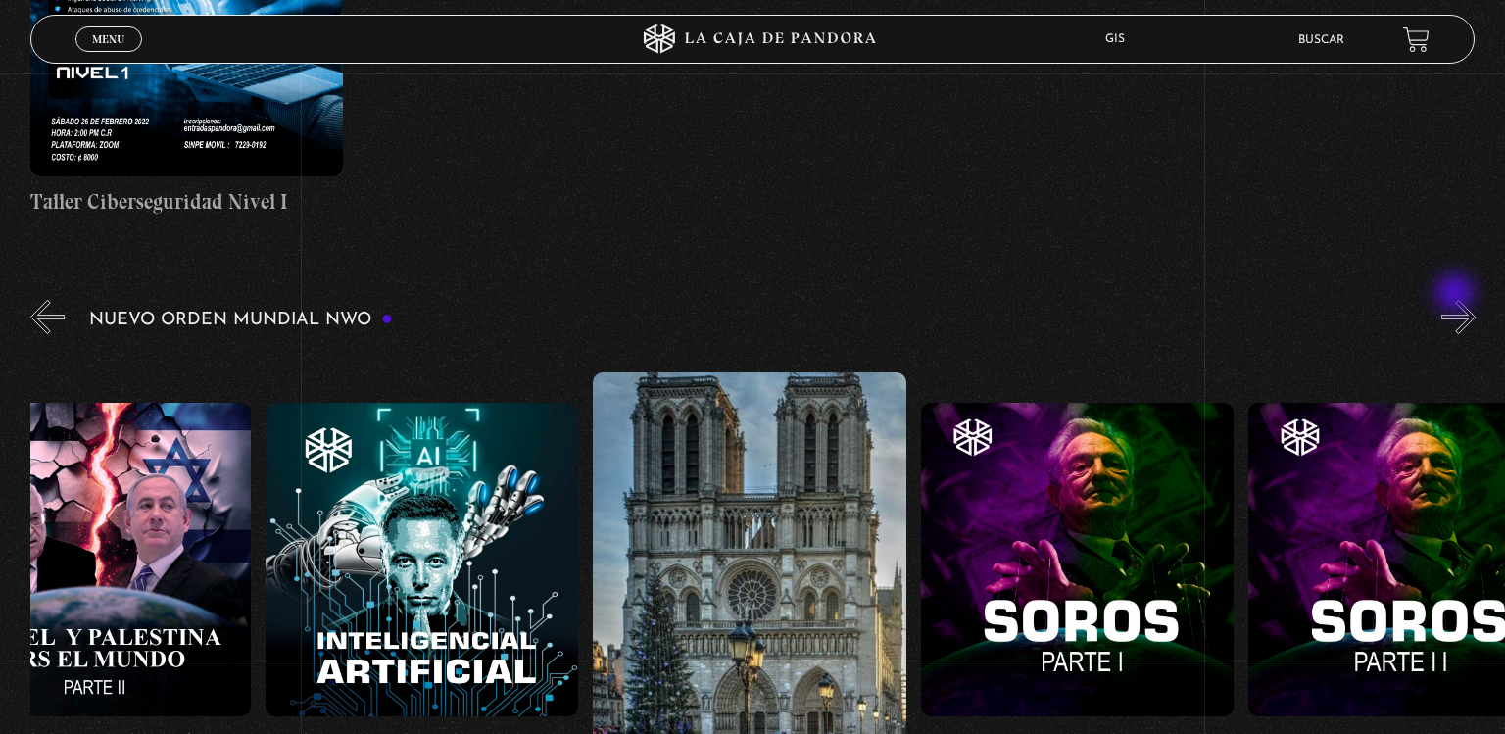
scroll to position [0, 24743]
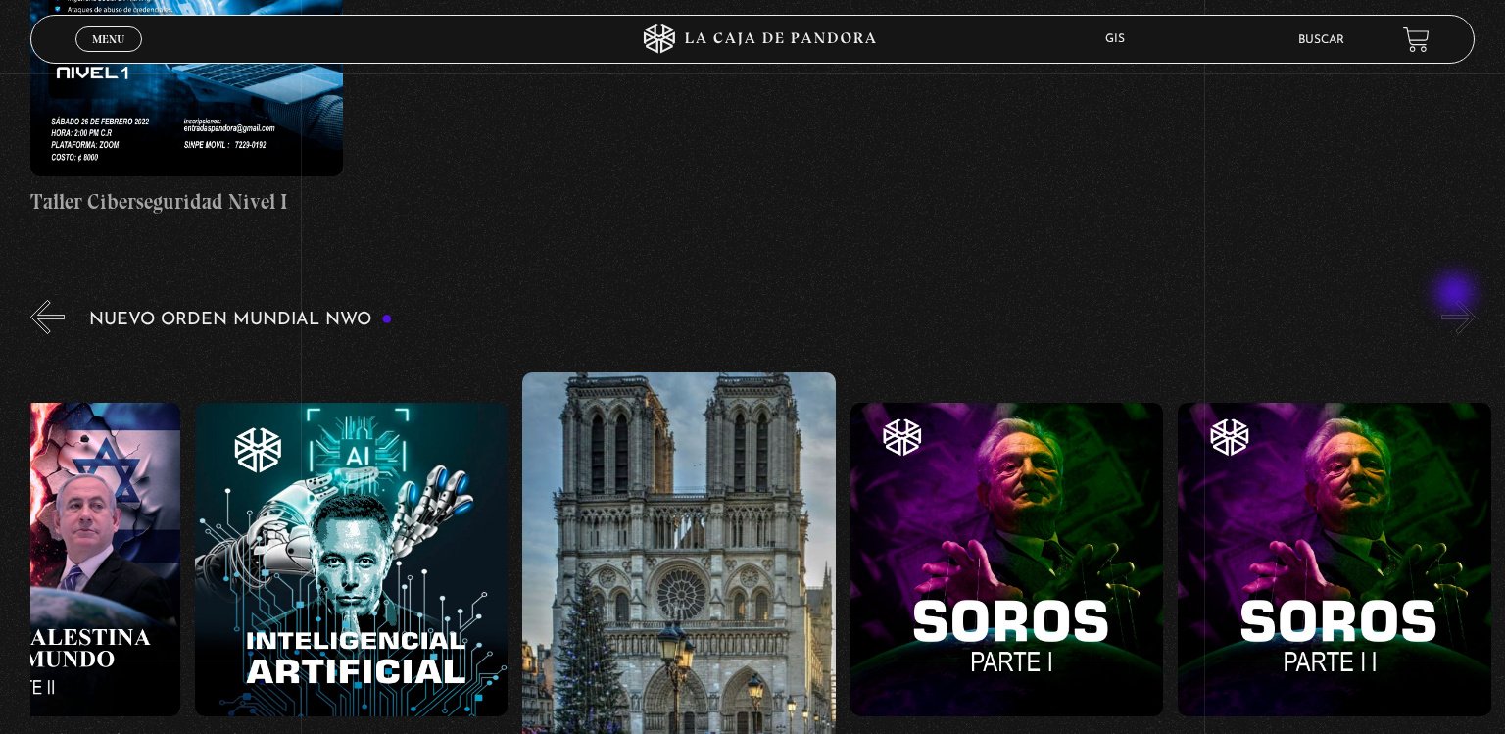
click at [1457, 300] on button "»" at bounding box center [1459, 317] width 34 height 34
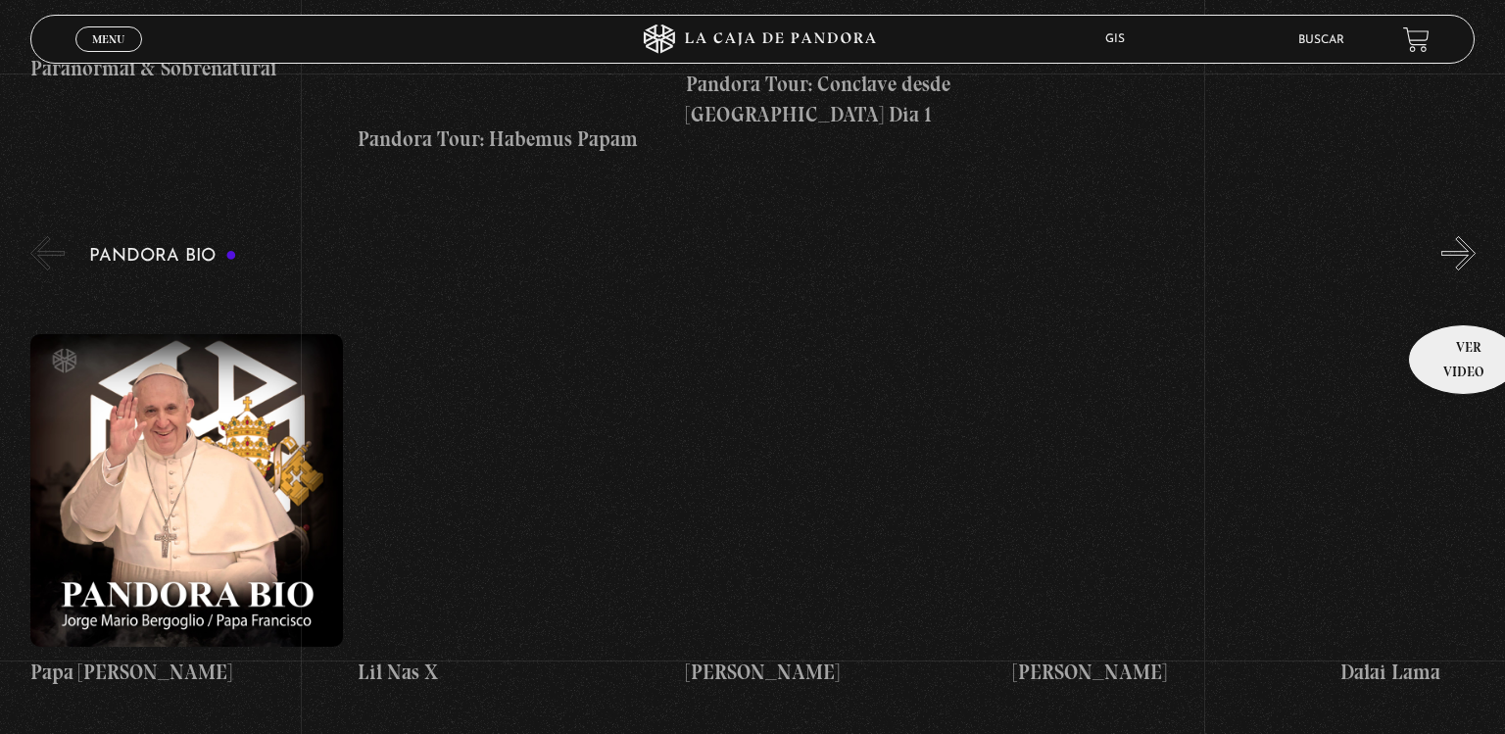
scroll to position [2972, 0]
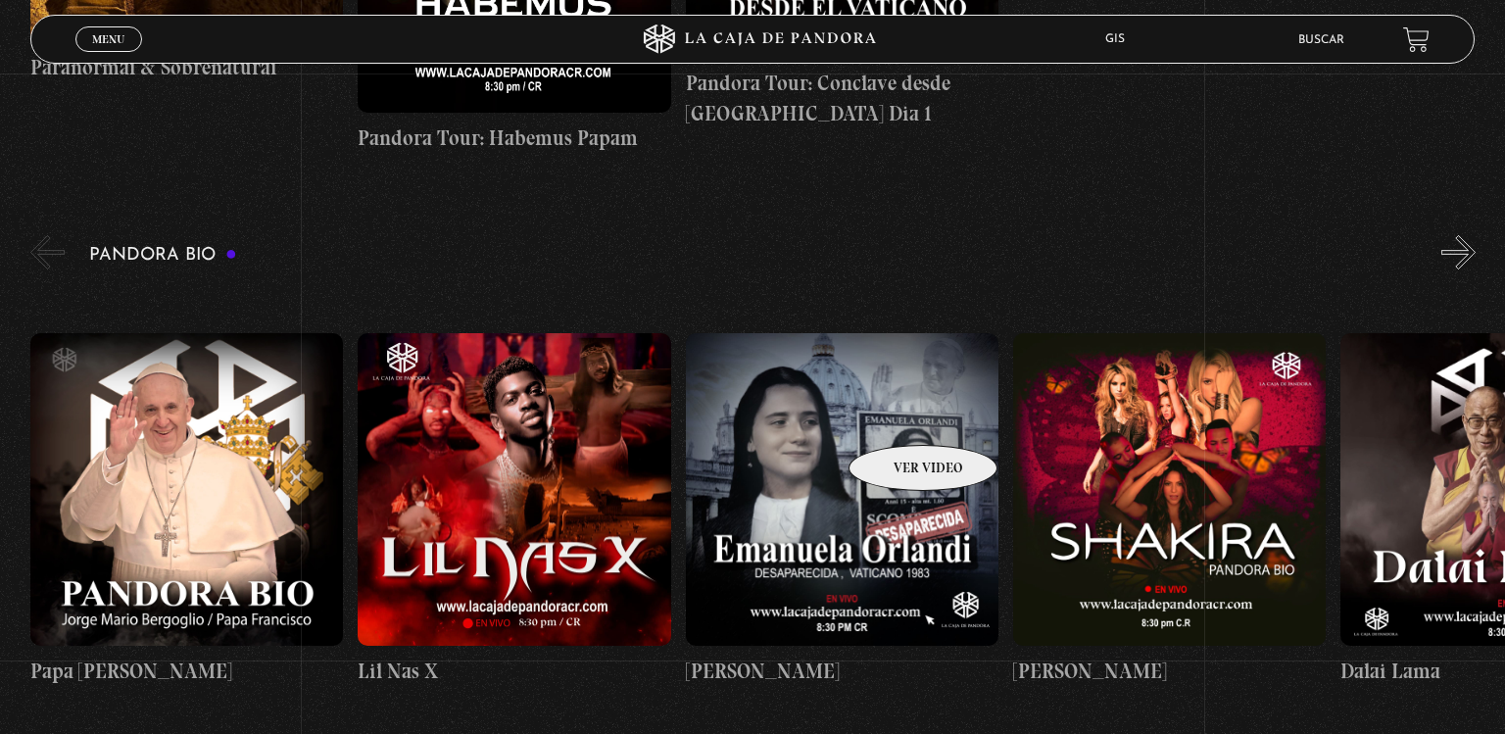
click at [898, 415] on figure at bounding box center [842, 489] width 313 height 313
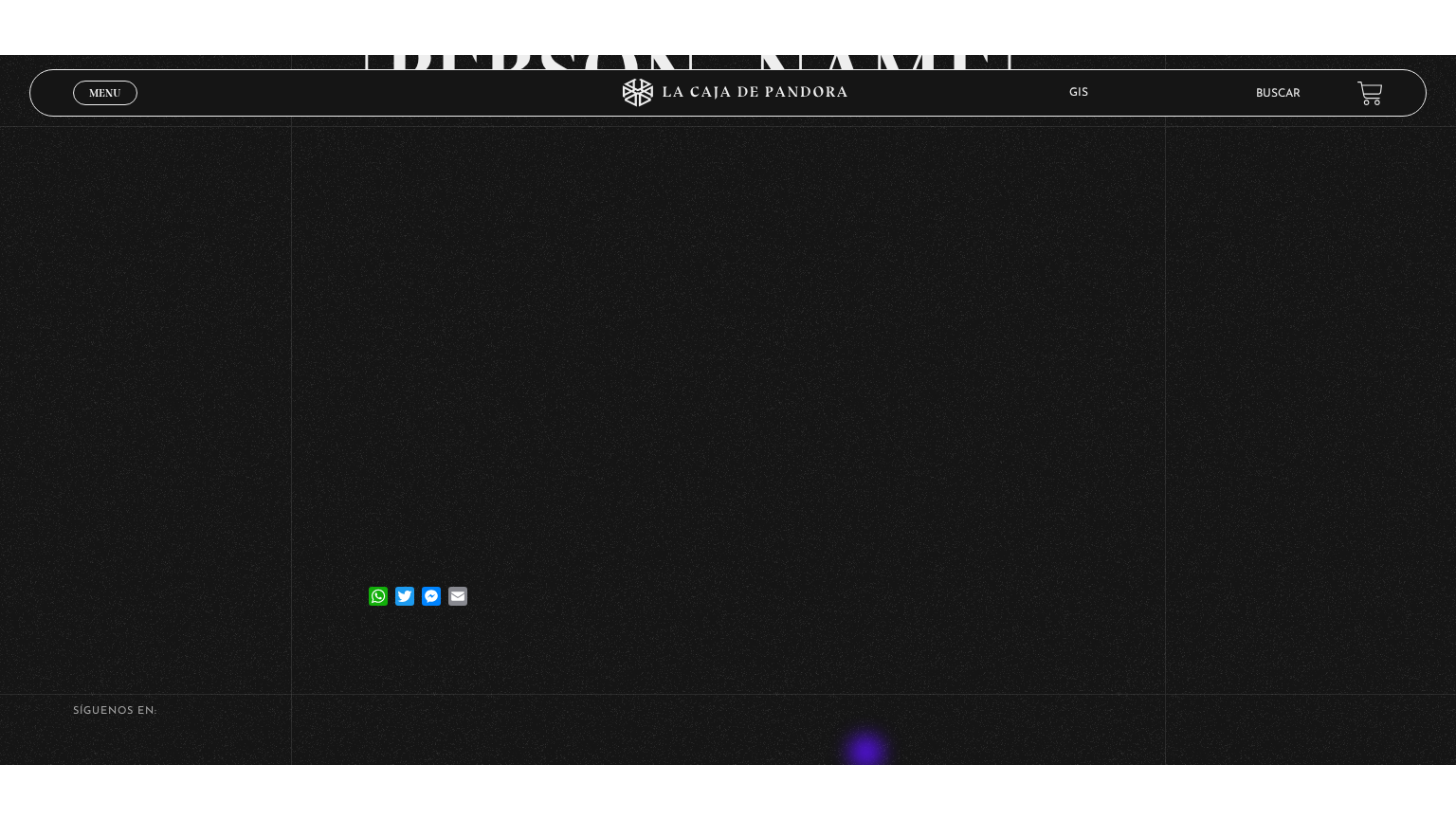
scroll to position [212, 0]
